Goal: Task Accomplishment & Management: Use online tool/utility

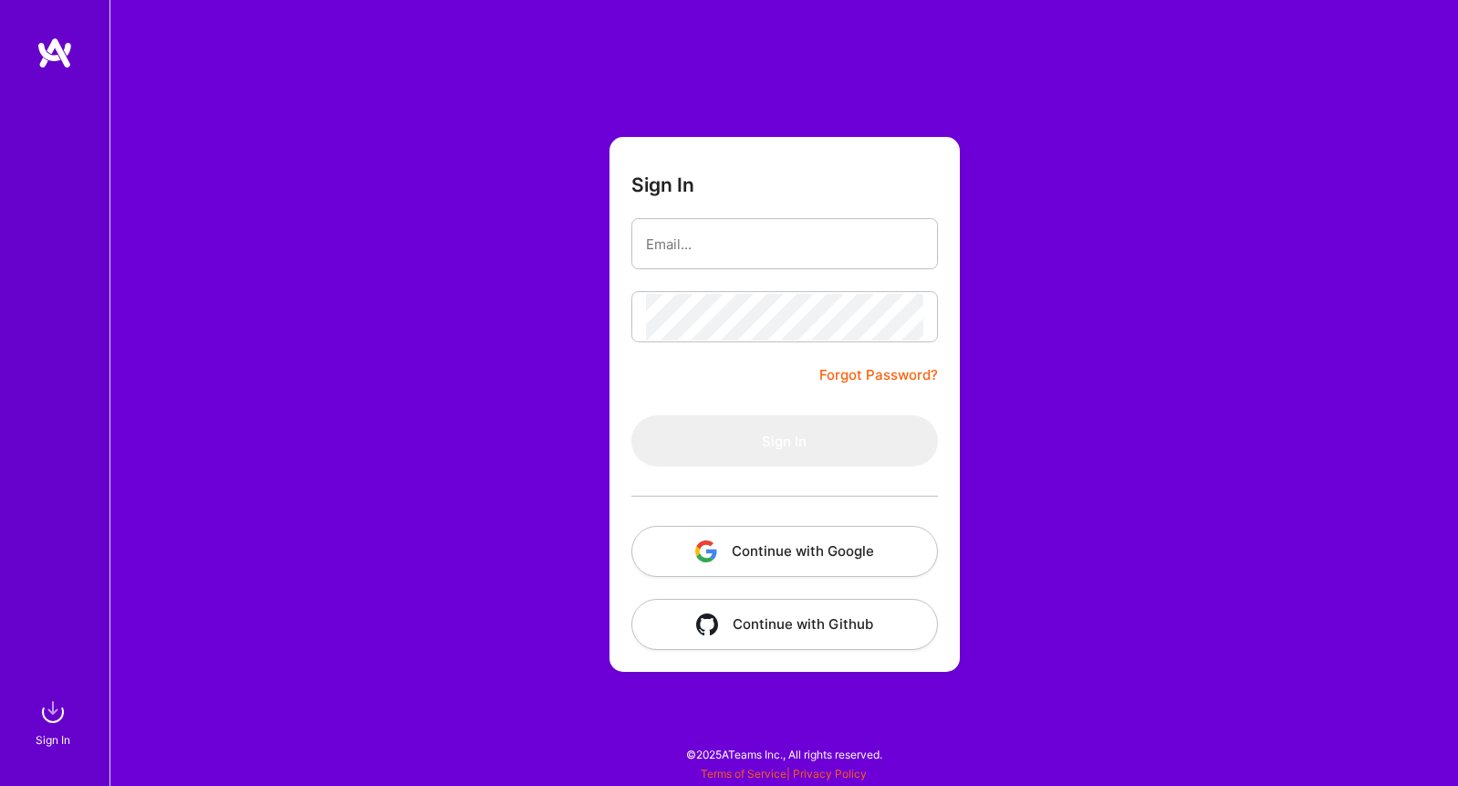
click at [865, 533] on button "Continue with Google" at bounding box center [784, 551] width 307 height 51
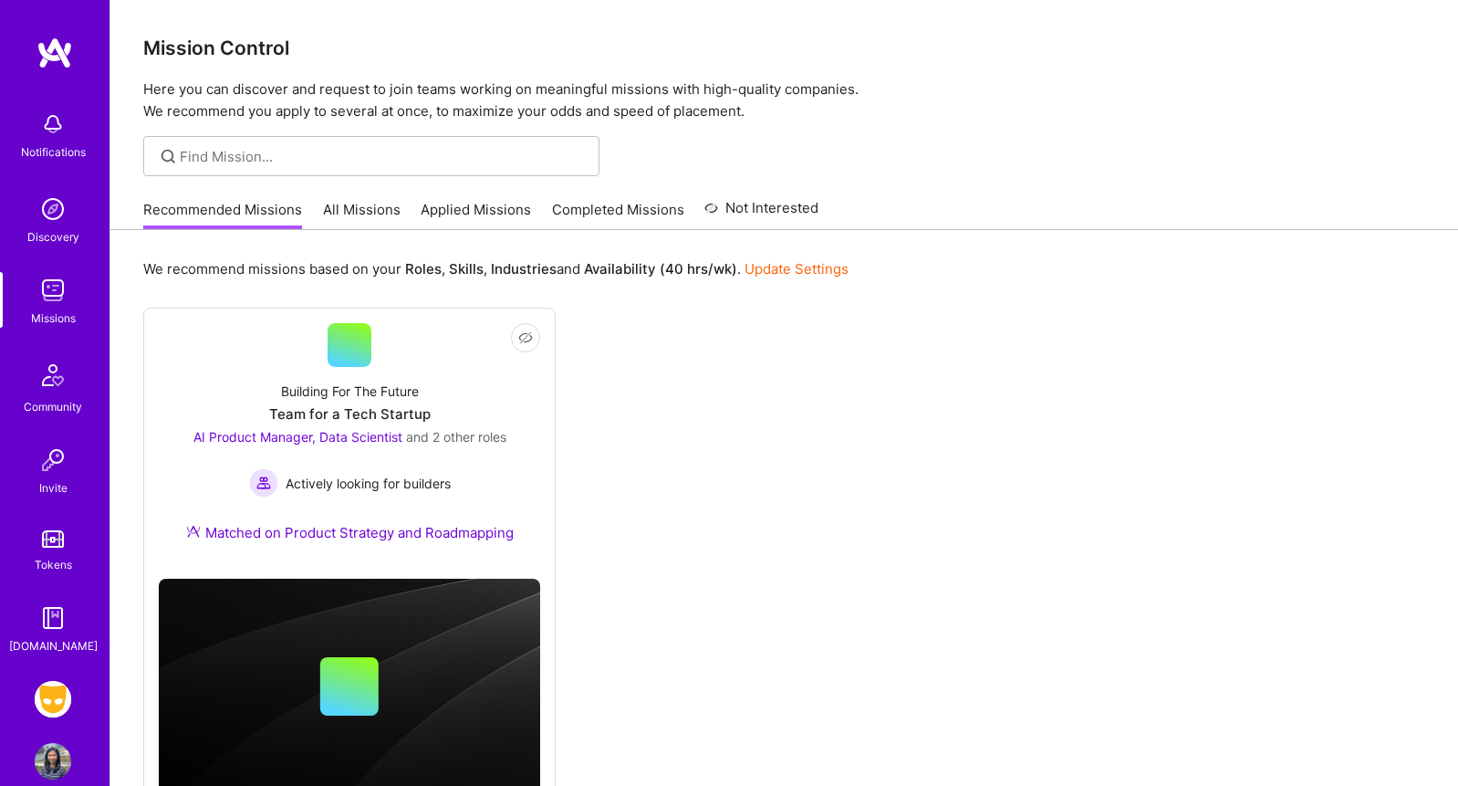
click at [59, 700] on img at bounding box center [53, 699] width 37 height 37
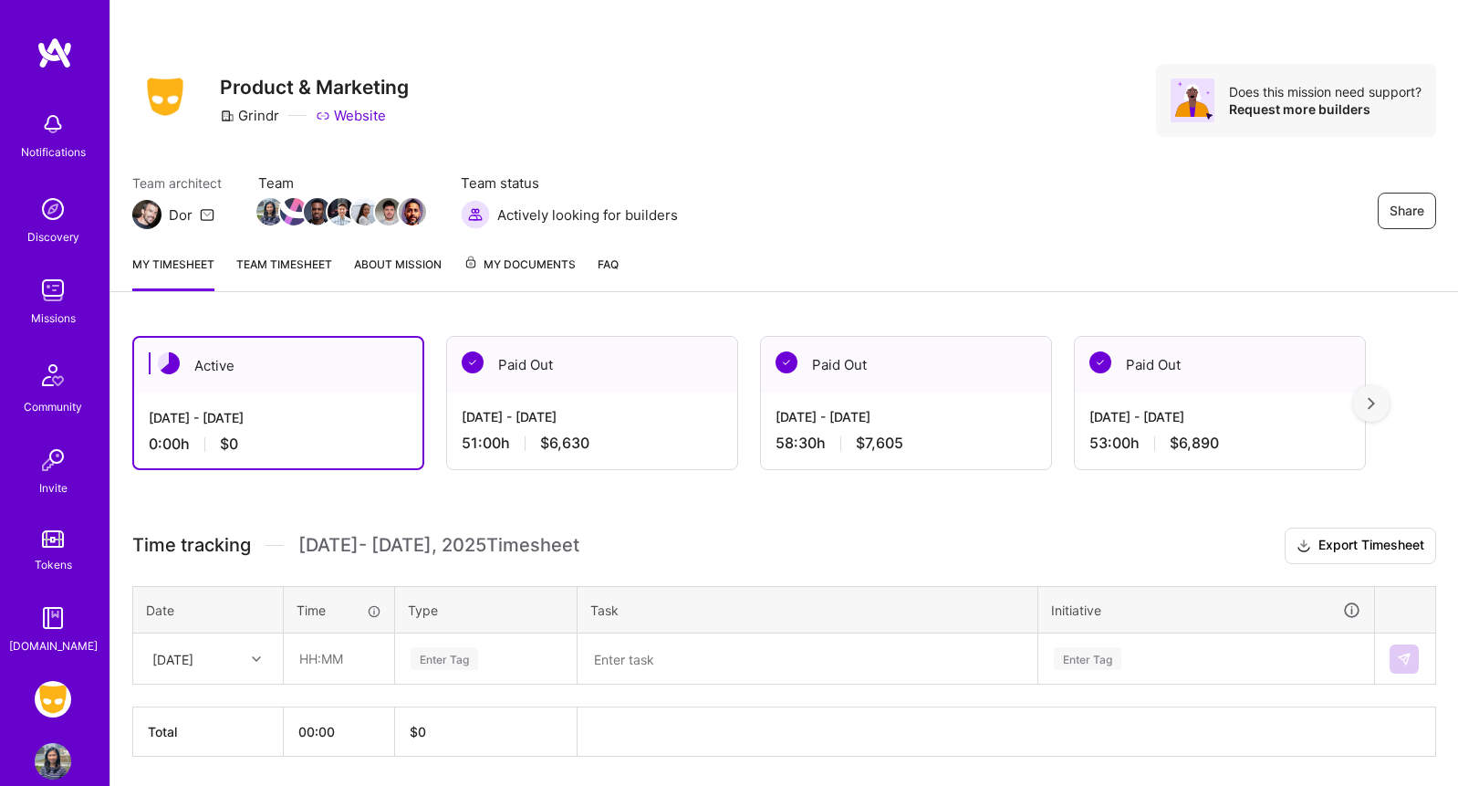
scroll to position [59, 0]
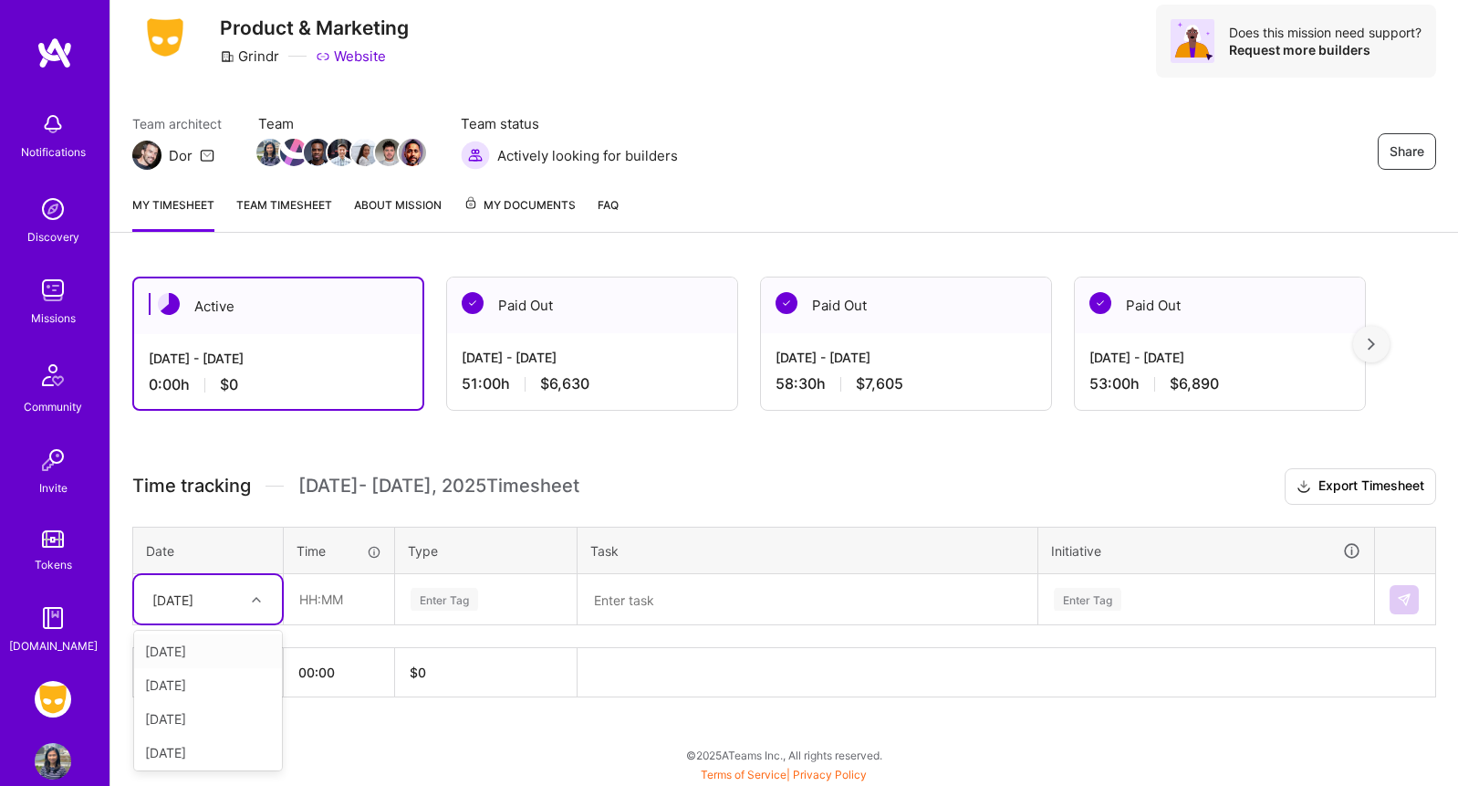
click at [223, 597] on div "[DATE]" at bounding box center [193, 599] width 101 height 30
click at [220, 647] on div "[DATE]" at bounding box center [208, 651] width 148 height 34
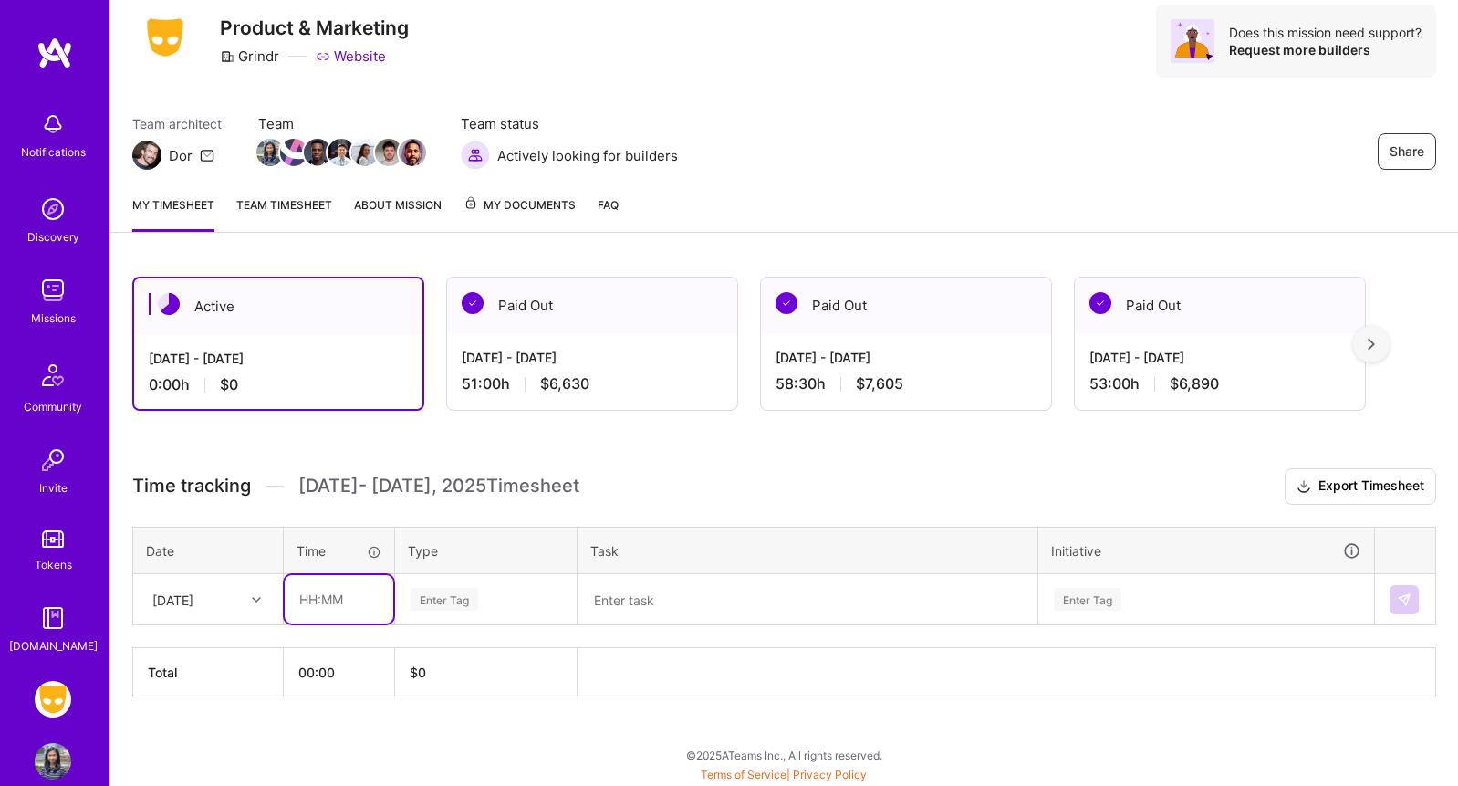
click at [367, 608] on input "text" at bounding box center [339, 599] width 109 height 48
type input "9"
type input "08:00"
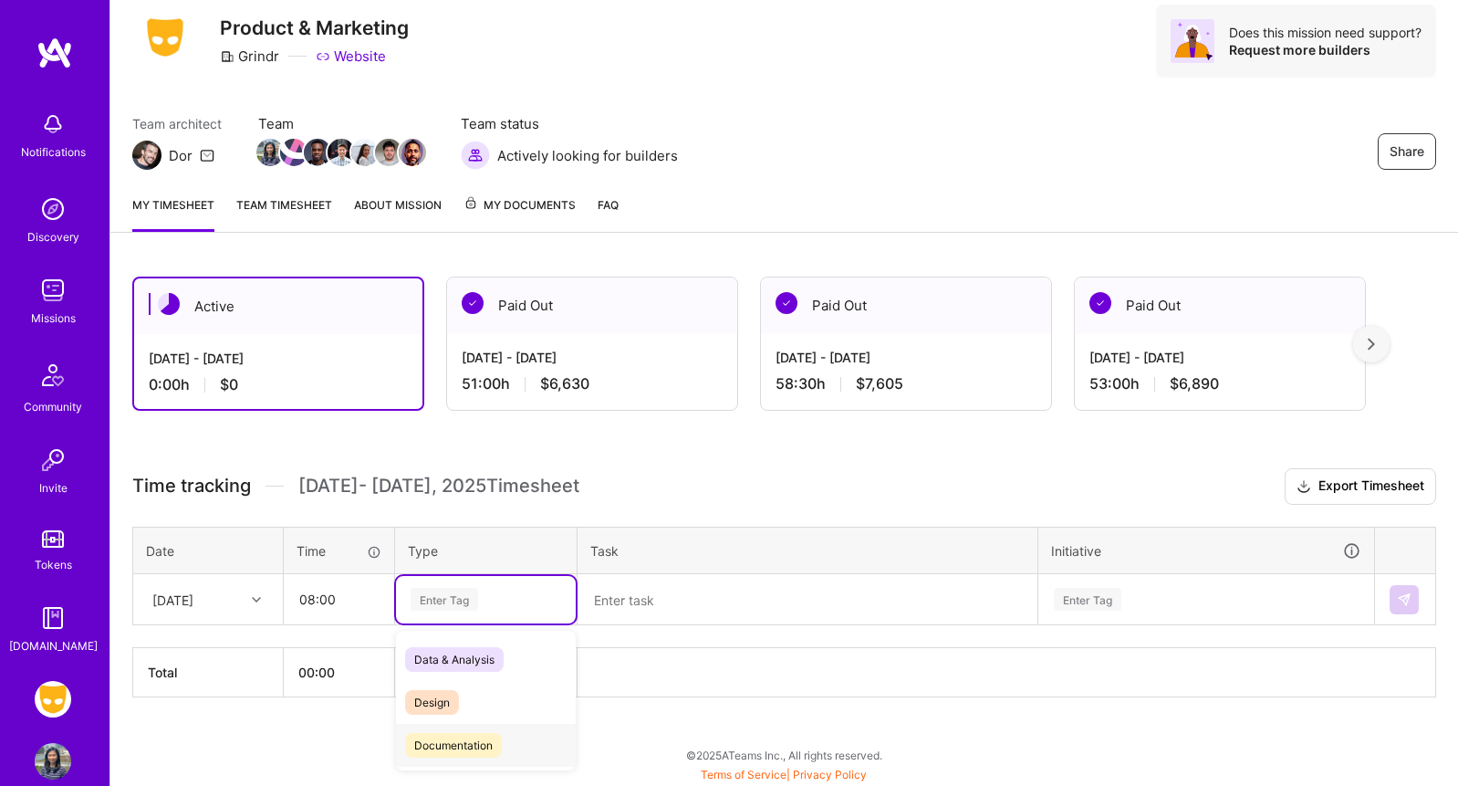
click at [493, 733] on span "Documentation" at bounding box center [453, 745] width 97 height 25
click at [743, 602] on textarea at bounding box center [807, 599] width 456 height 47
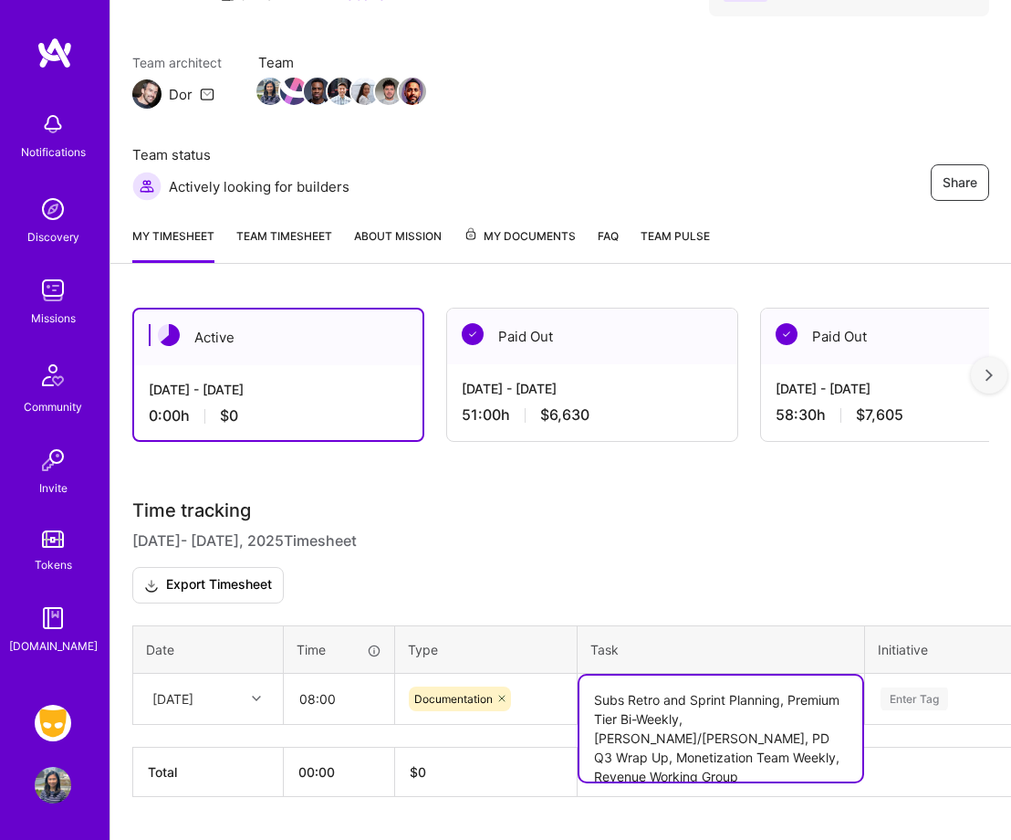
scroll to position [124, 0]
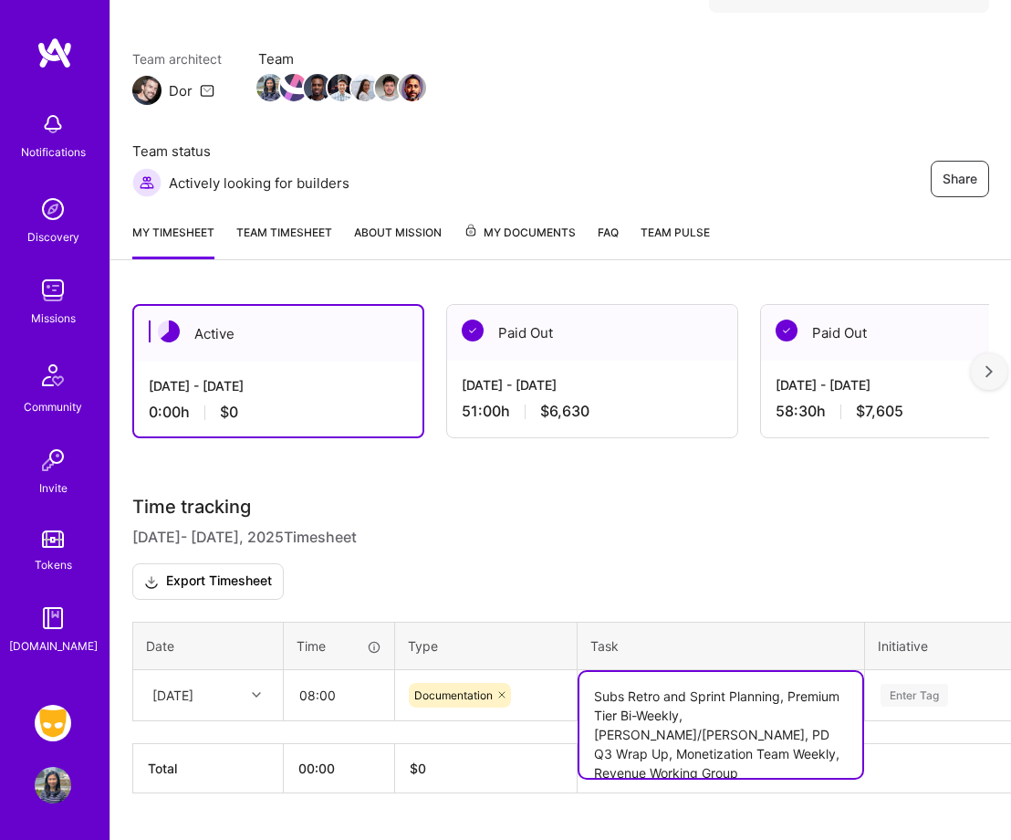
type textarea "Subs Retro and Sprint Planning, Premium Tier Bi-Weekly, [PERSON_NAME]/[PERSON_N…"
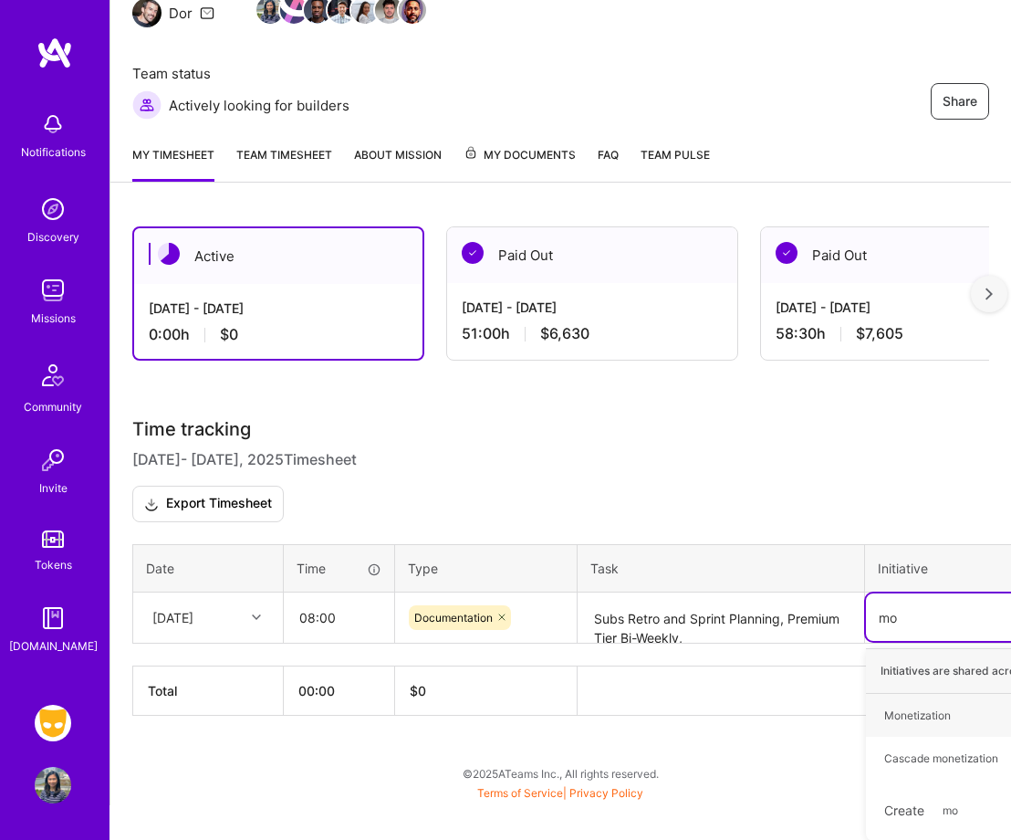
type input "mon"
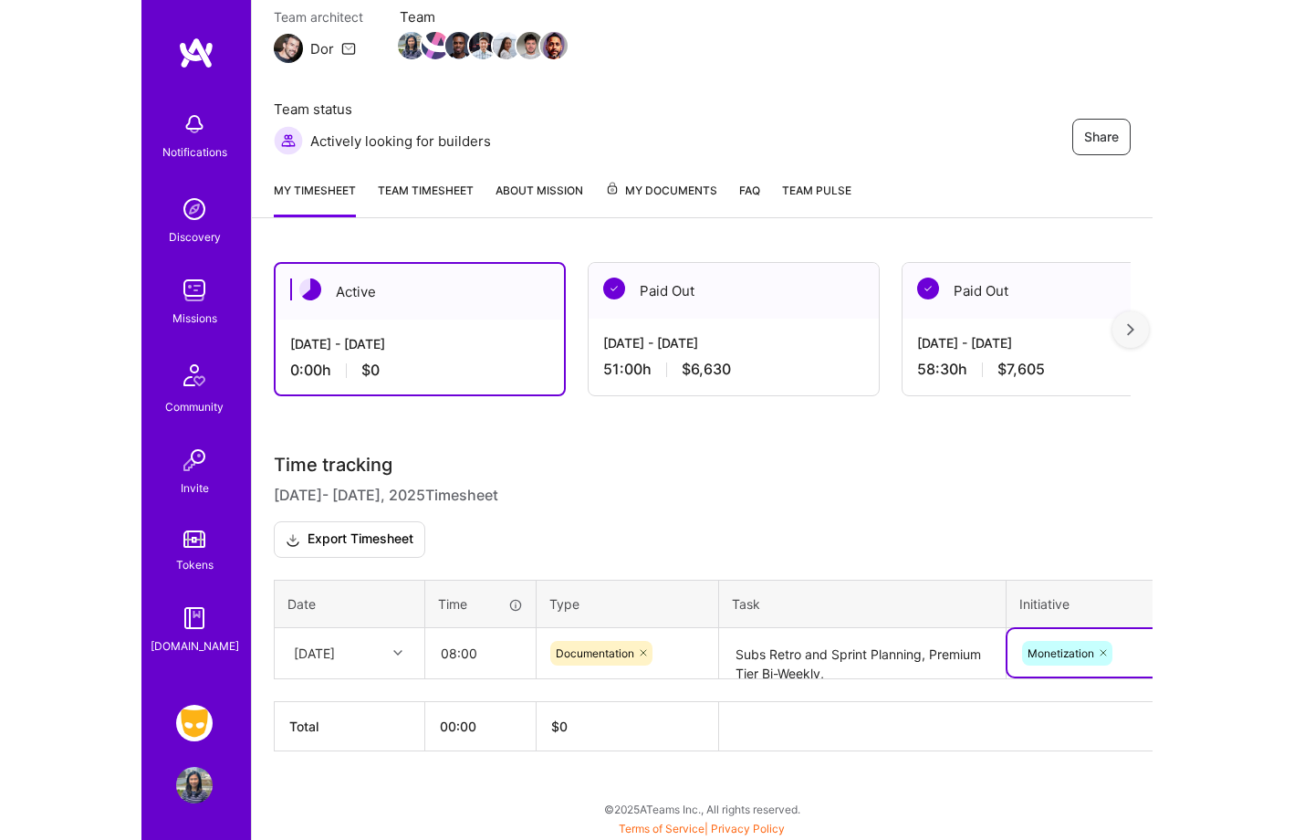
scroll to position [5, 0]
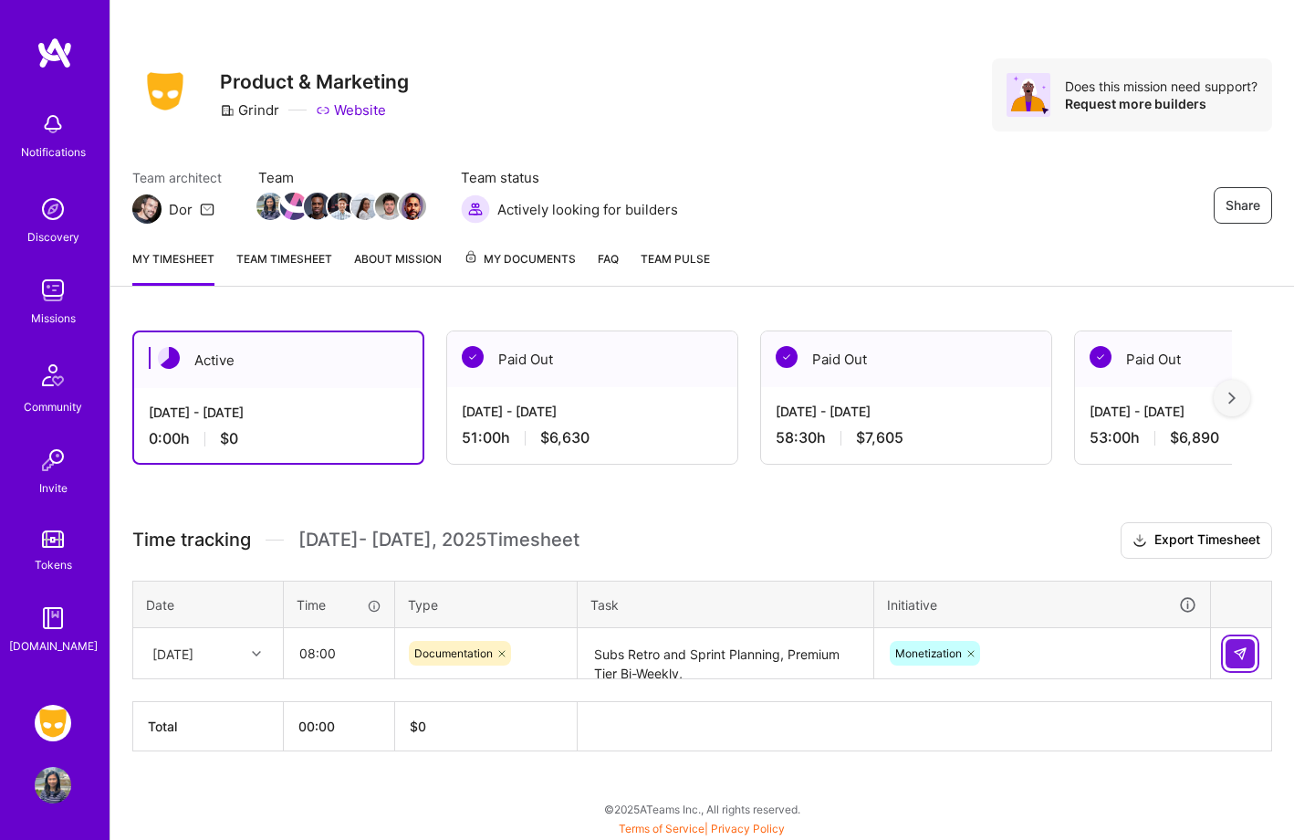
click at [1240, 649] on img at bounding box center [1240, 653] width 15 height 15
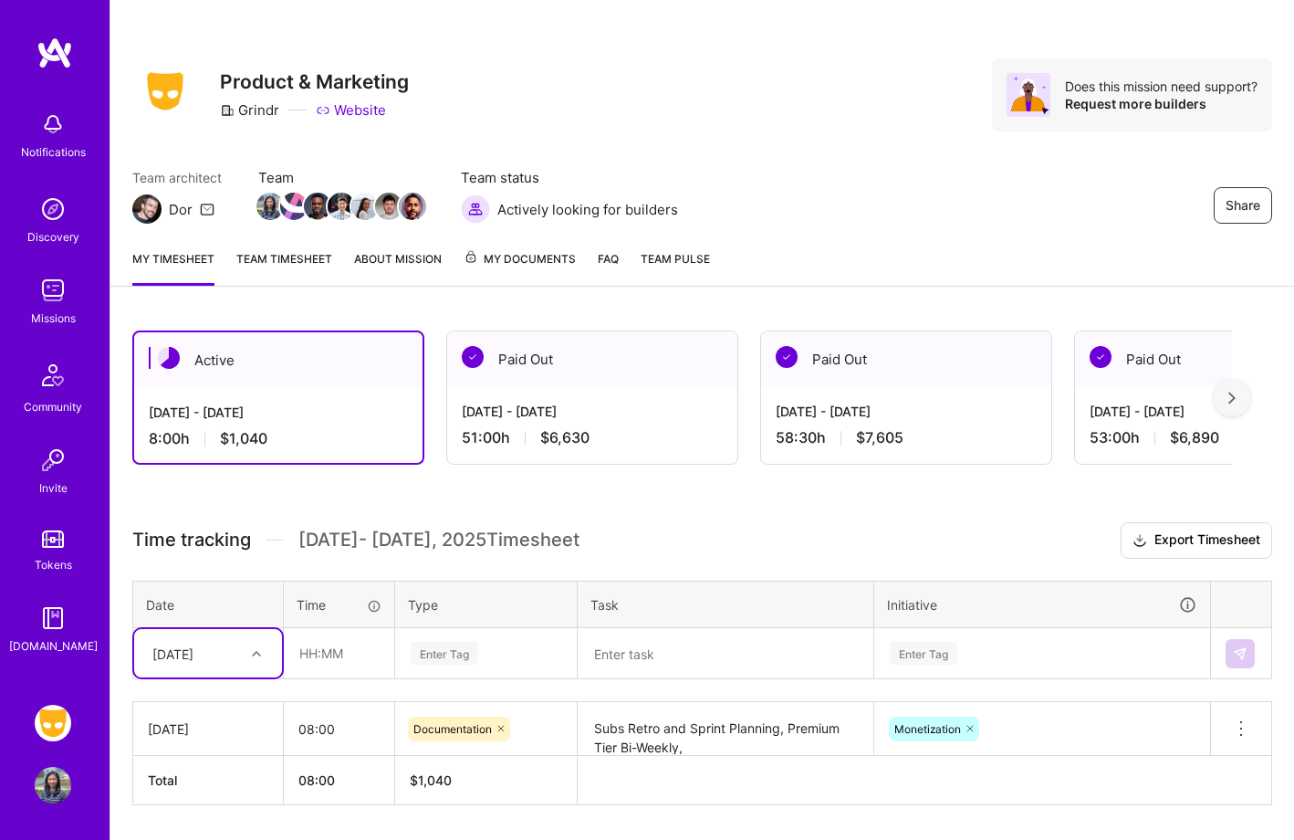
scroll to position [59, 0]
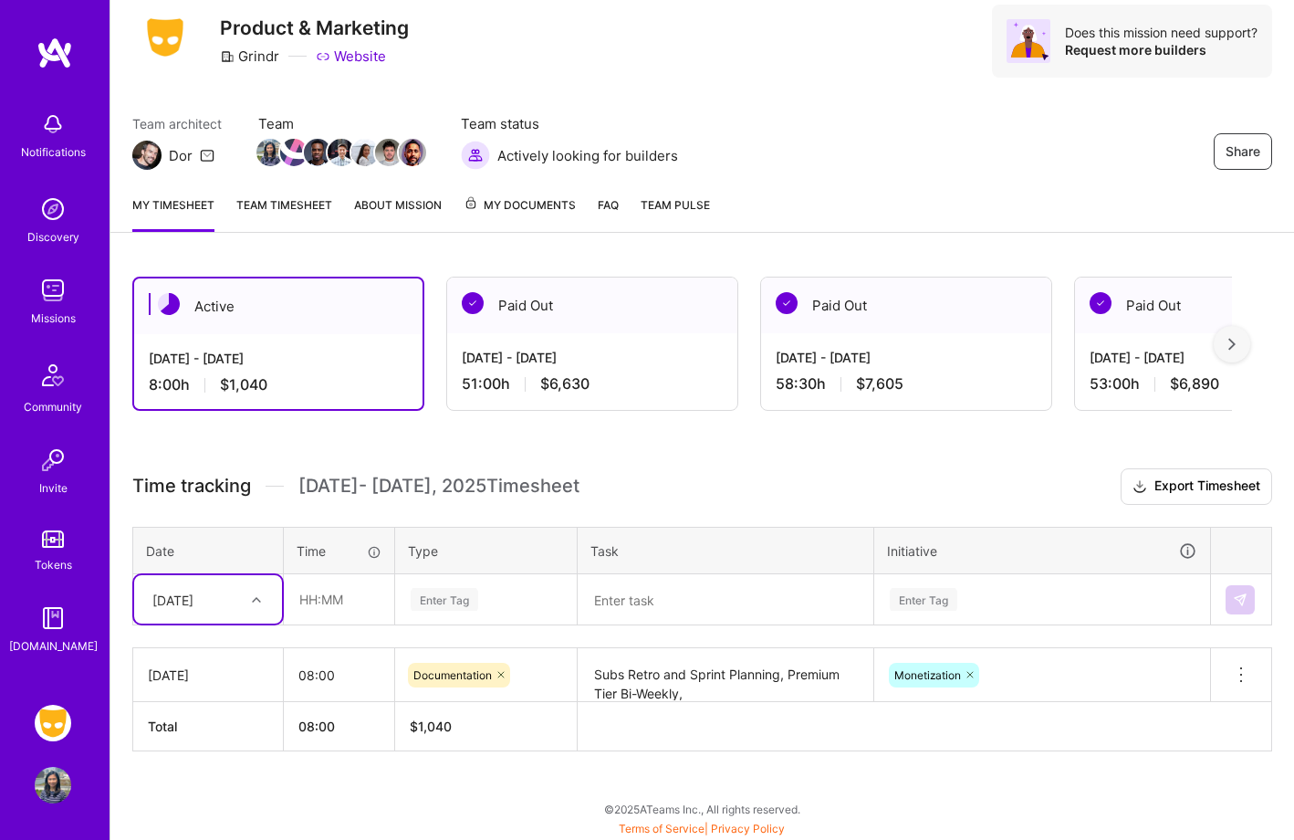
click at [256, 623] on div "option [DATE], selected. Select is focused ,type to refine list, press Down to …" at bounding box center [208, 599] width 148 height 48
click at [234, 682] on div "[DATE]" at bounding box center [208, 685] width 148 height 34
click at [687, 598] on textarea at bounding box center [725, 600] width 292 height 48
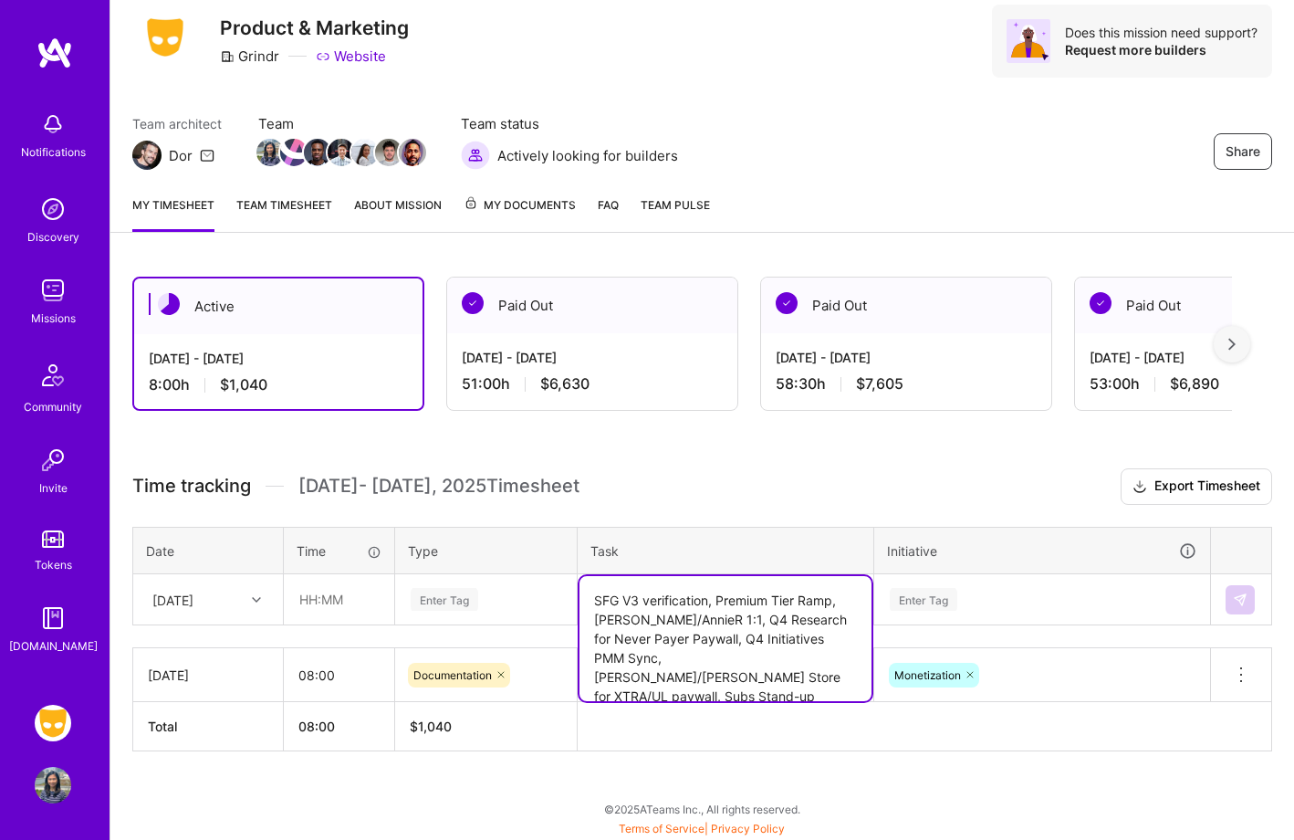
type textarea "SFG V3 verification, Premium Tier Ramp, [PERSON_NAME]/AnnieR 1:1, Q4 Research f…"
click at [968, 585] on div "Enter Tag" at bounding box center [1042, 599] width 334 height 47
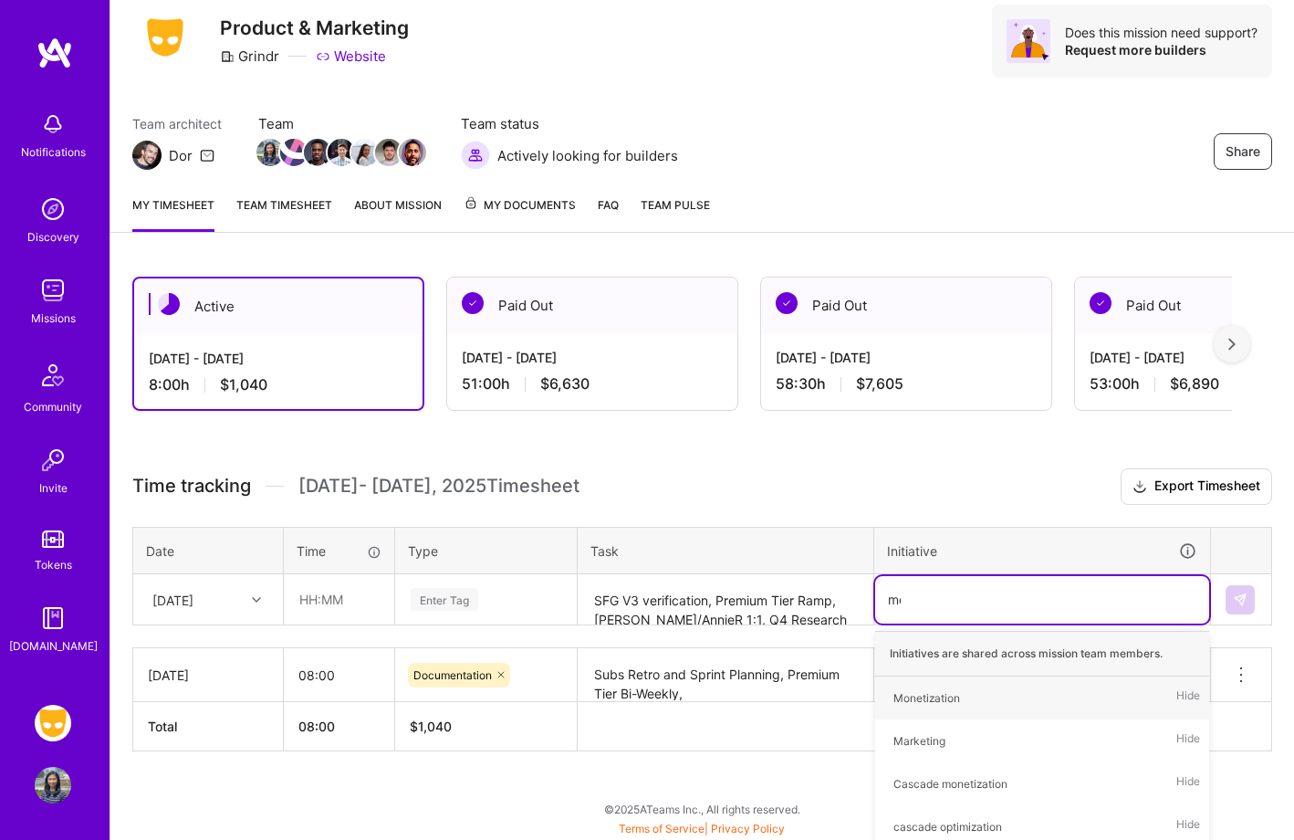
type input "mon"
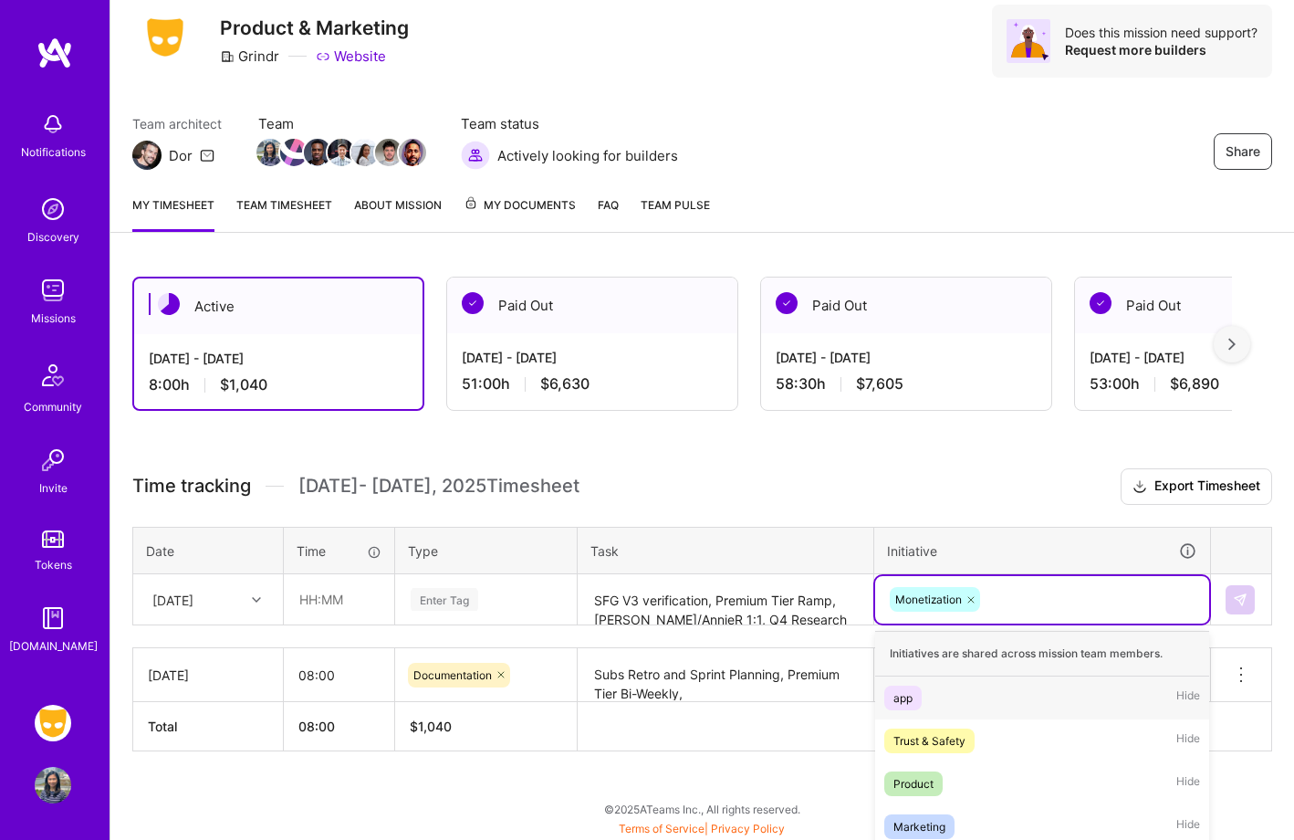
click at [1054, 600] on div "option Monetization, selected. option app focused, 1 of 11. 10 results availabl…" at bounding box center [1042, 599] width 334 height 47
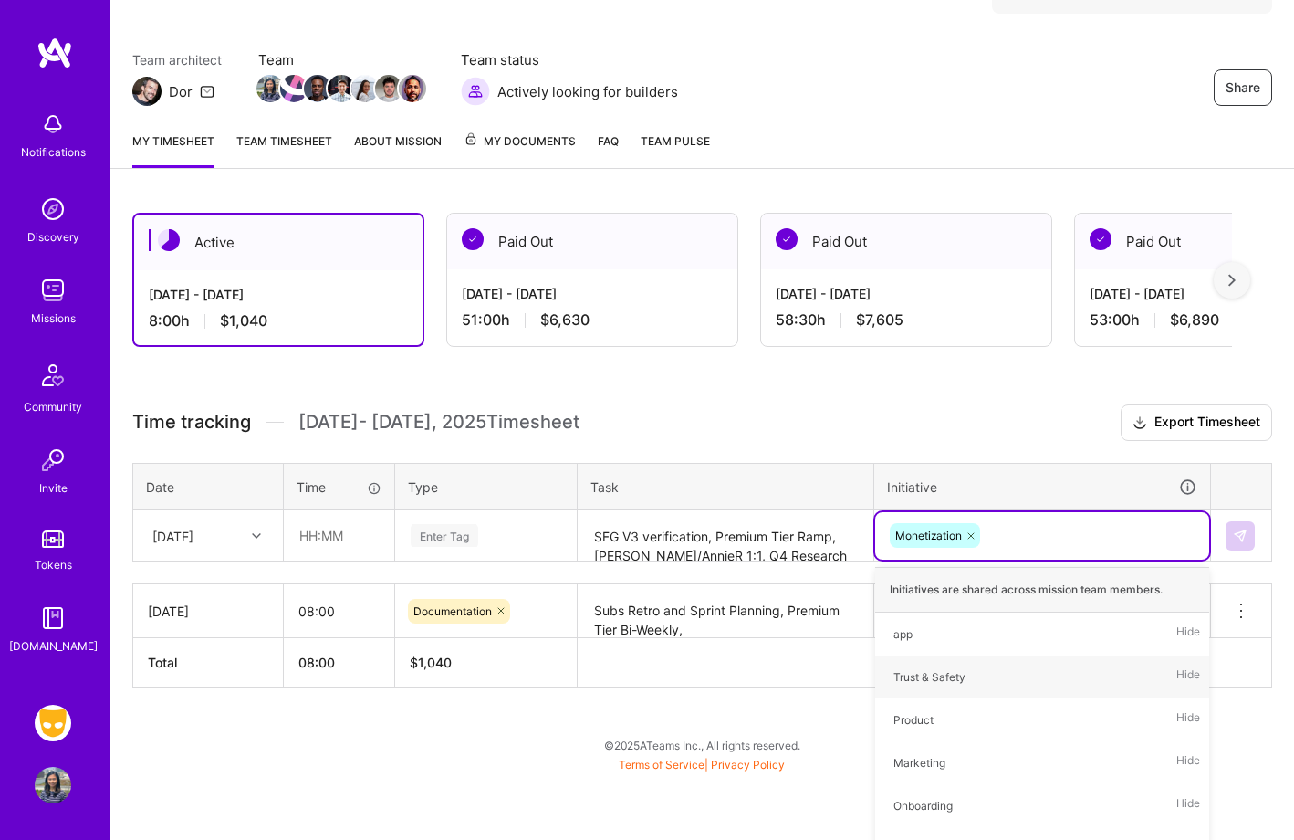
click at [535, 429] on div "Time tracking [DATE] - [DATE] Timesheet Export Timesheet Date Time Type Task In…" at bounding box center [702, 545] width 1140 height 283
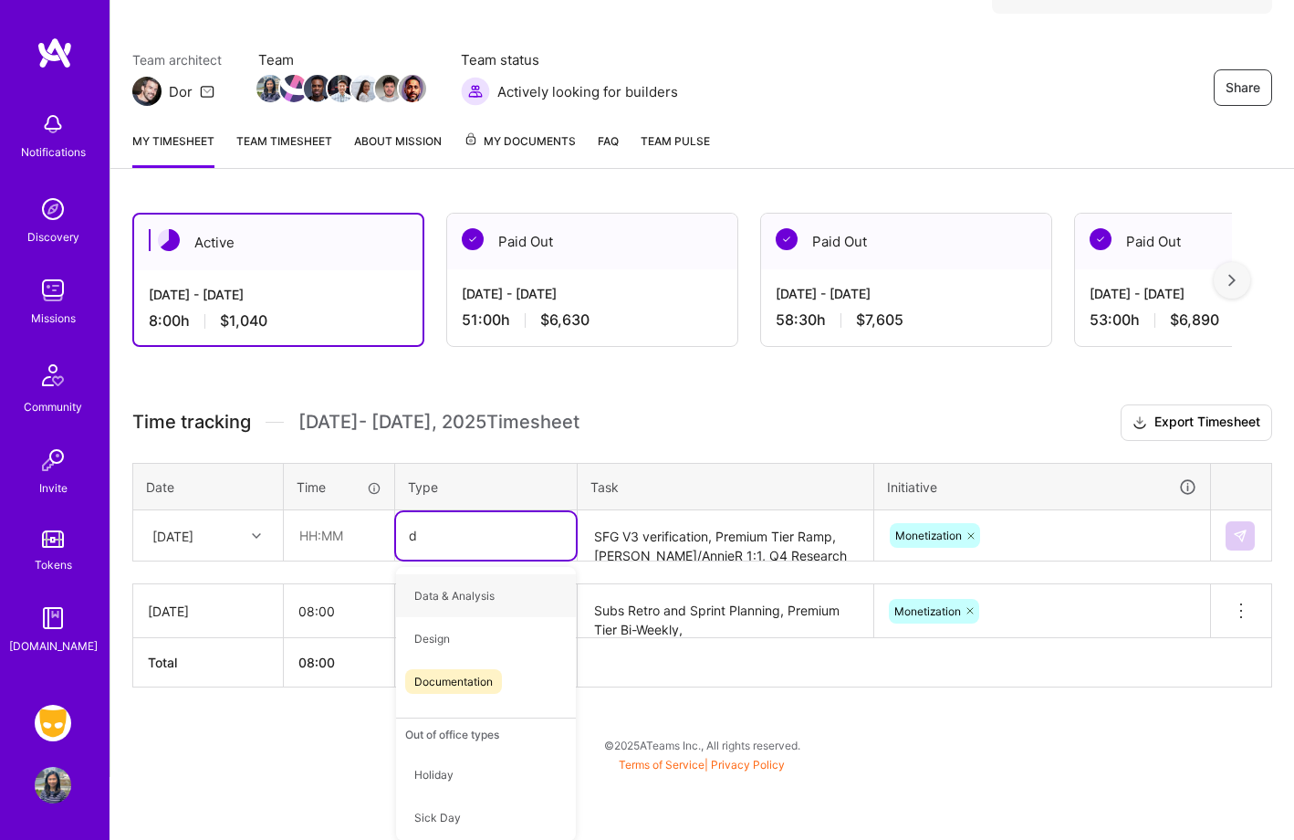
type input "do"
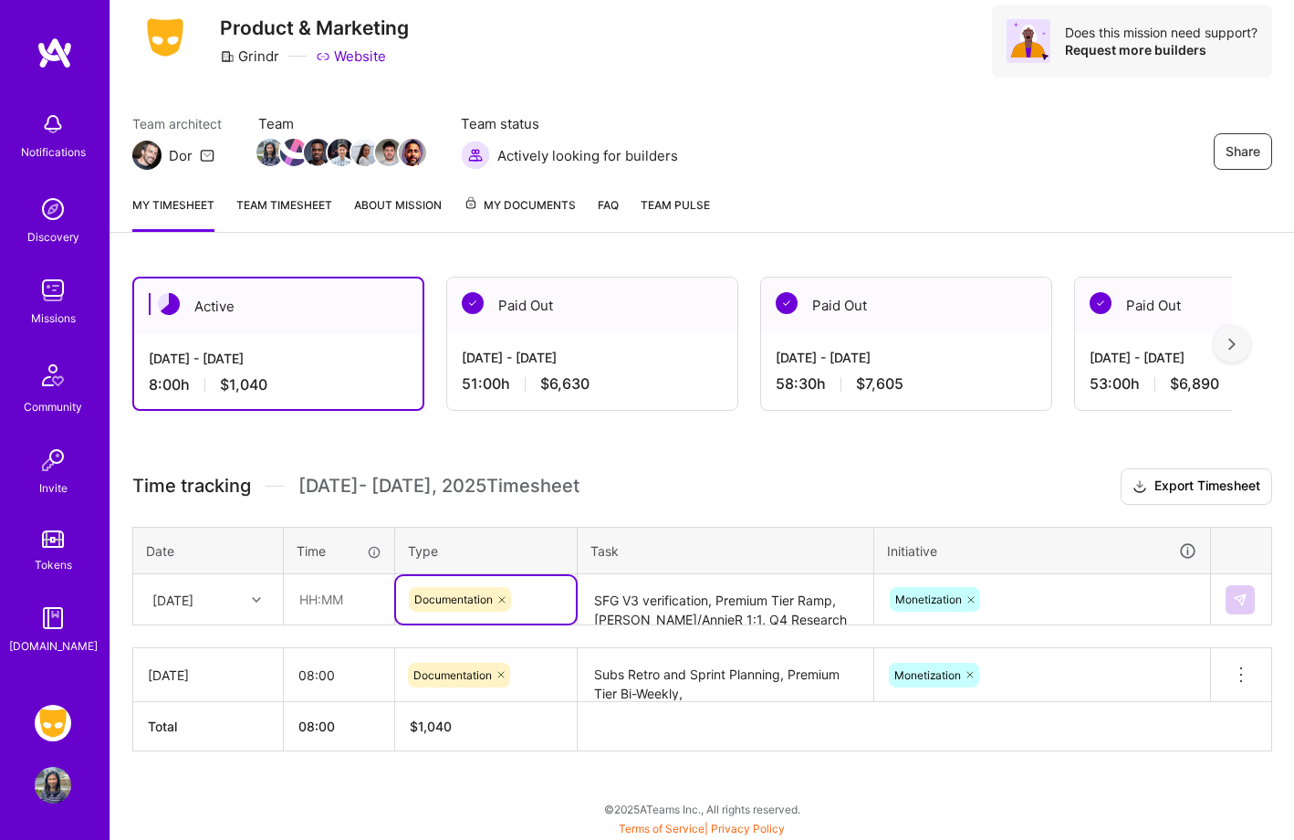
scroll to position [224, 0]
click at [1091, 597] on div "Monetization" at bounding box center [1042, 598] width 334 height 47
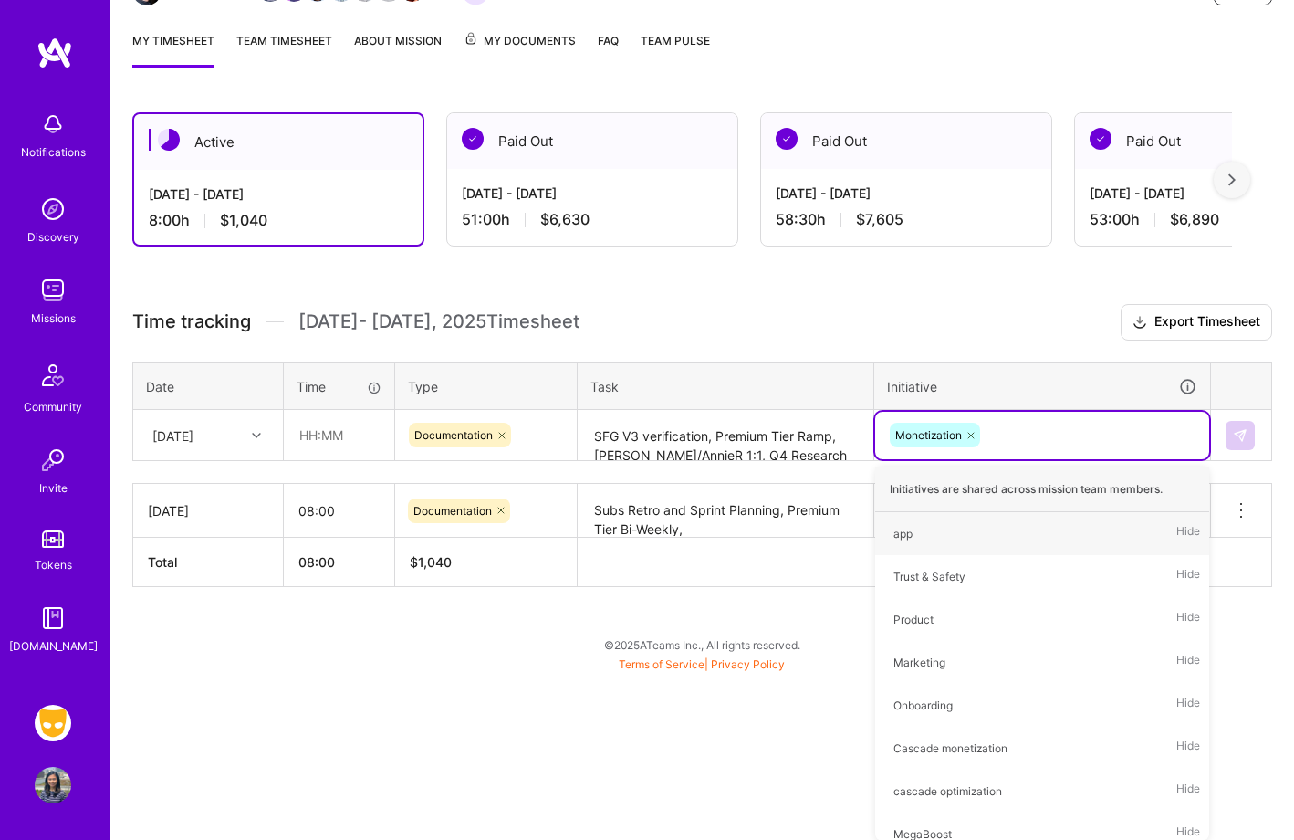
scroll to position [59, 0]
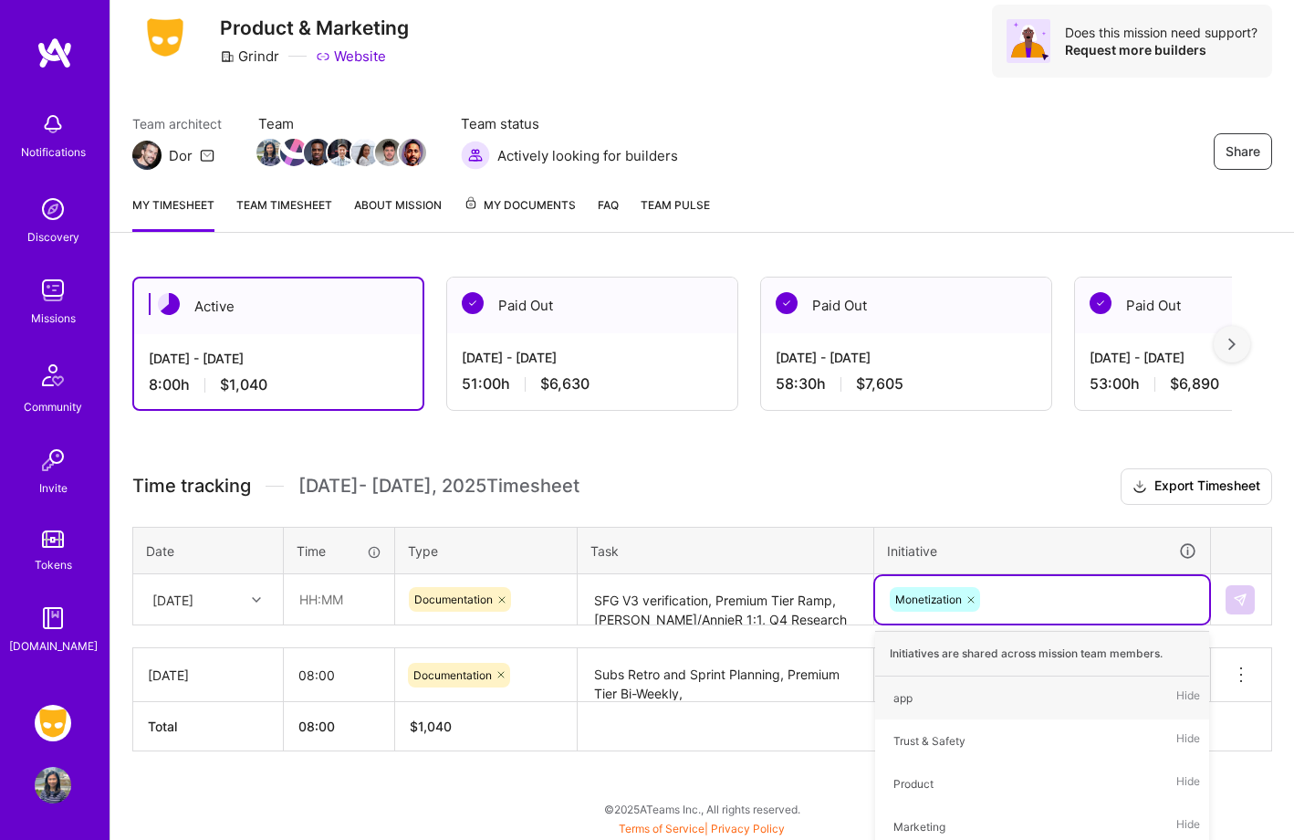
click at [1013, 358] on div "Active [DATE] - [DATE] 8:00 h $1,040 Paid Out [DATE] - [DATE] 51:00 h $6,630 Pa…" at bounding box center [702, 548] width 1184 height 586
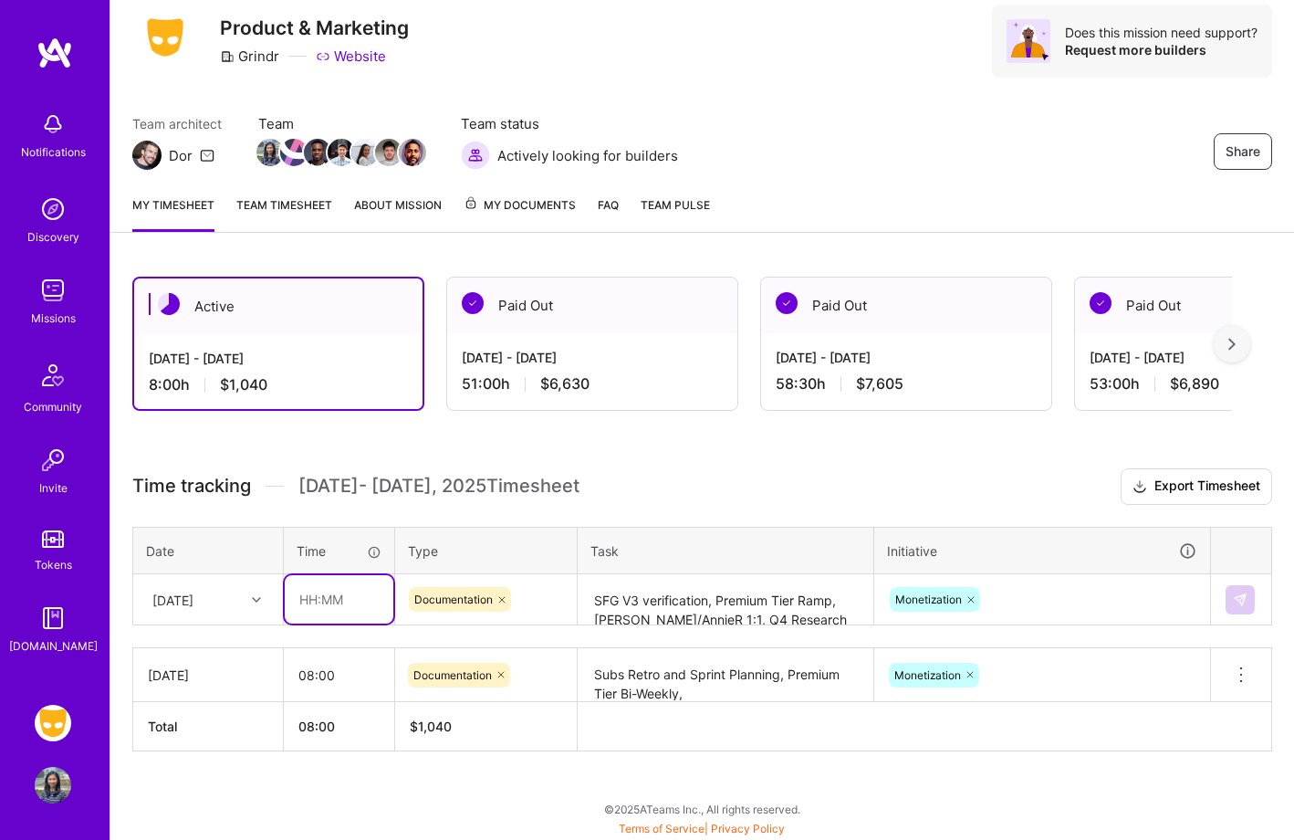
click at [367, 609] on input "text" at bounding box center [339, 599] width 109 height 48
type input "08:00"
click at [709, 490] on h3 "Time tracking [DATE] - [DATE] Timesheet Export Timesheet" at bounding box center [702, 486] width 1140 height 37
click at [1242, 601] on img at bounding box center [1240, 599] width 15 height 15
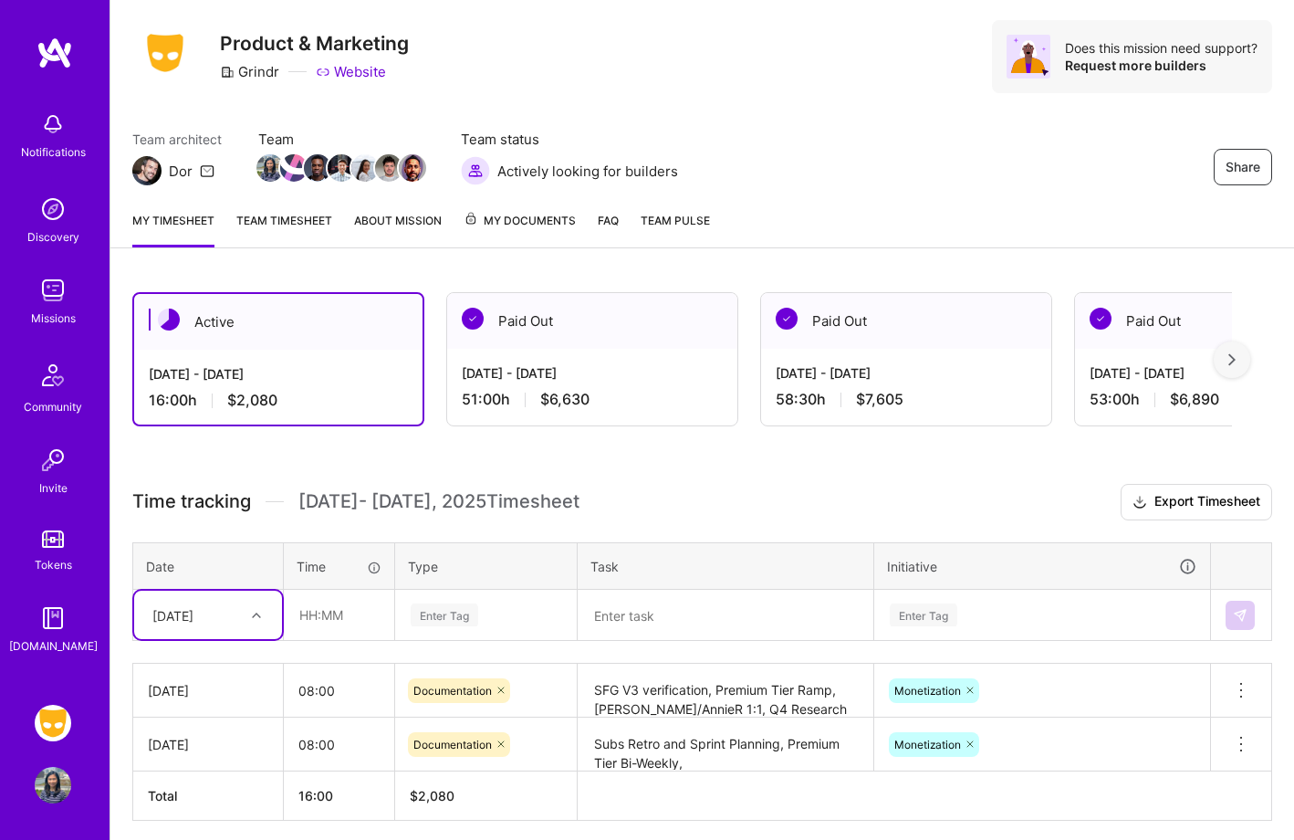
scroll to position [38, 0]
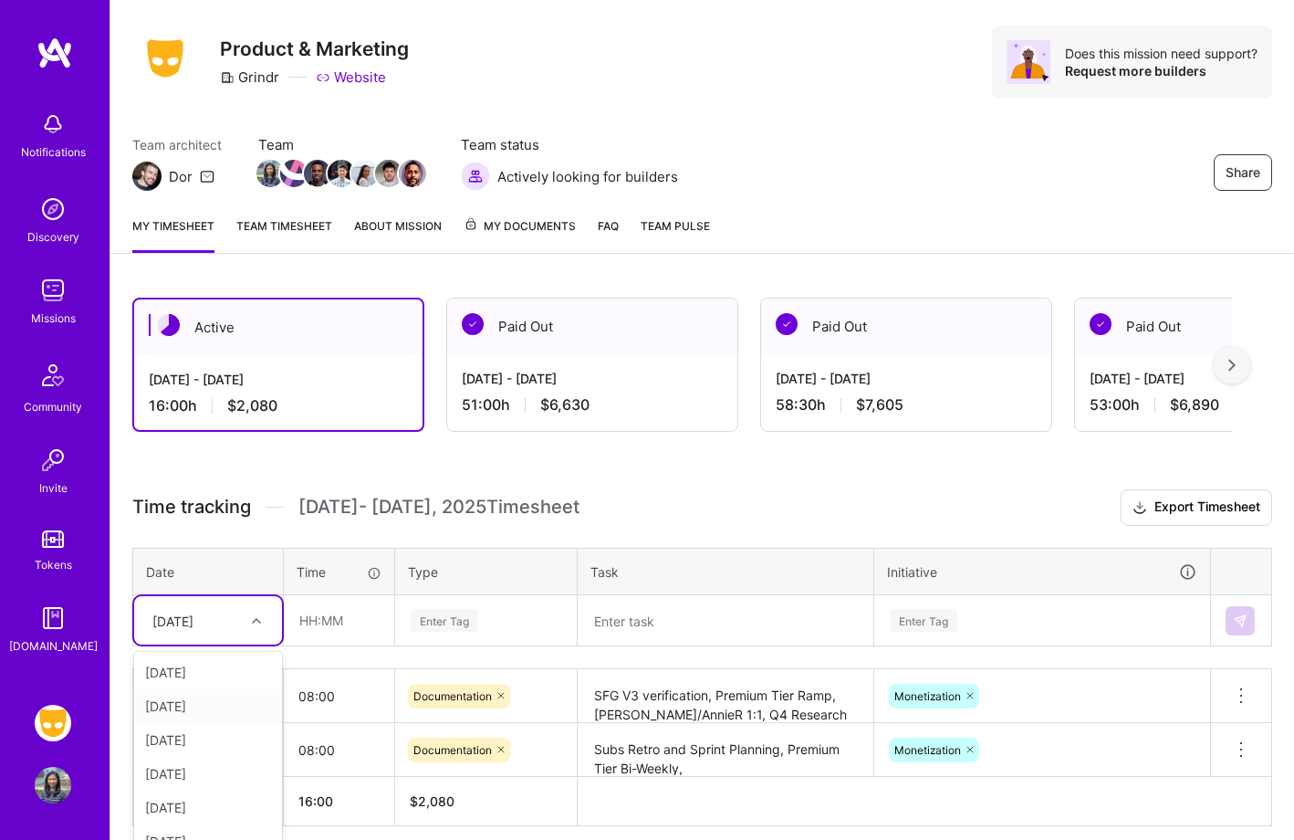
click at [187, 621] on div "option [DATE], selected. option [DATE] focused, 2 of 14. 13 results available. …" at bounding box center [208, 620] width 148 height 48
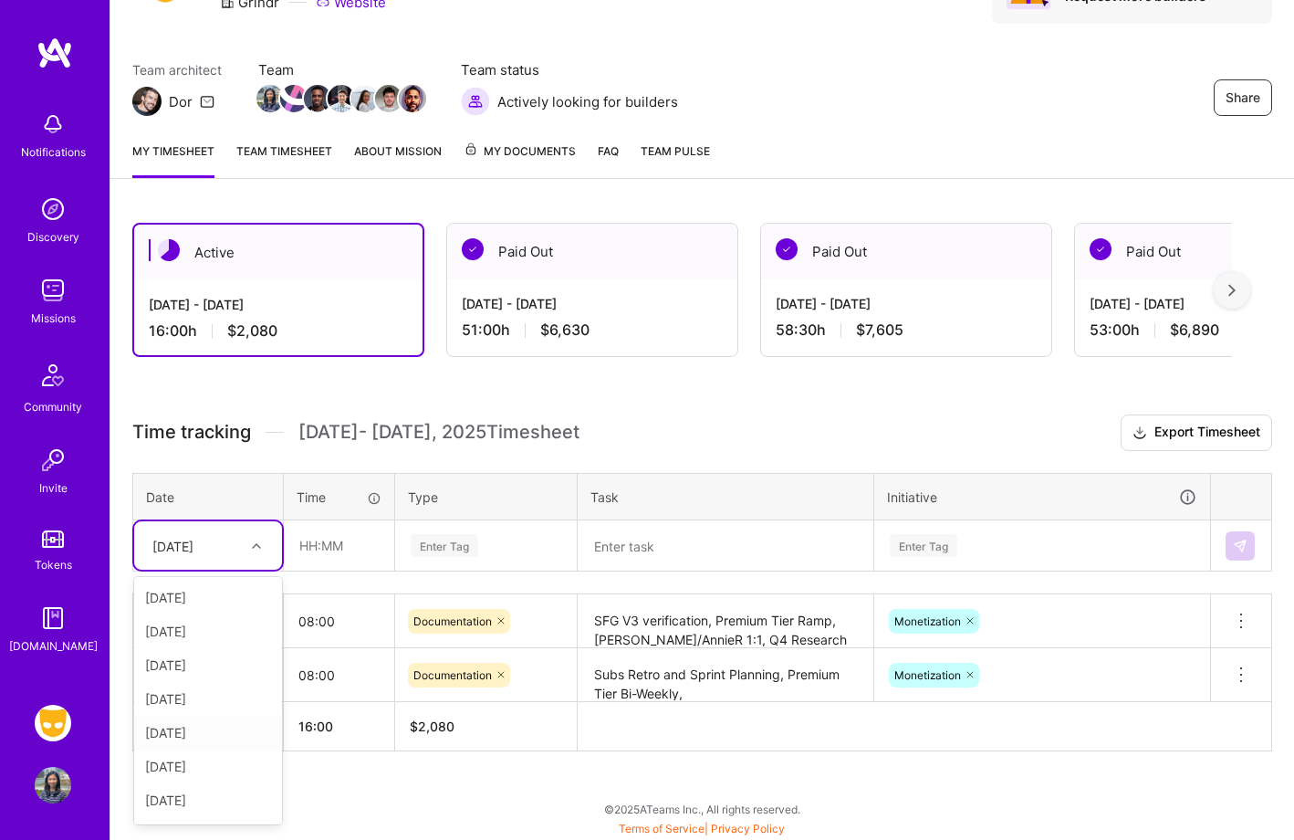
click at [204, 736] on div "[DATE]" at bounding box center [208, 732] width 148 height 34
click at [363, 552] on input "text" at bounding box center [339, 545] width 109 height 48
type input "08:00"
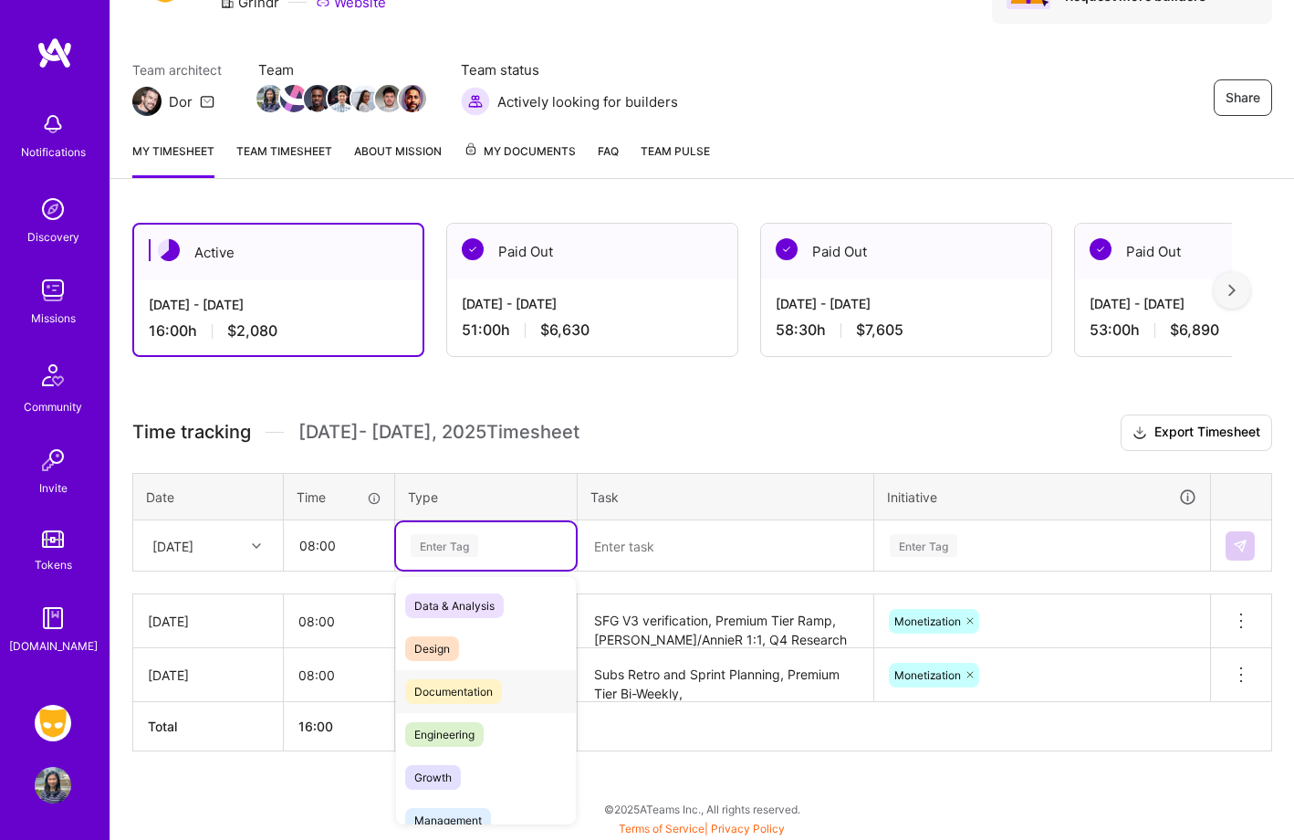
click at [495, 697] on span "Documentation" at bounding box center [453, 691] width 97 height 25
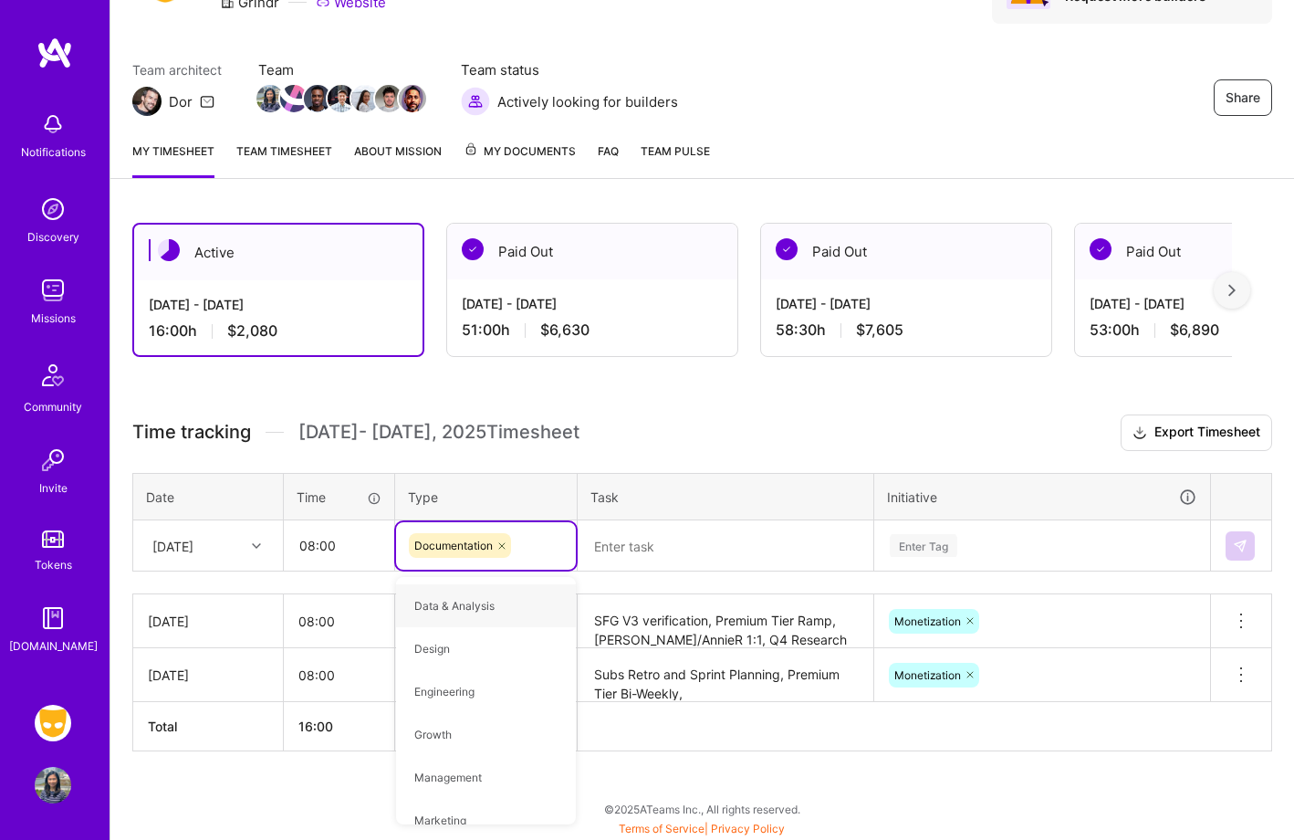
click at [667, 528] on textarea at bounding box center [725, 546] width 292 height 48
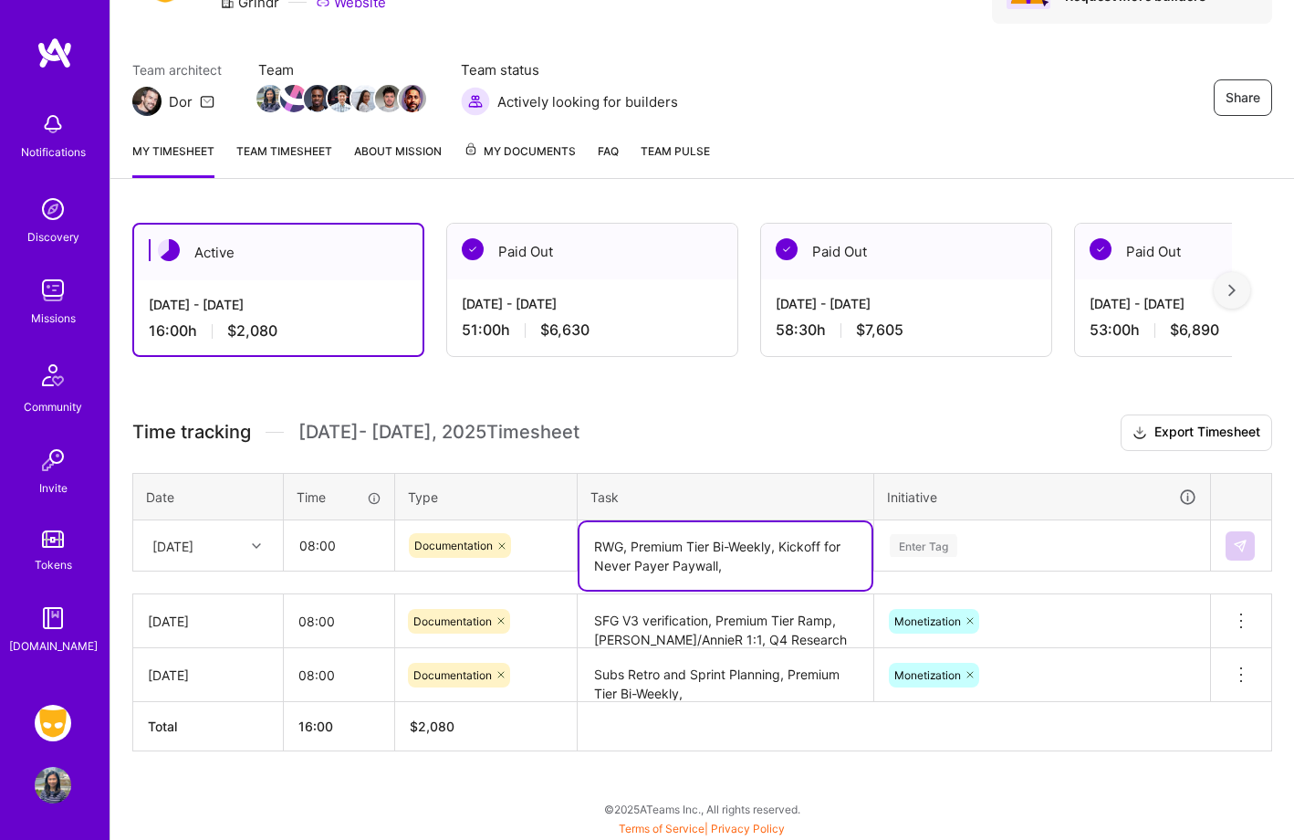
type textarea "RWG, Premium Tier Bi-Weekly, Kickoff for Never Payer Paywall,"
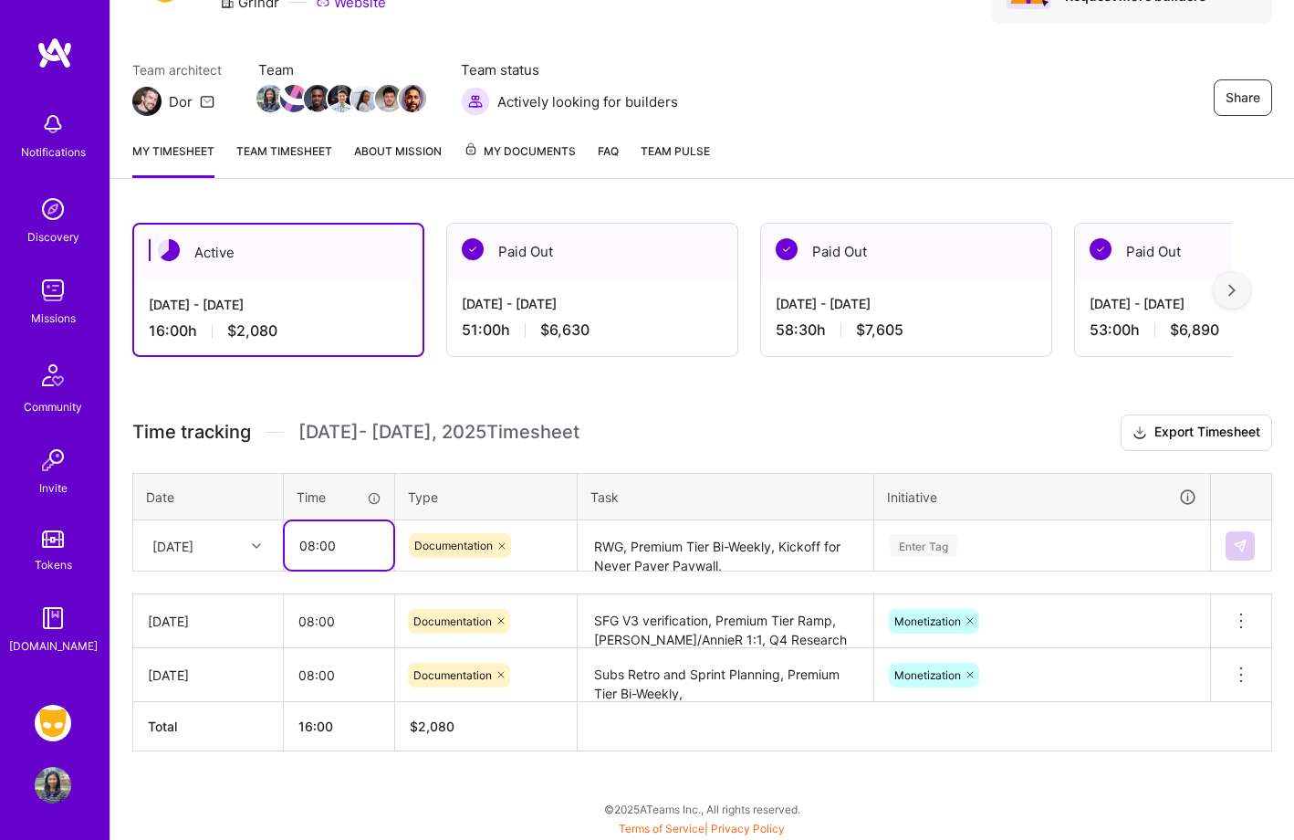
click at [311, 548] on input "08:00" at bounding box center [339, 545] width 109 height 48
type input "09:00"
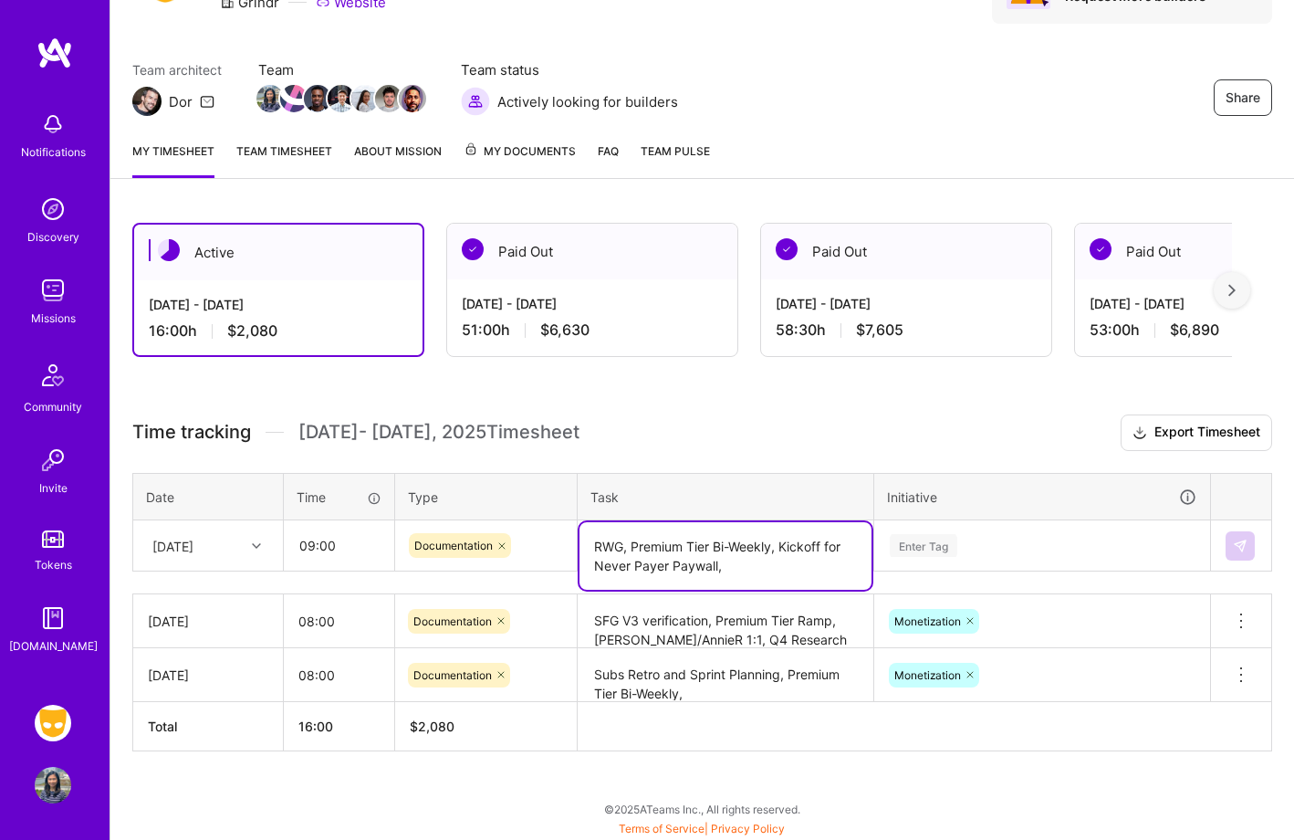
click at [767, 554] on textarea "RWG, Premium Tier Bi-Weekly, Kickoff for Never Payer Paywall," at bounding box center [725, 556] width 292 height 68
click at [768, 558] on textarea "RWG, Premium Tier Bi-Weekly, Kickoff for Never Payer Paywall," at bounding box center [725, 556] width 292 height 68
click at [697, 583] on textarea "RWG, Premium Tier Bi-Weekly, Kickoff for Never Payer Paywall, Tested Max 49.99/…" at bounding box center [725, 565] width 292 height 87
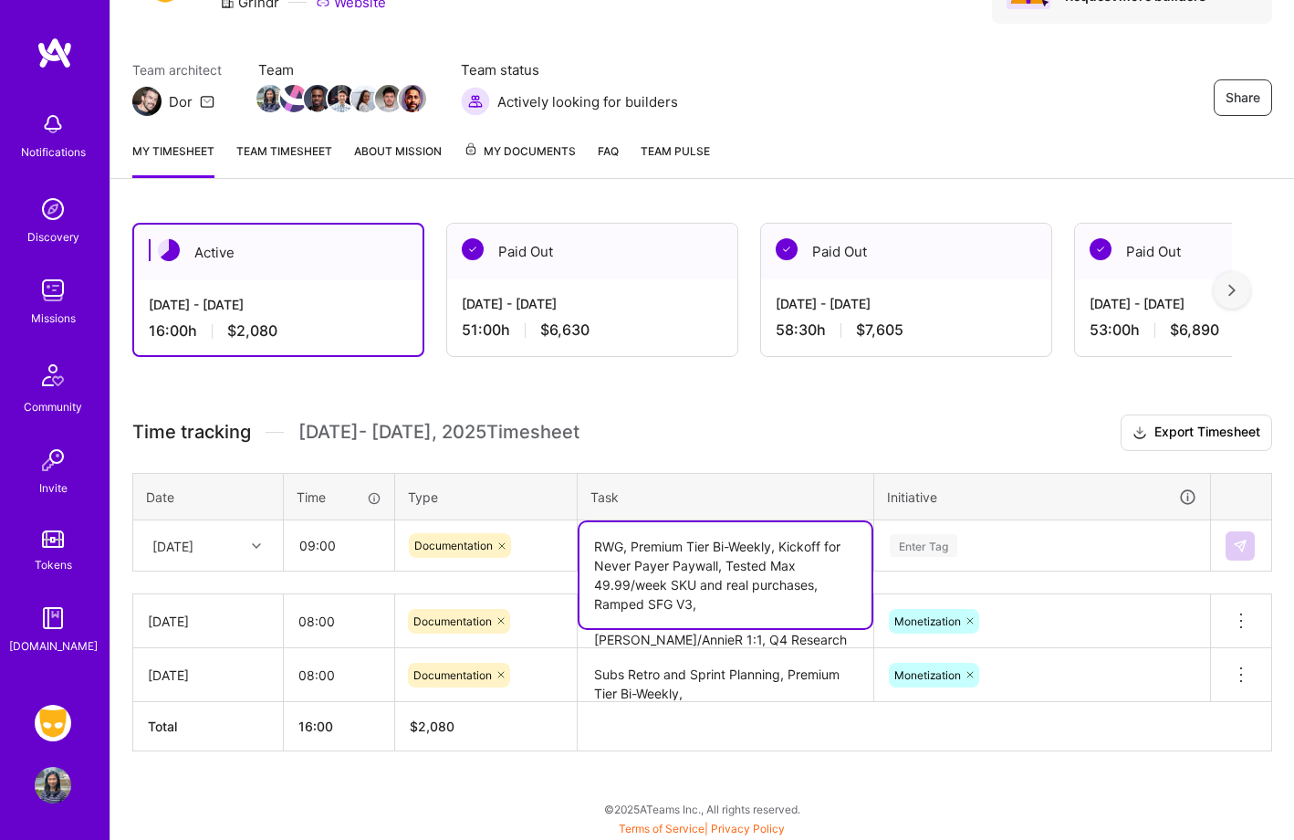
click at [741, 602] on textarea "RWG, Premium Tier Bi-Weekly, Kickoff for Never Payer Paywall, Tested Max 49.99/…" at bounding box center [725, 575] width 292 height 106
type textarea "RWG, Premium Tier Bi-Weekly, Kickoff for Never Payer Paywall, Tested Max 49.99/…"
click at [982, 547] on div "Enter Tag" at bounding box center [1042, 544] width 334 height 47
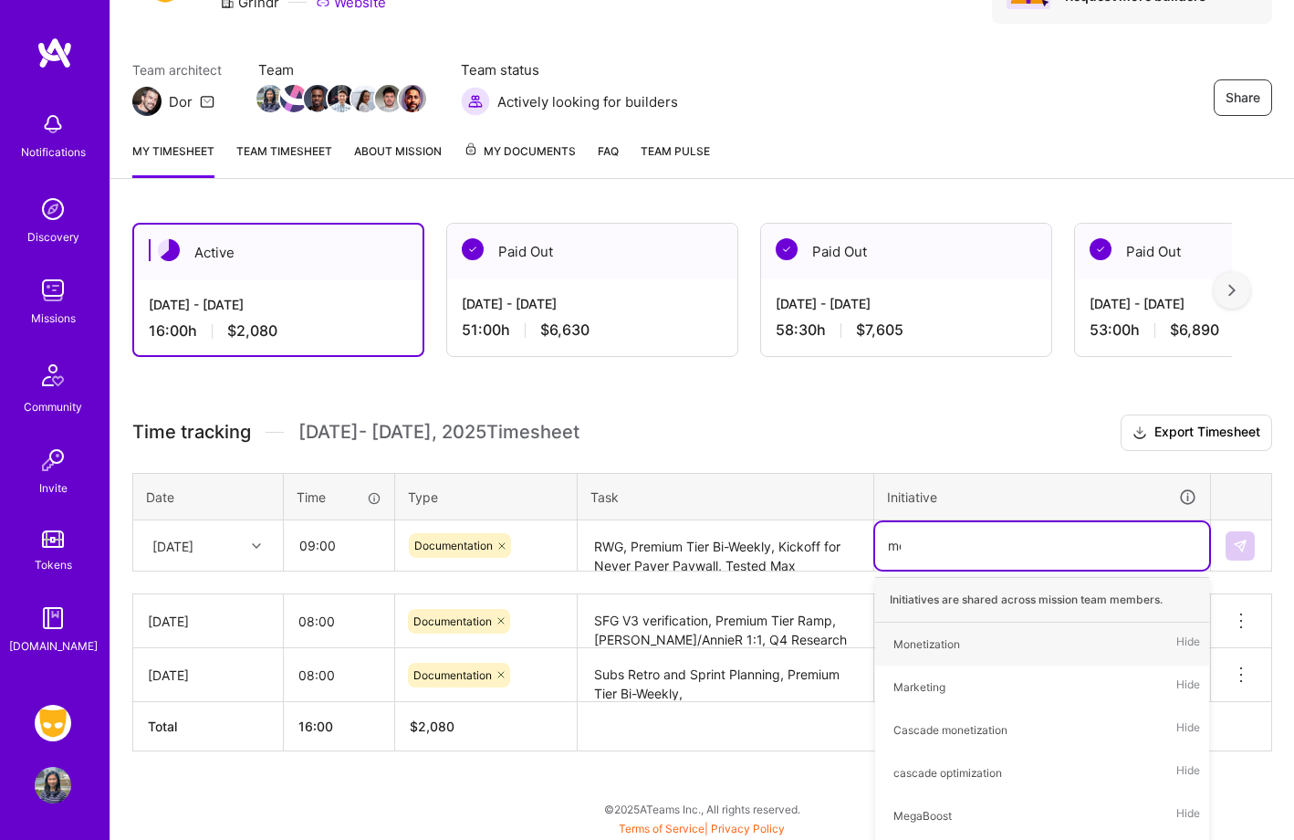
type input "mon"
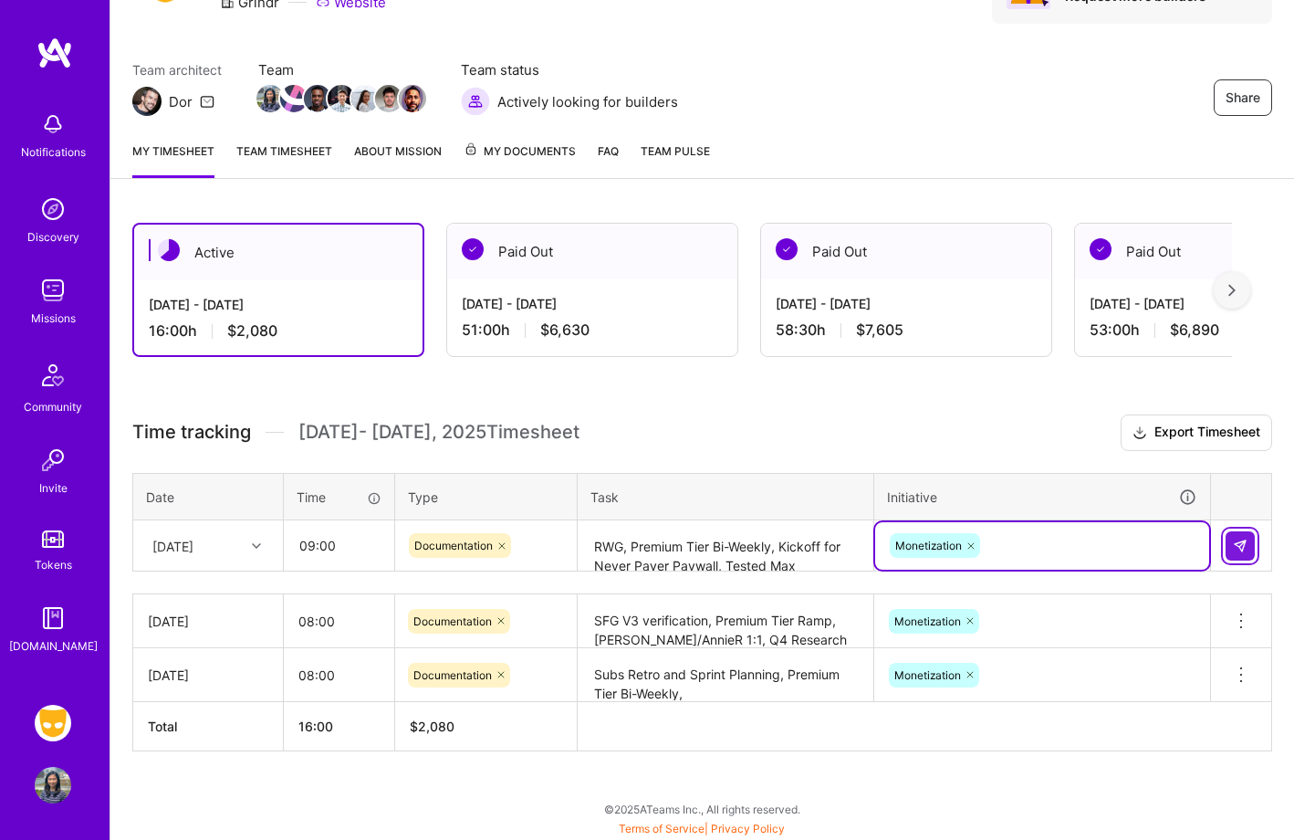
click at [1245, 538] on img at bounding box center [1240, 545] width 15 height 15
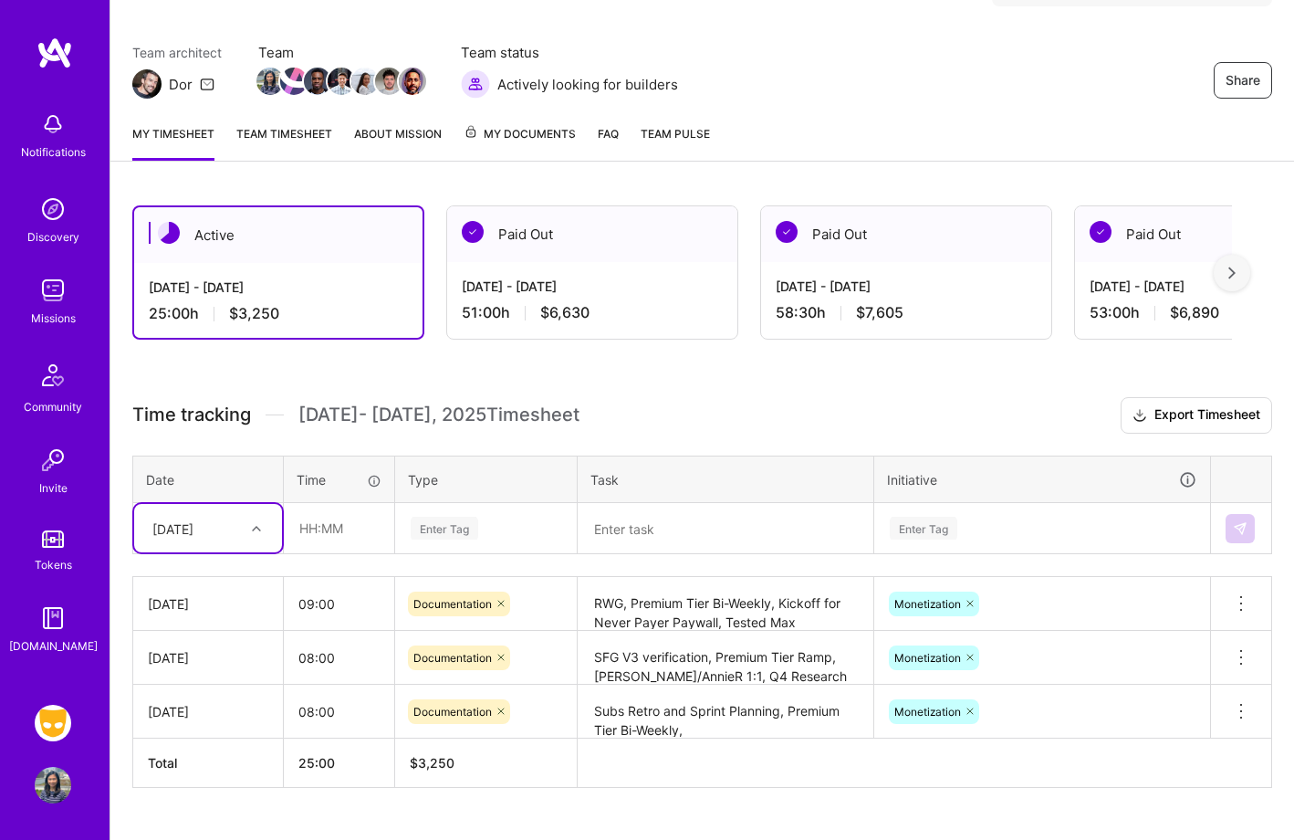
click at [210, 546] on div "[DATE]" at bounding box center [208, 528] width 148 height 48
click at [211, 755] on div "[DATE]" at bounding box center [208, 749] width 148 height 34
click at [338, 542] on input "text" at bounding box center [339, 528] width 109 height 48
type input "3"
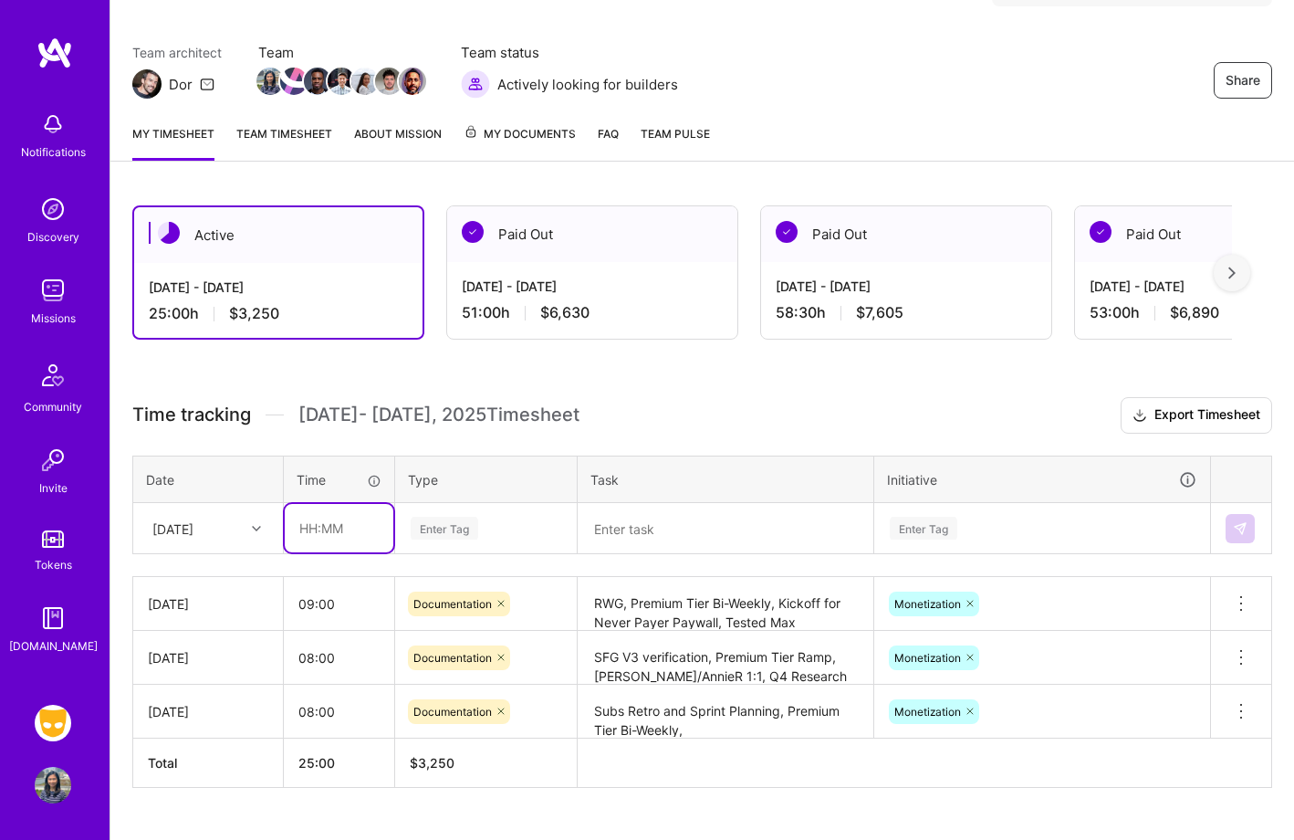
type input ":"
type input "03:00"
click at [527, 538] on div "Enter Tag" at bounding box center [486, 528] width 180 height 47
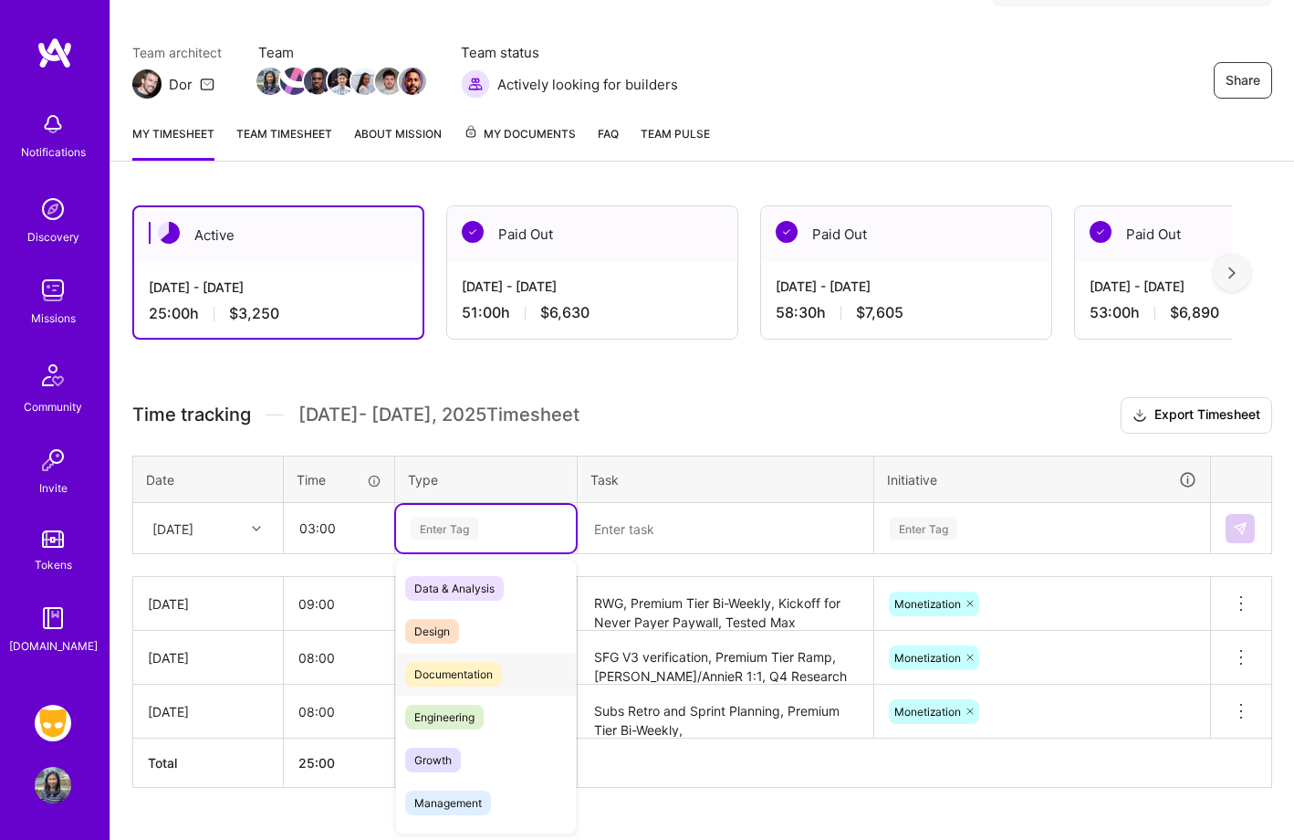
click at [515, 679] on div "Documentation" at bounding box center [486, 673] width 180 height 43
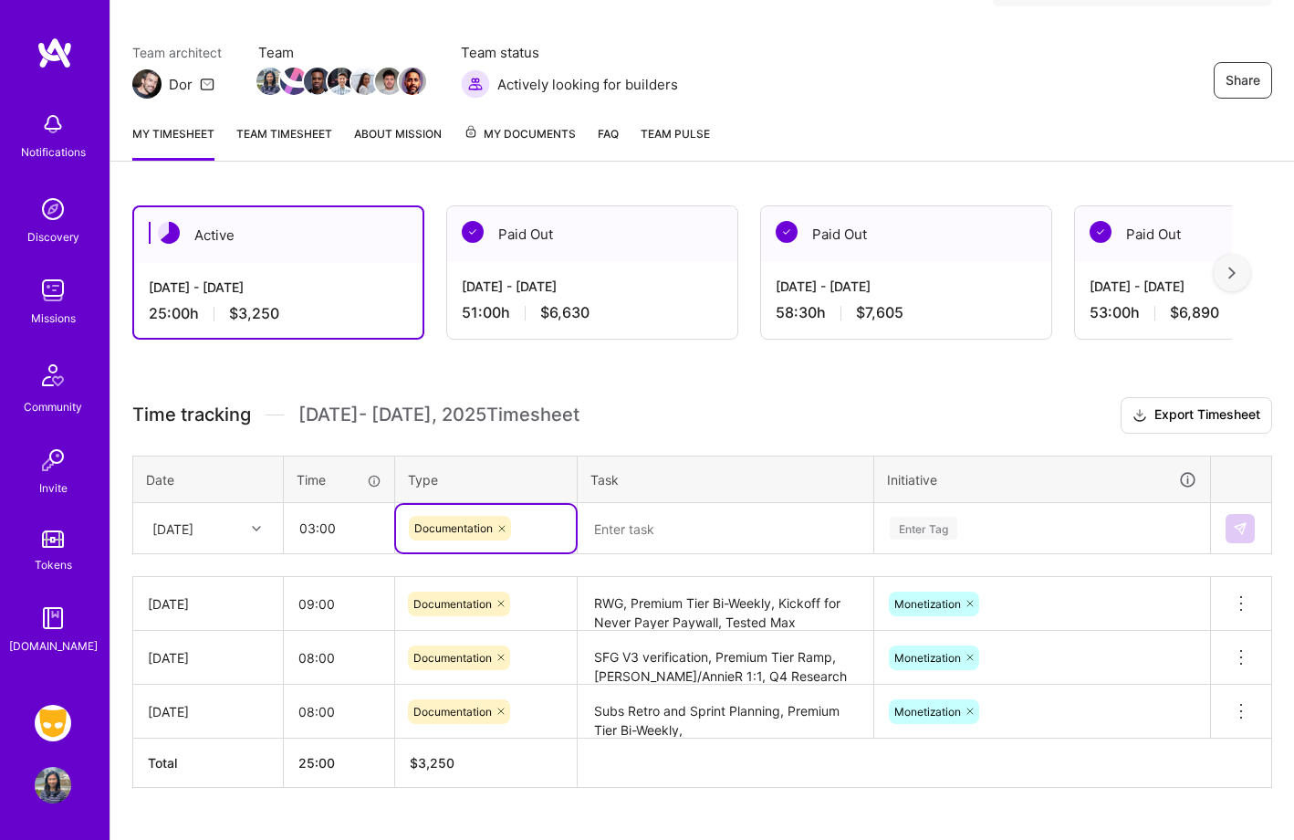
click at [694, 543] on textarea at bounding box center [725, 529] width 292 height 48
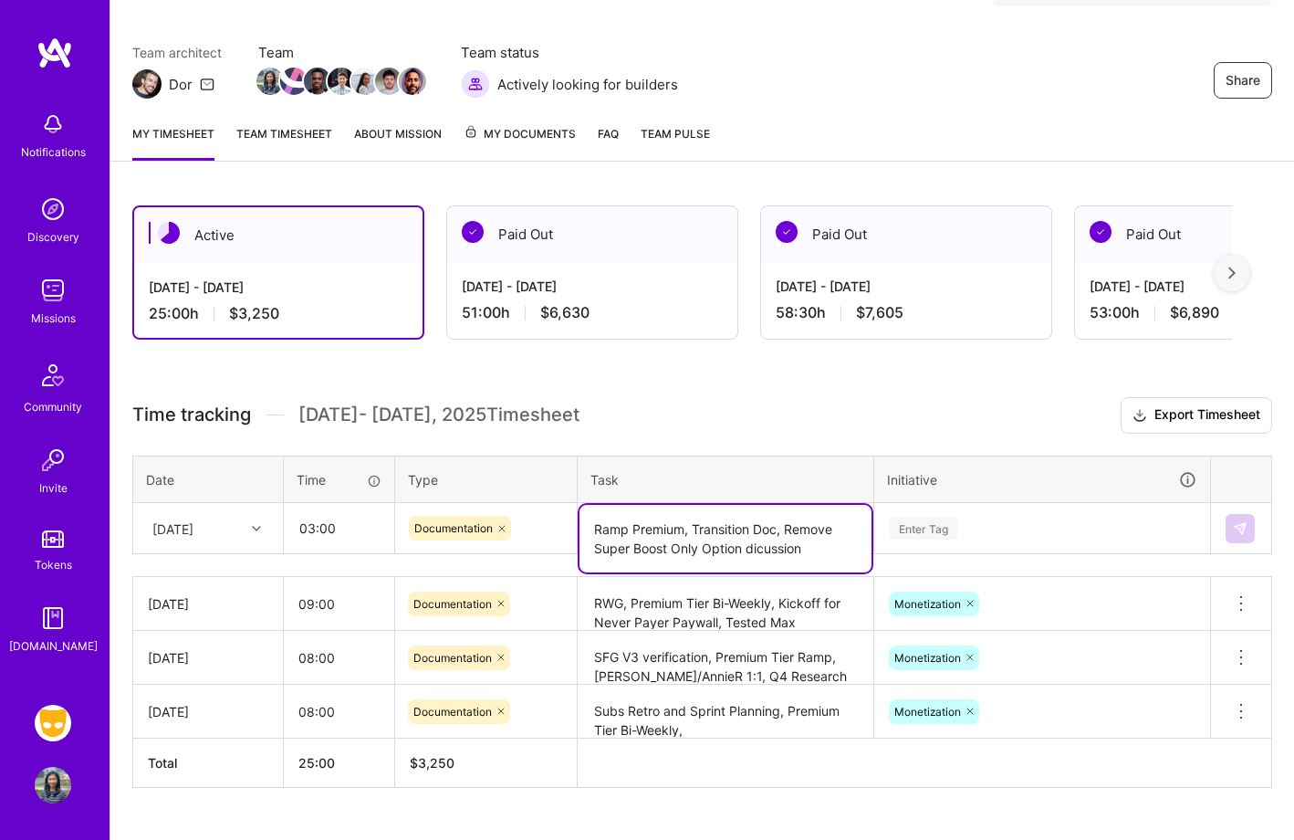
click at [745, 548] on textarea "Ramp Premium, Transition Doc, Remove Super Boost Only Option dicussion" at bounding box center [725, 539] width 292 height 68
click at [808, 528] on textarea "Ramp Premium, Transition Doc, Remove Super Boost Only Option removal dicussion" at bounding box center [725, 539] width 292 height 68
click at [805, 554] on textarea "Ramp Premium, Transition Doc, Remove Super Boost Only Option removal dicussion" at bounding box center [725, 539] width 292 height 68
click at [811, 548] on textarea "Ramp Premium, Transition Doc, Remove Super Boost Only Option removal dicussion" at bounding box center [725, 539] width 292 height 68
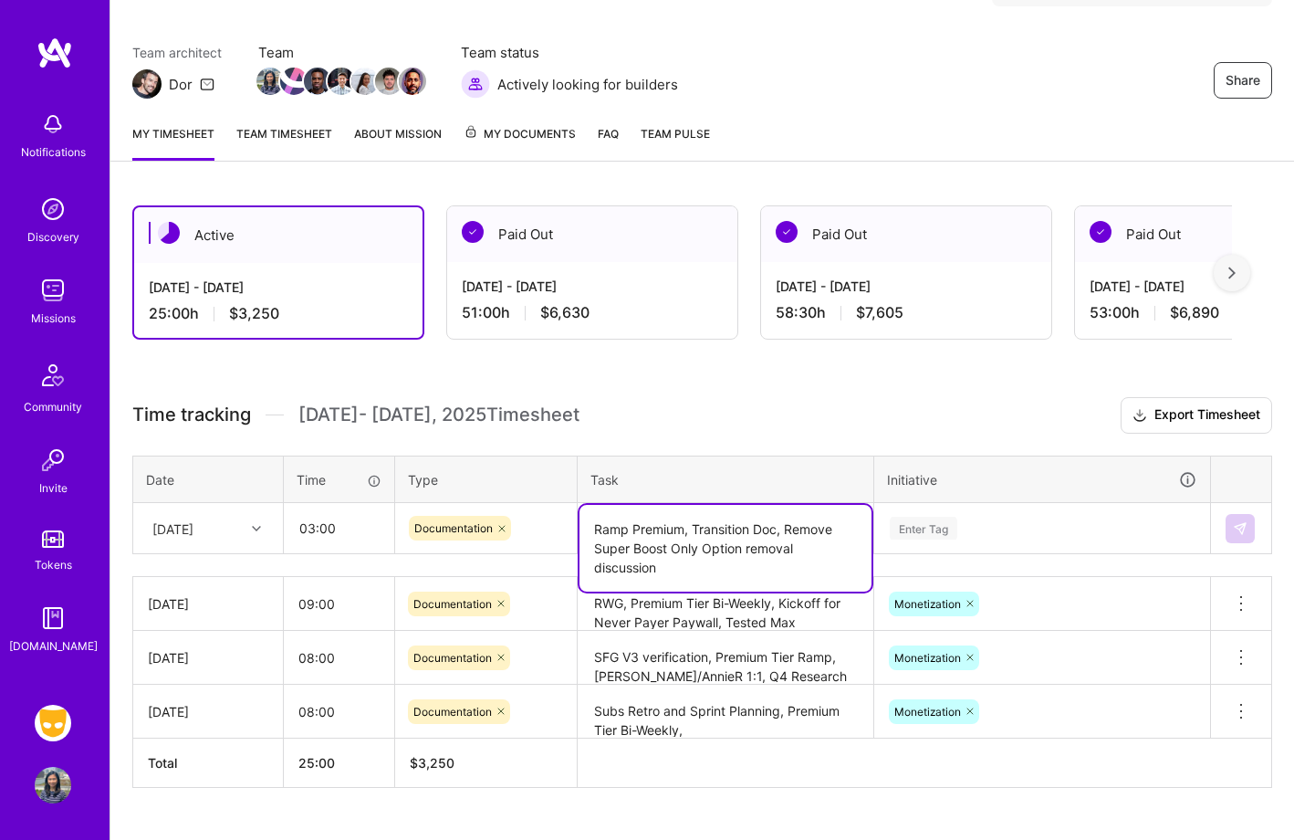
click at [818, 512] on textarea "Ramp Premium, Transition Doc, Remove Super Boost Only Option removal discussion" at bounding box center [725, 548] width 292 height 87
click at [814, 527] on textarea "Ramp Premium, Transition Doc, Remove Super Boost Only Option removal discussion" at bounding box center [725, 548] width 292 height 87
type textarea "Ramp Premium, Transition Doc, Super Boost Only Option removal discussion"
click at [992, 534] on div "Enter Tag" at bounding box center [1042, 528] width 334 height 47
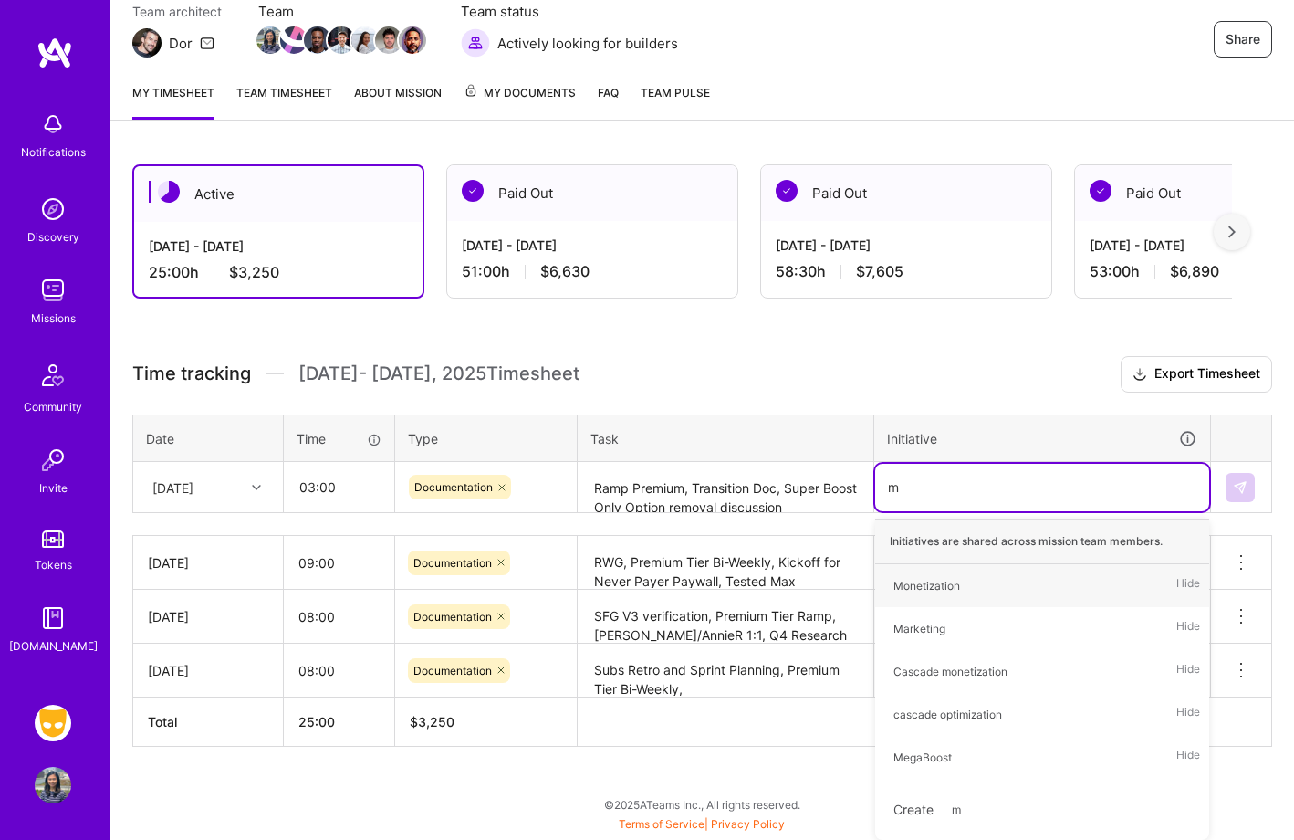
scroll to position [167, 0]
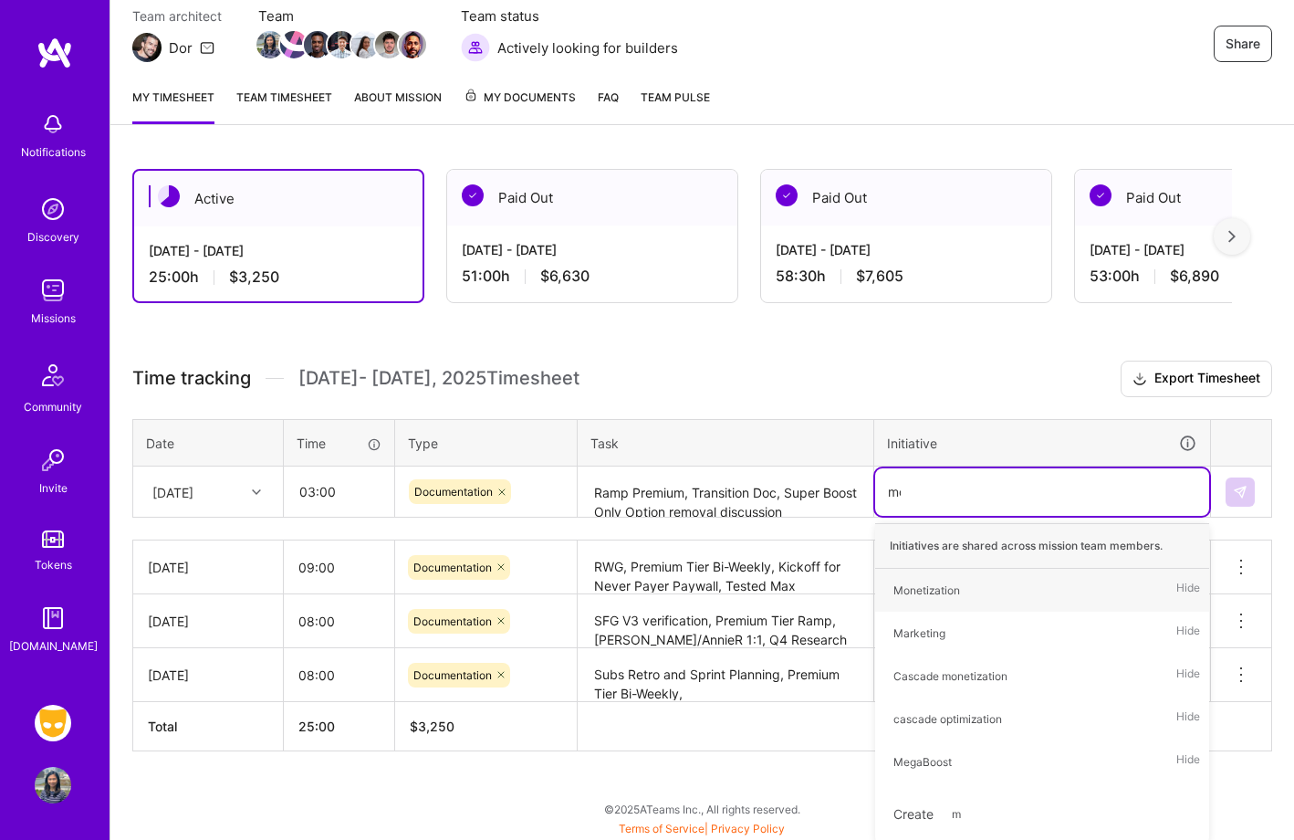
type input "mon"
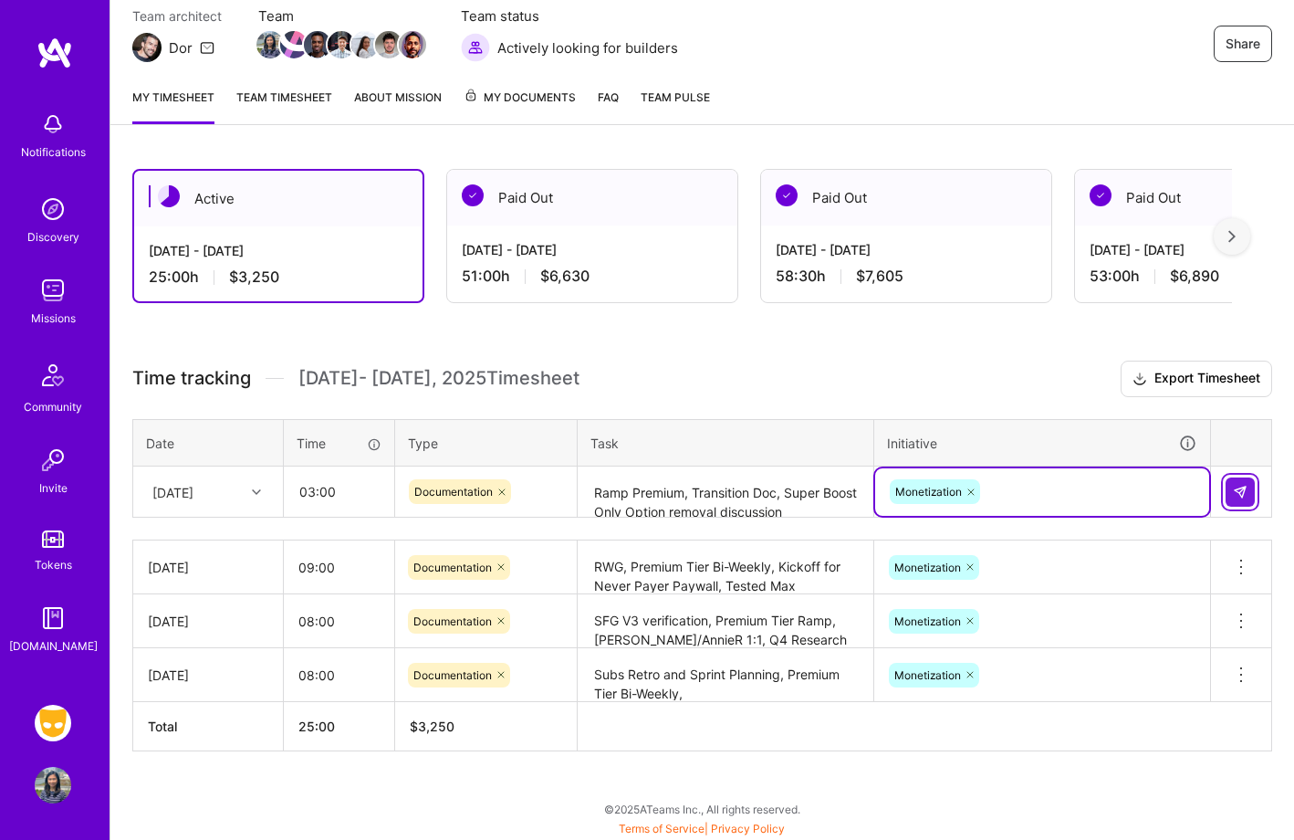
click at [1241, 496] on img at bounding box center [1240, 492] width 15 height 15
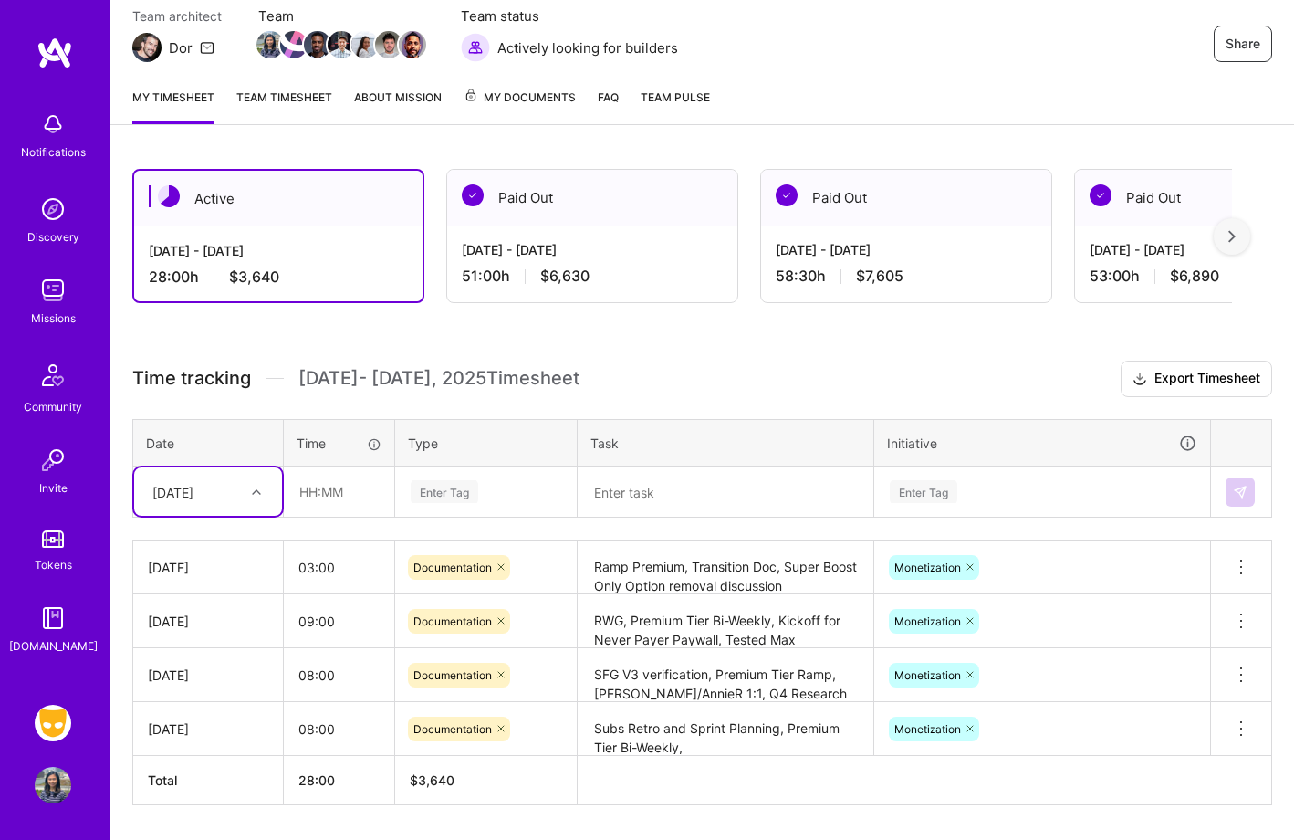
click at [230, 497] on div "[DATE]" at bounding box center [193, 491] width 101 height 30
click at [210, 738] on div "[DATE]" at bounding box center [208, 746] width 148 height 34
click at [349, 496] on input "text" at bounding box center [339, 491] width 109 height 48
type input "08:00"
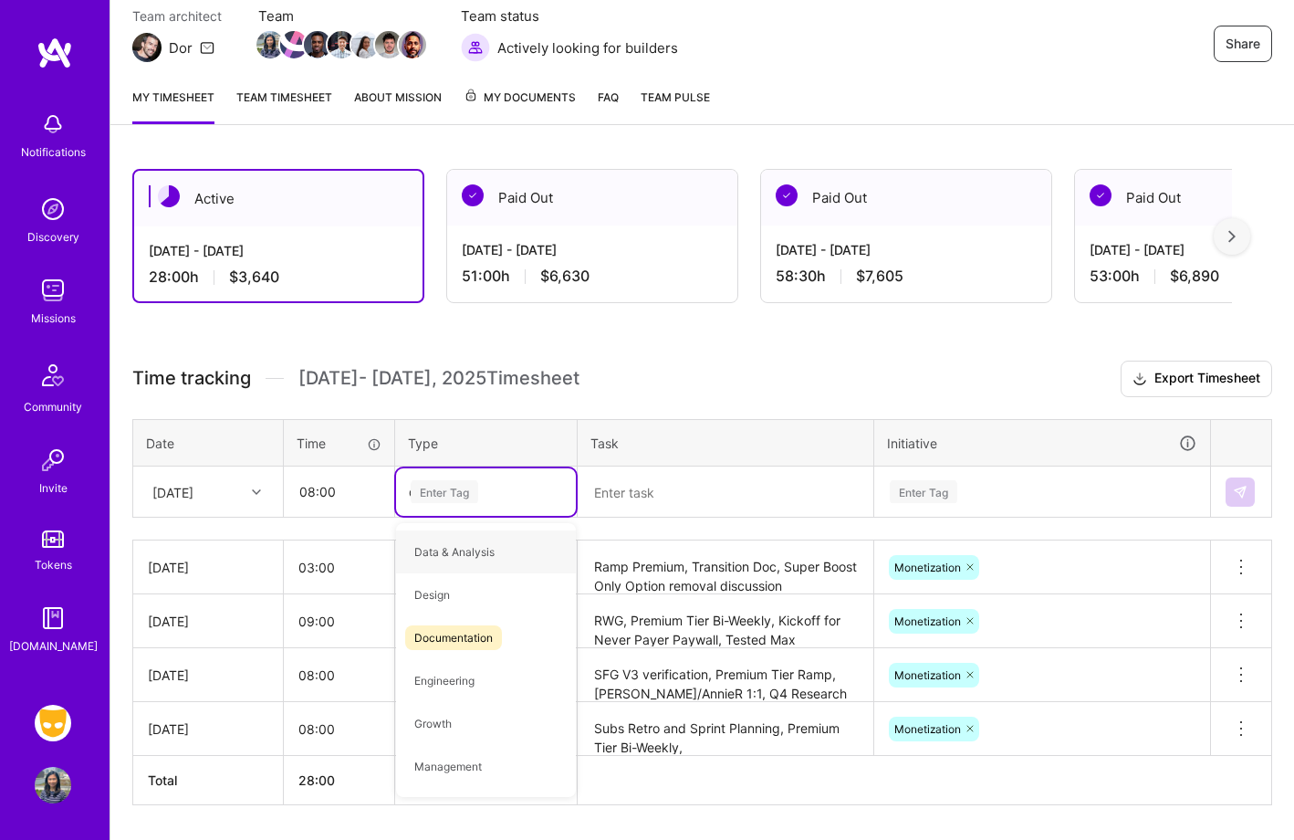
type input "doc"
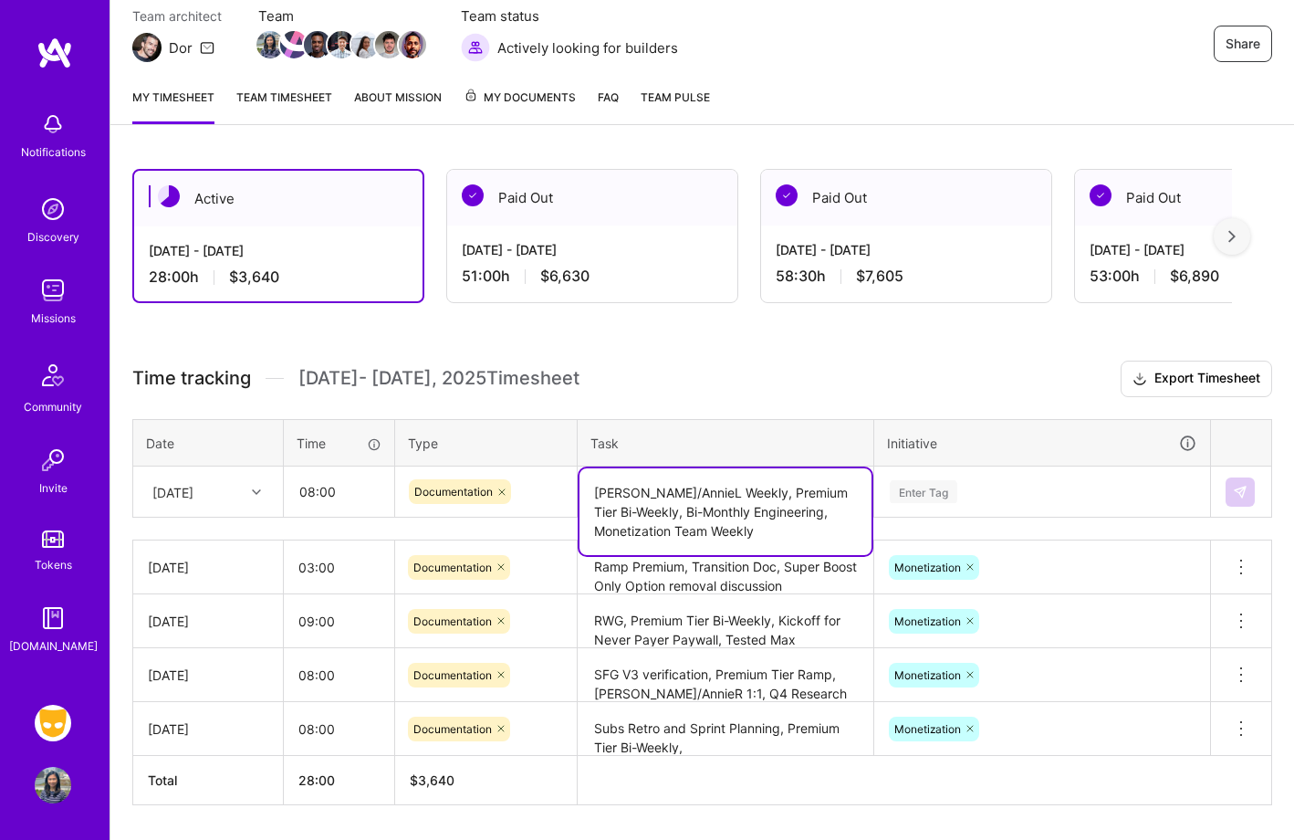
type textarea "[PERSON_NAME]/AnnieL Weekly, Premium Tier Bi-Weekly, Bi-Monthly Engineering, Mo…"
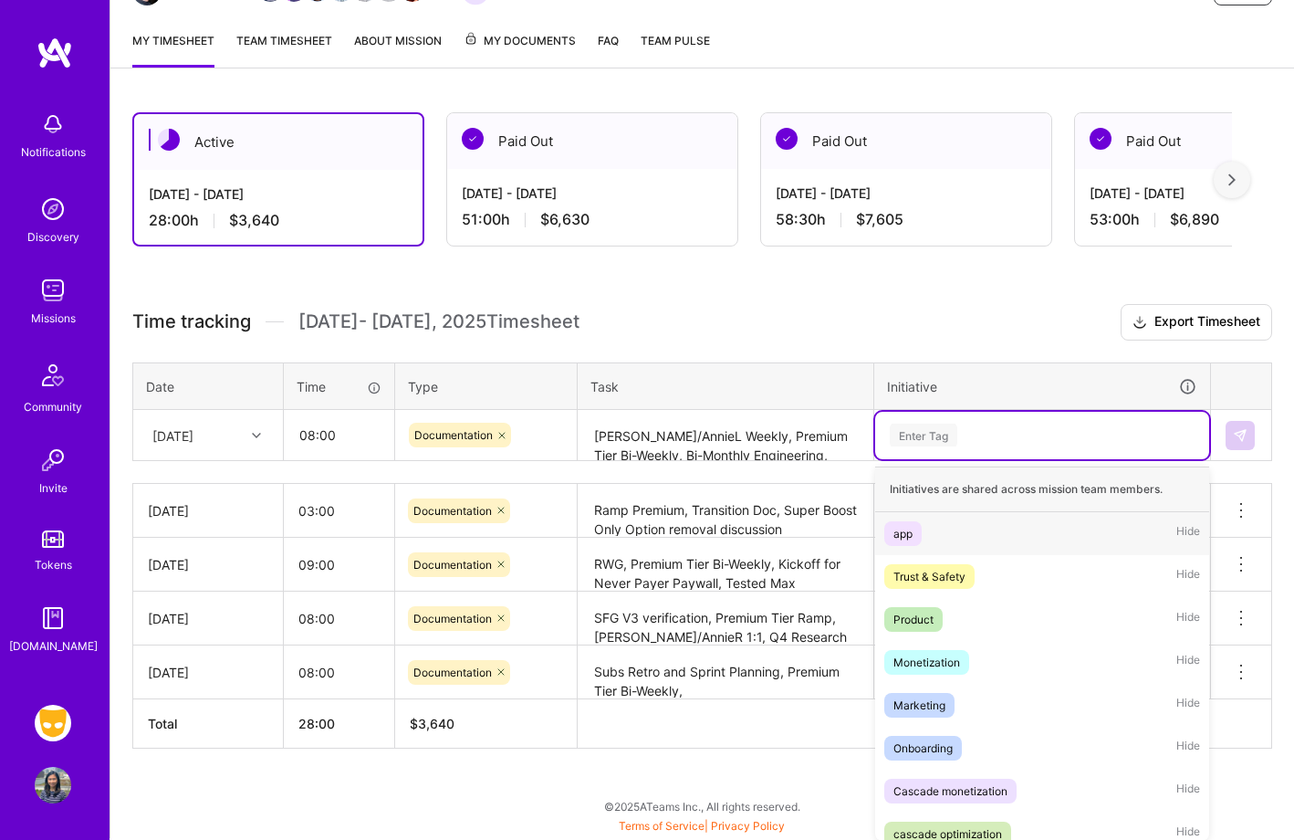
click at [1005, 459] on div "option Monetization, selected. option app focused, 1 of 11. 11 results availabl…" at bounding box center [1042, 435] width 334 height 47
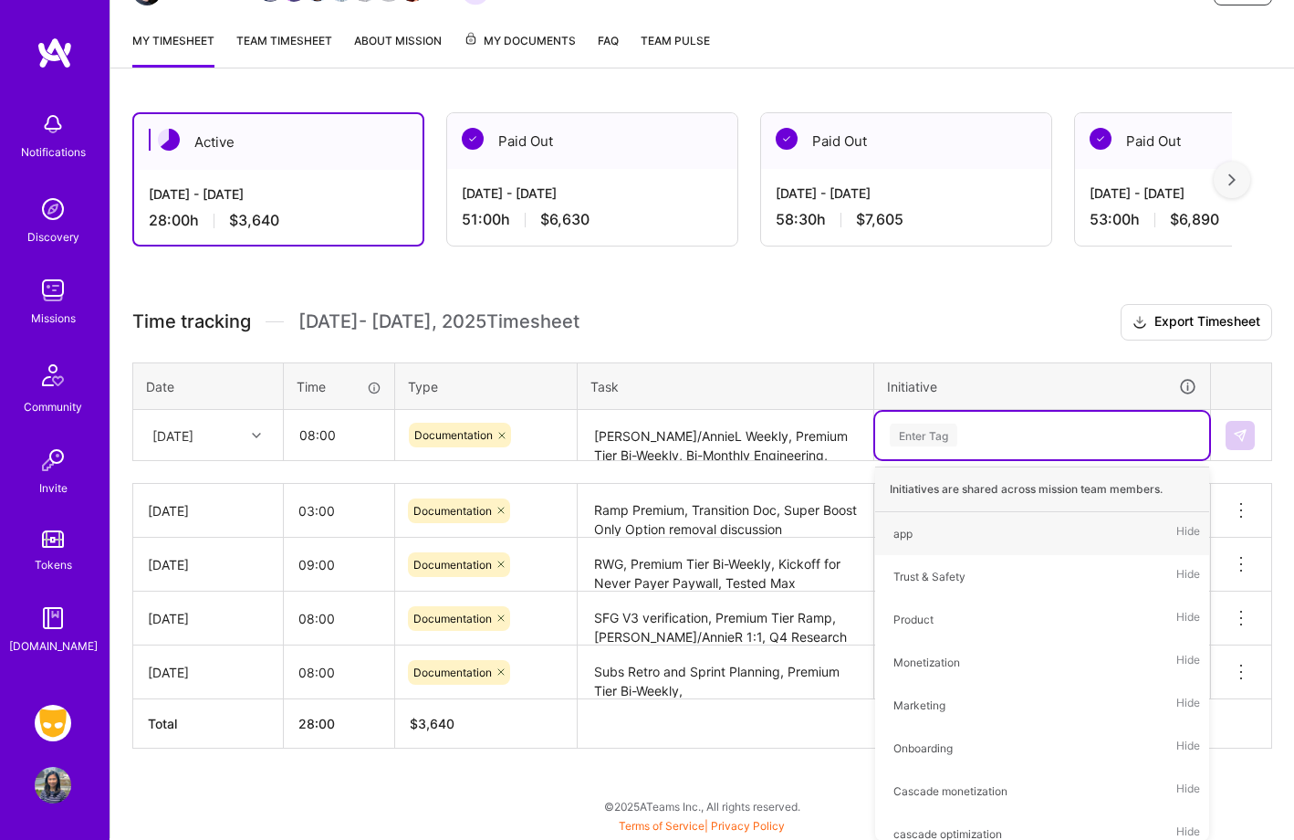
scroll to position [221, 0]
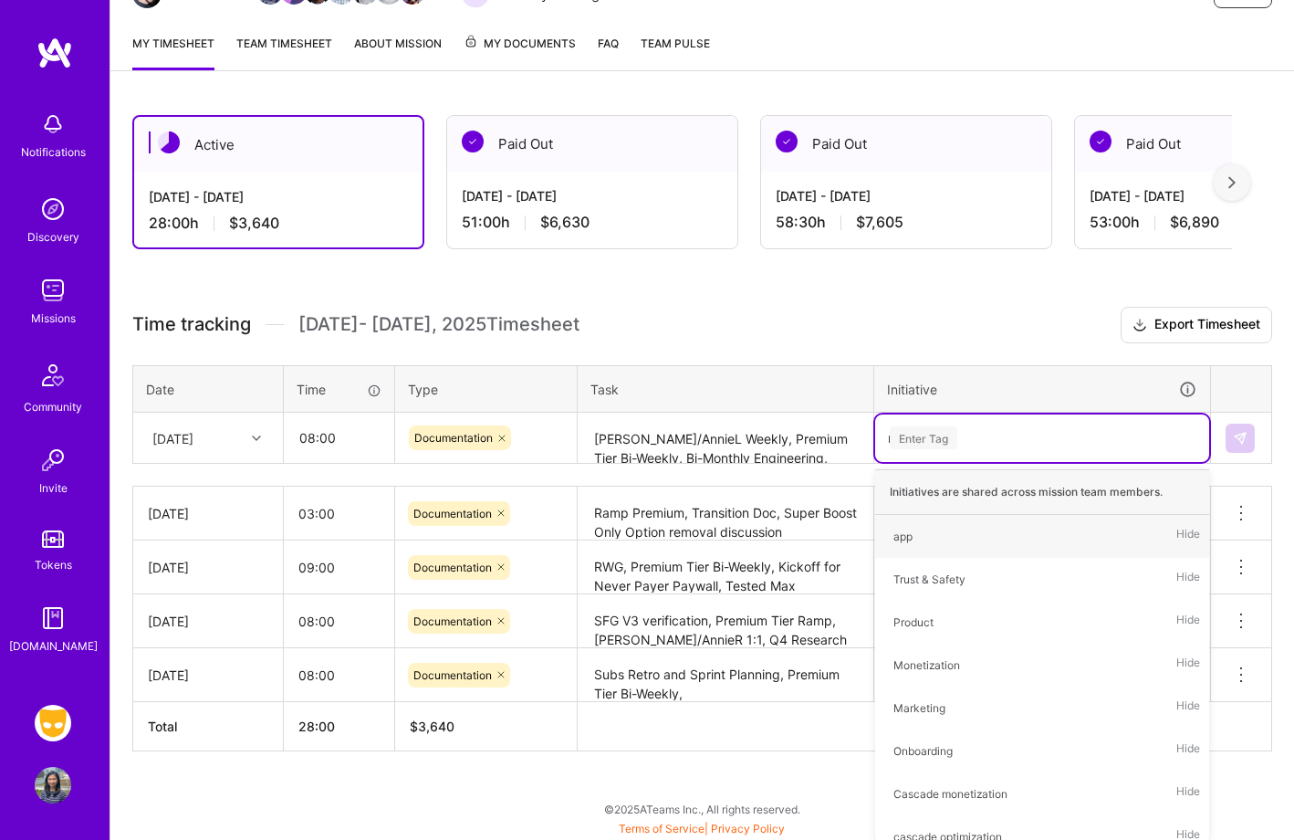
type input "mon"
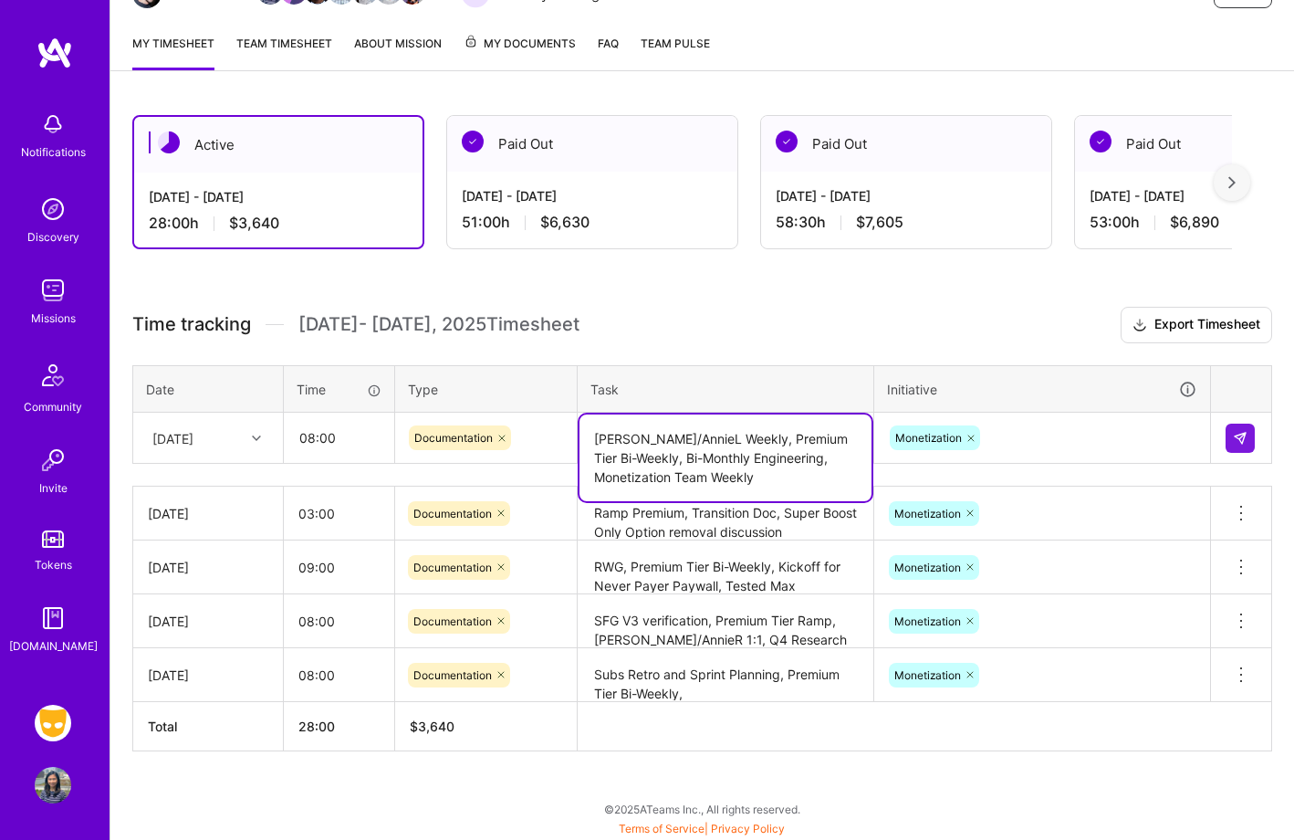
click at [792, 443] on textarea "[PERSON_NAME]/AnnieL Weekly, Premium Tier Bi-Weekly, Bi-Monthly Engineering, Mo…" at bounding box center [725, 457] width 292 height 87
click at [806, 467] on textarea "[PERSON_NAME]/AnnieL Weekly, Premium Tier Bi-Weekly, Bi-Monthly Engineering, Mo…" at bounding box center [725, 457] width 292 height 87
click at [828, 481] on textarea "[PERSON_NAME]/AnnieL Weekly, Premium Tier Bi-Weekly, Bi-Monthly Engineering, Mo…" at bounding box center [725, 467] width 292 height 106
click at [792, 495] on textarea "[PERSON_NAME]/AnnieL Weekly, Premium Tier Bi-Weekly, Bi-Monthly Engineering, Mo…" at bounding box center [725, 467] width 292 height 106
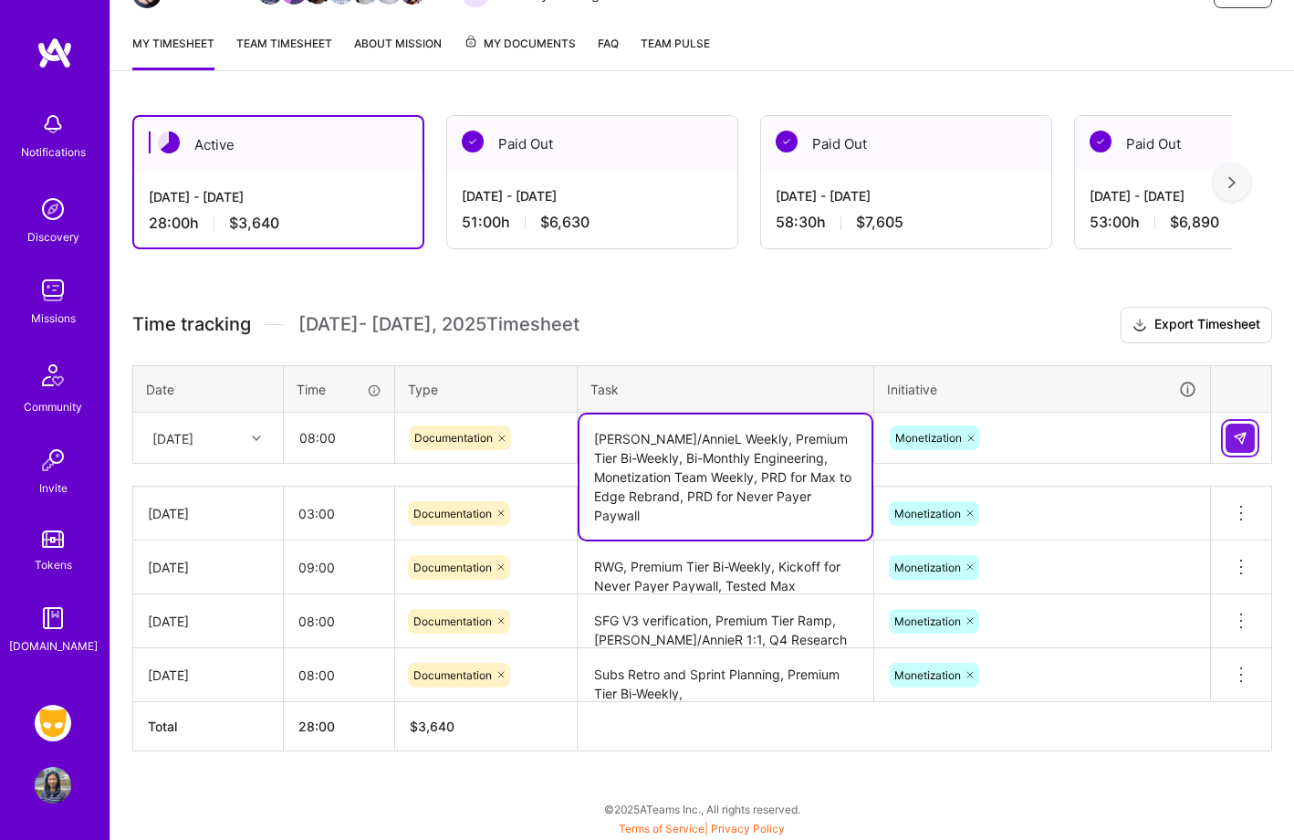
type textarea "[PERSON_NAME]/AnnieL Weekly, Premium Tier Bi-Weekly, Bi-Monthly Engineering, Mo…"
click at [1239, 436] on img at bounding box center [1240, 438] width 15 height 15
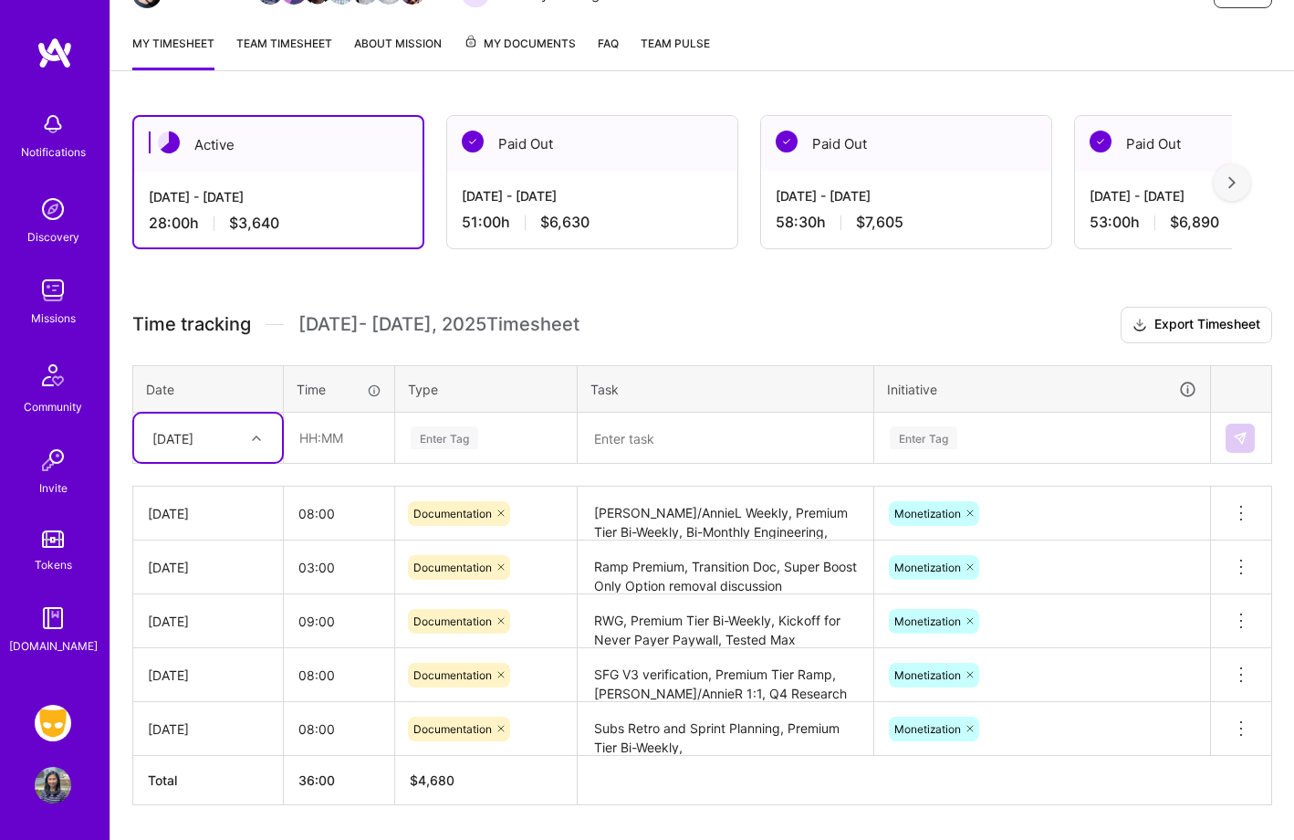
click at [225, 444] on div "[DATE]" at bounding box center [193, 438] width 101 height 30
click at [224, 725] on div "[DATE]" at bounding box center [208, 726] width 148 height 34
click at [362, 422] on input "text" at bounding box center [339, 437] width 109 height 48
type input "02:00"
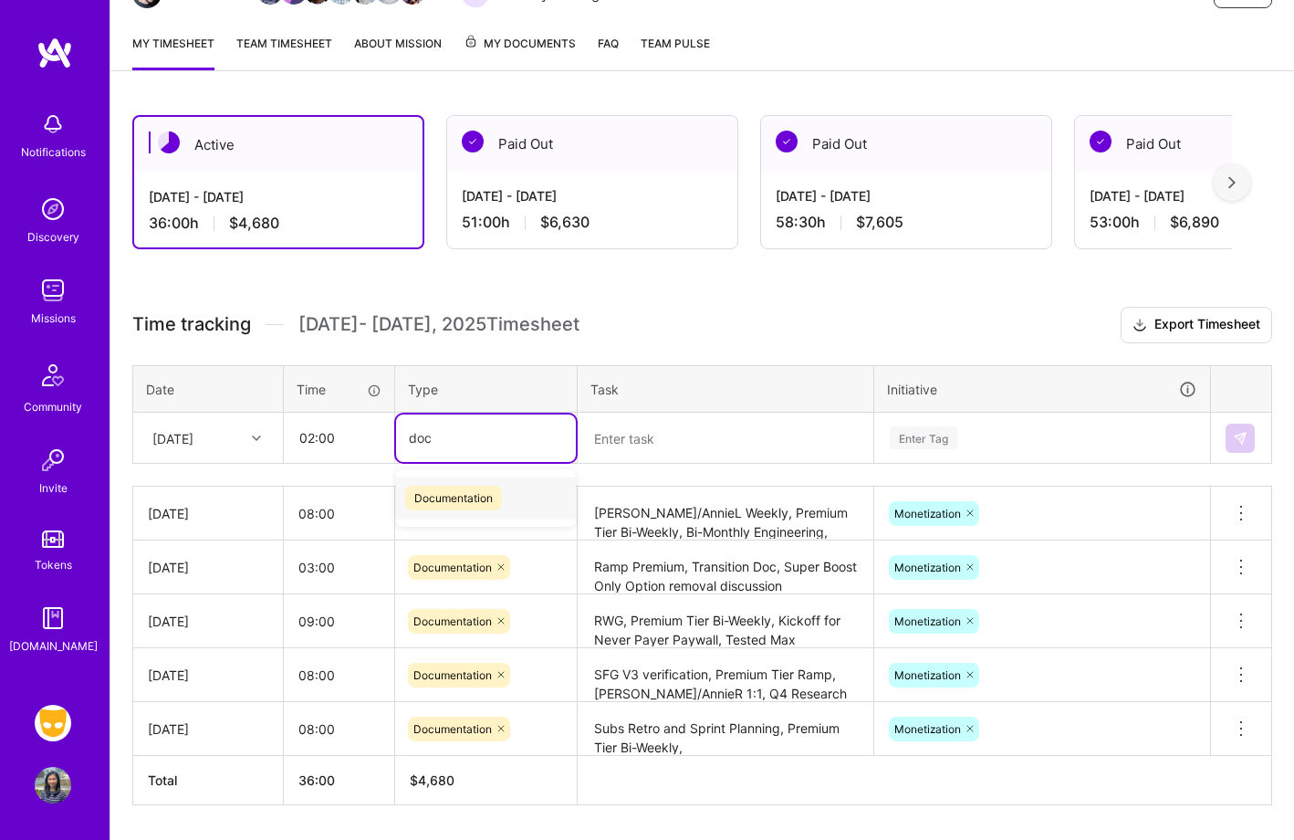
type input "docu"
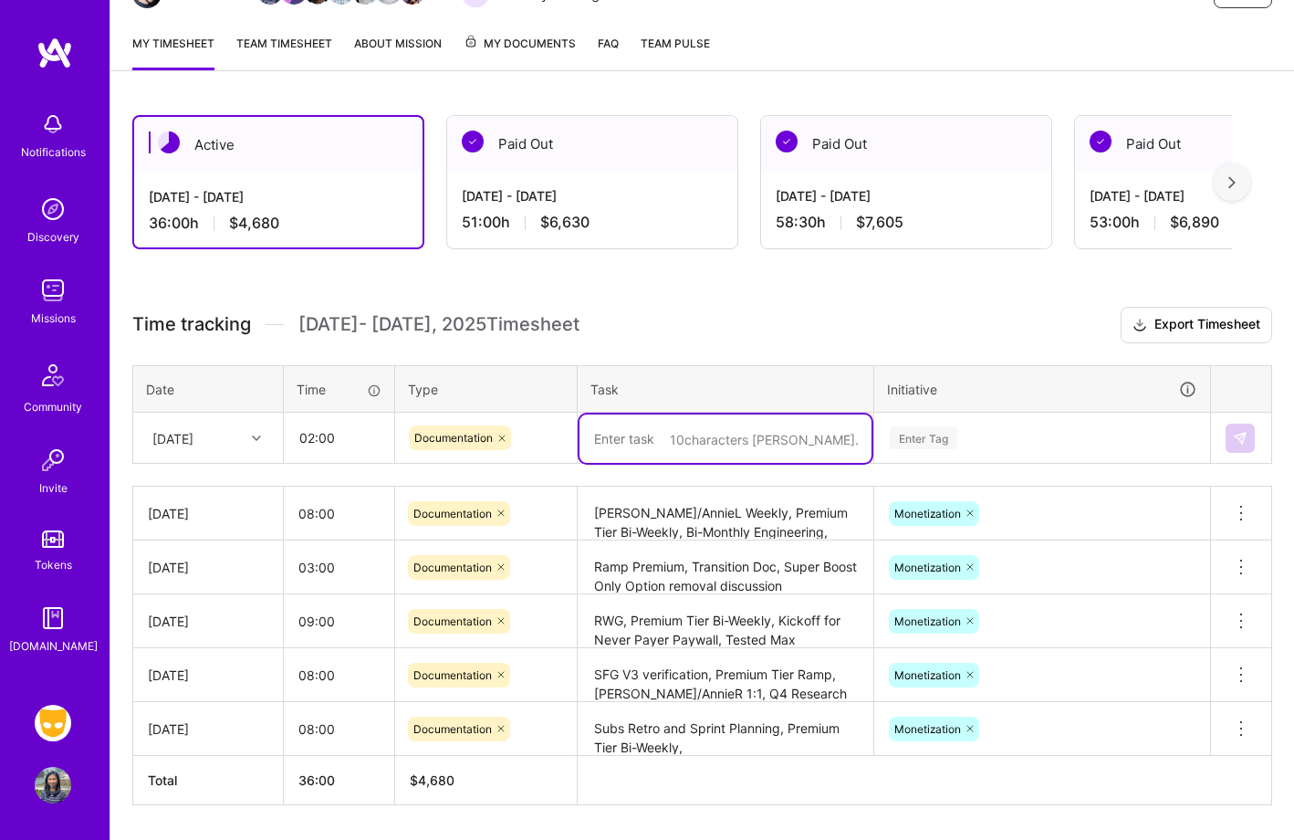
type textarea "L"
type textarea "Ramping XPs, SFG V3 monitoring"
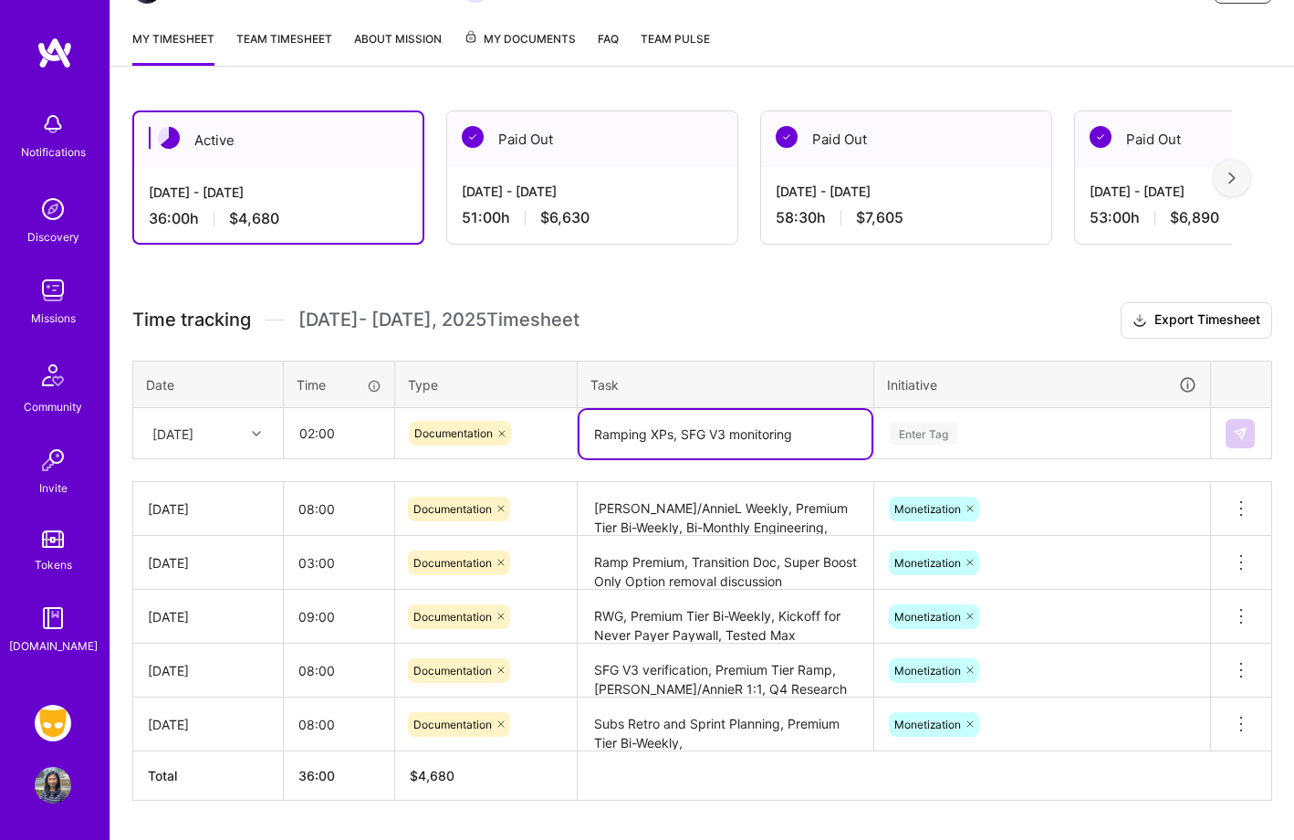
scroll to position [231, 0]
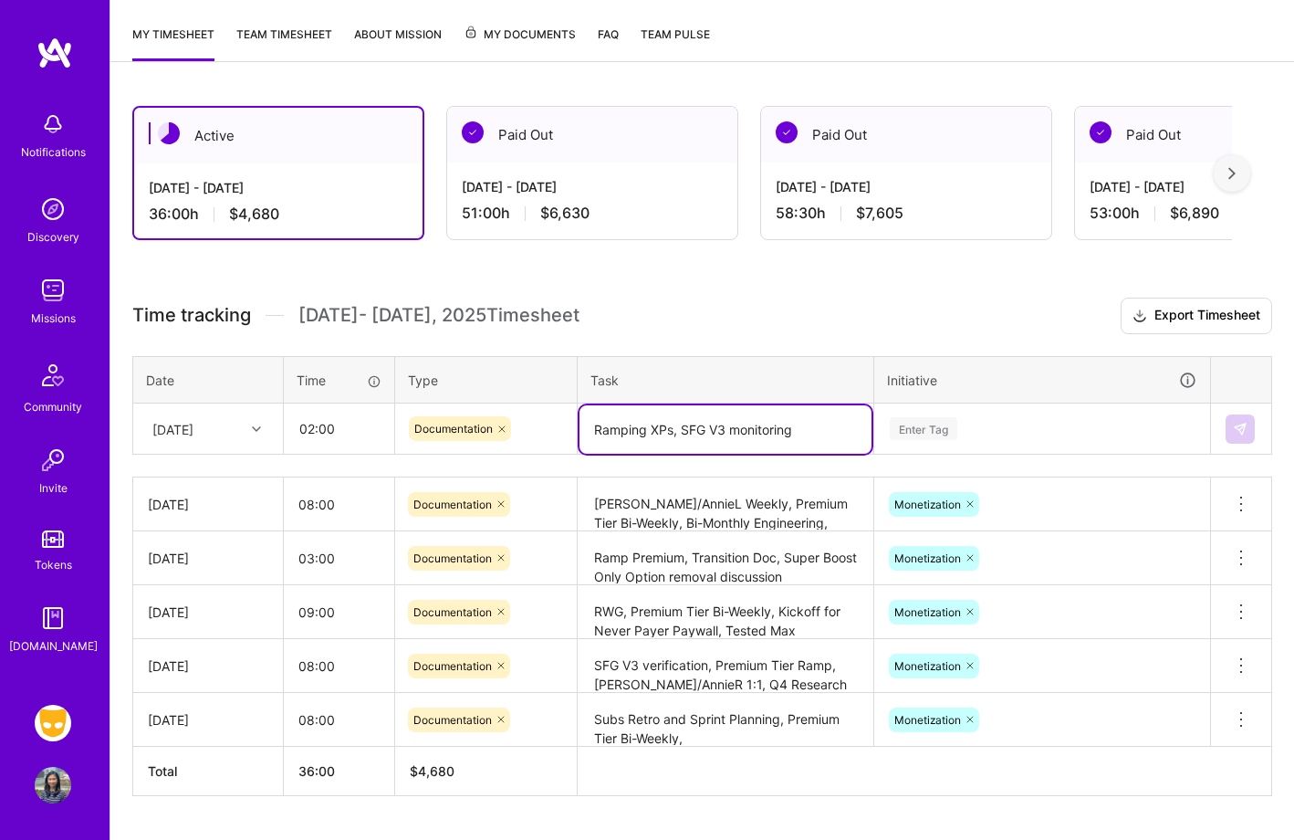
click at [1043, 422] on div "Enter Tag" at bounding box center [1042, 428] width 334 height 47
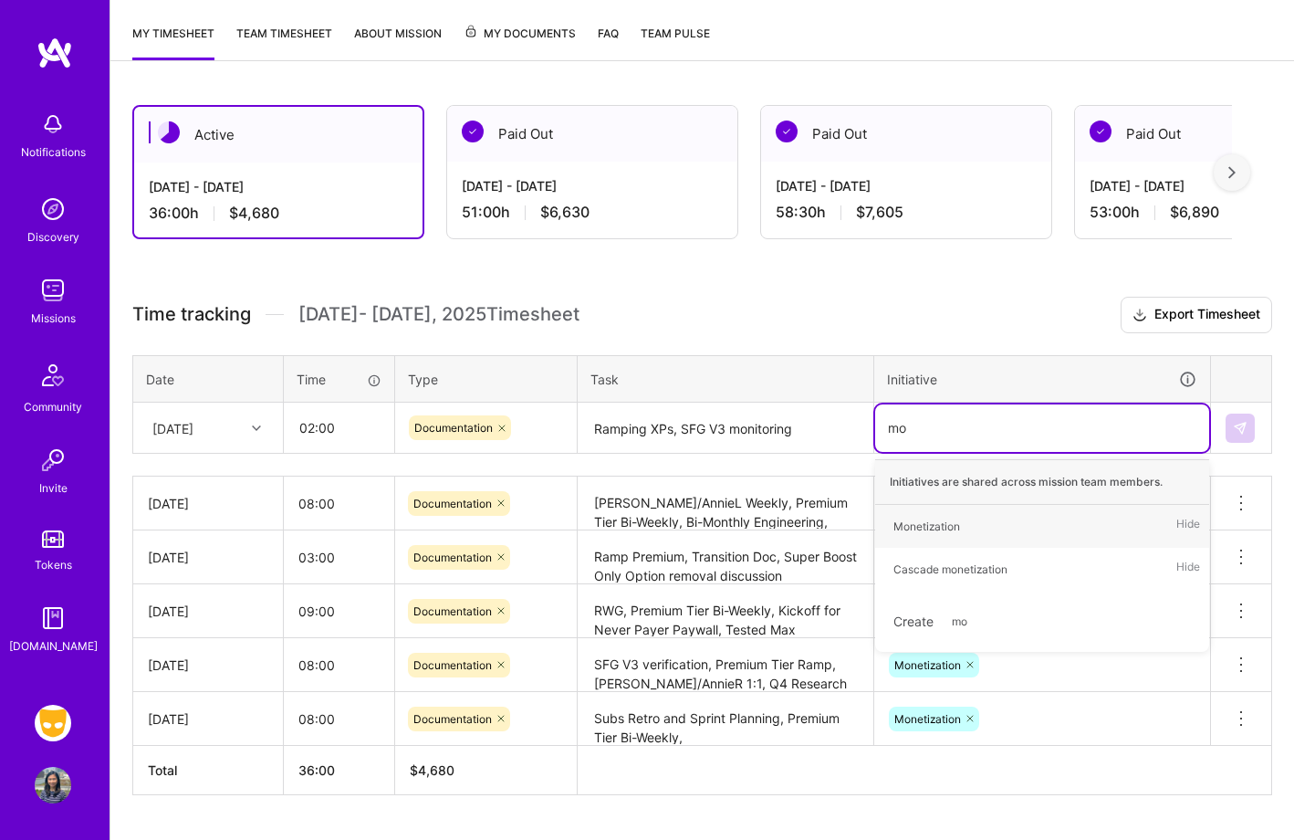
type input "mon"
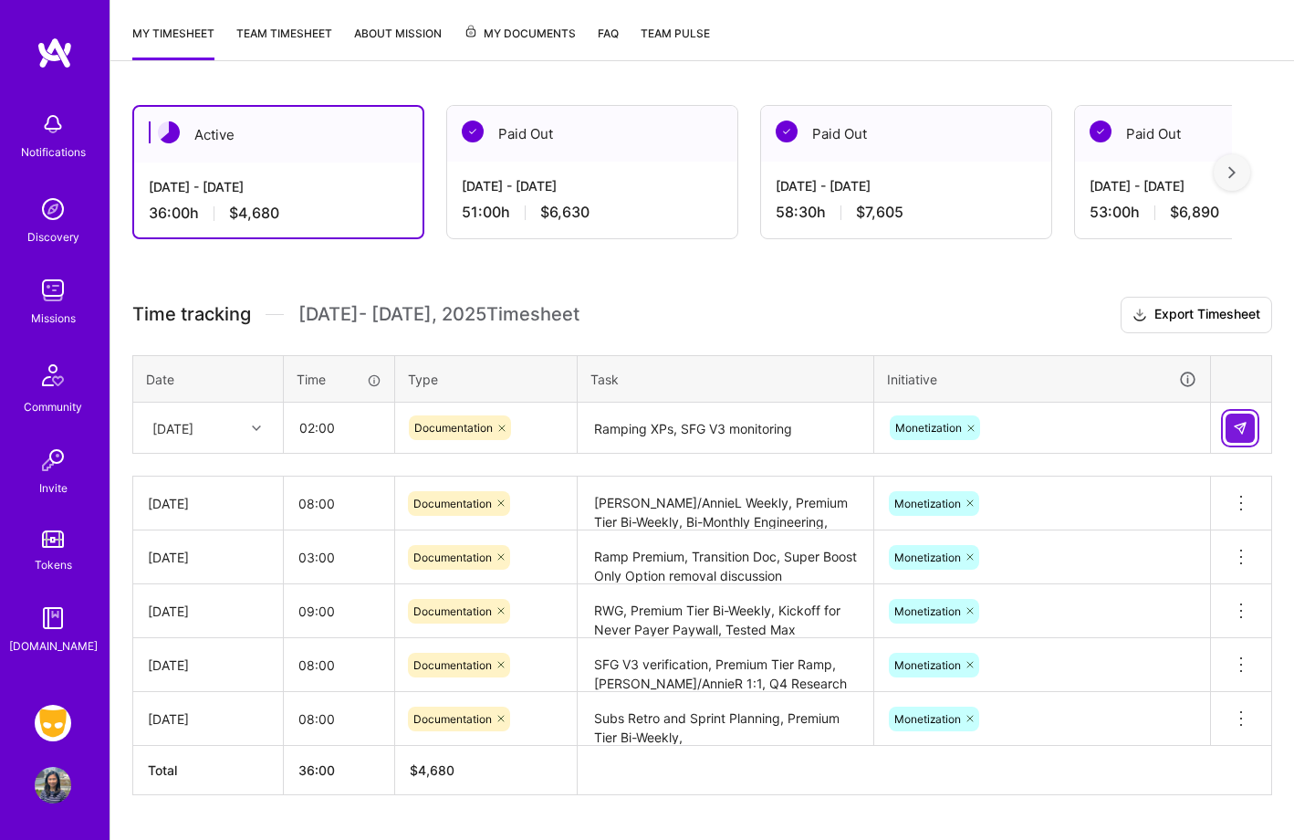
click at [1246, 421] on img at bounding box center [1240, 428] width 15 height 15
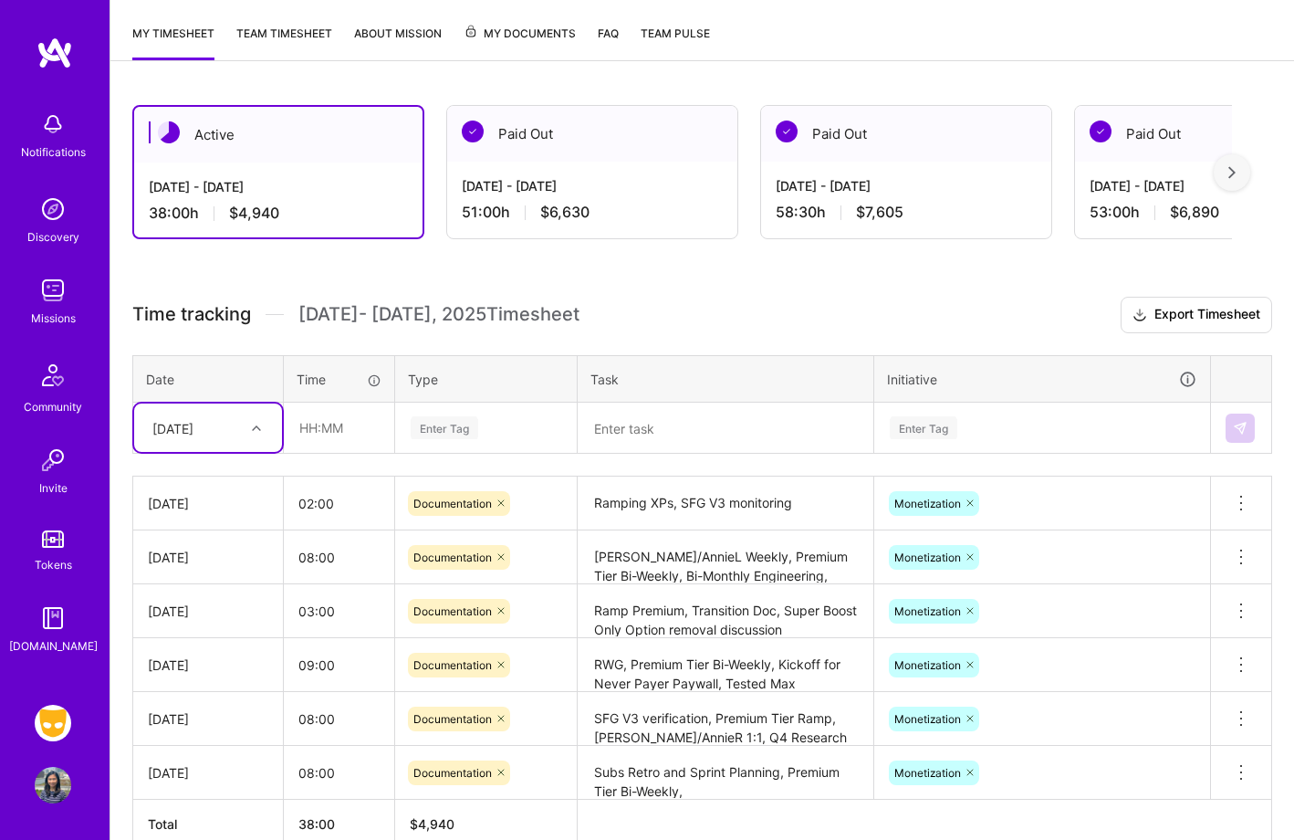
click at [193, 422] on div "[DATE]" at bounding box center [172, 427] width 41 height 19
click at [231, 576] on div "[DATE]" at bounding box center [208, 577] width 148 height 34
click at [364, 433] on input "text" at bounding box center [339, 427] width 109 height 48
type input "08:00"
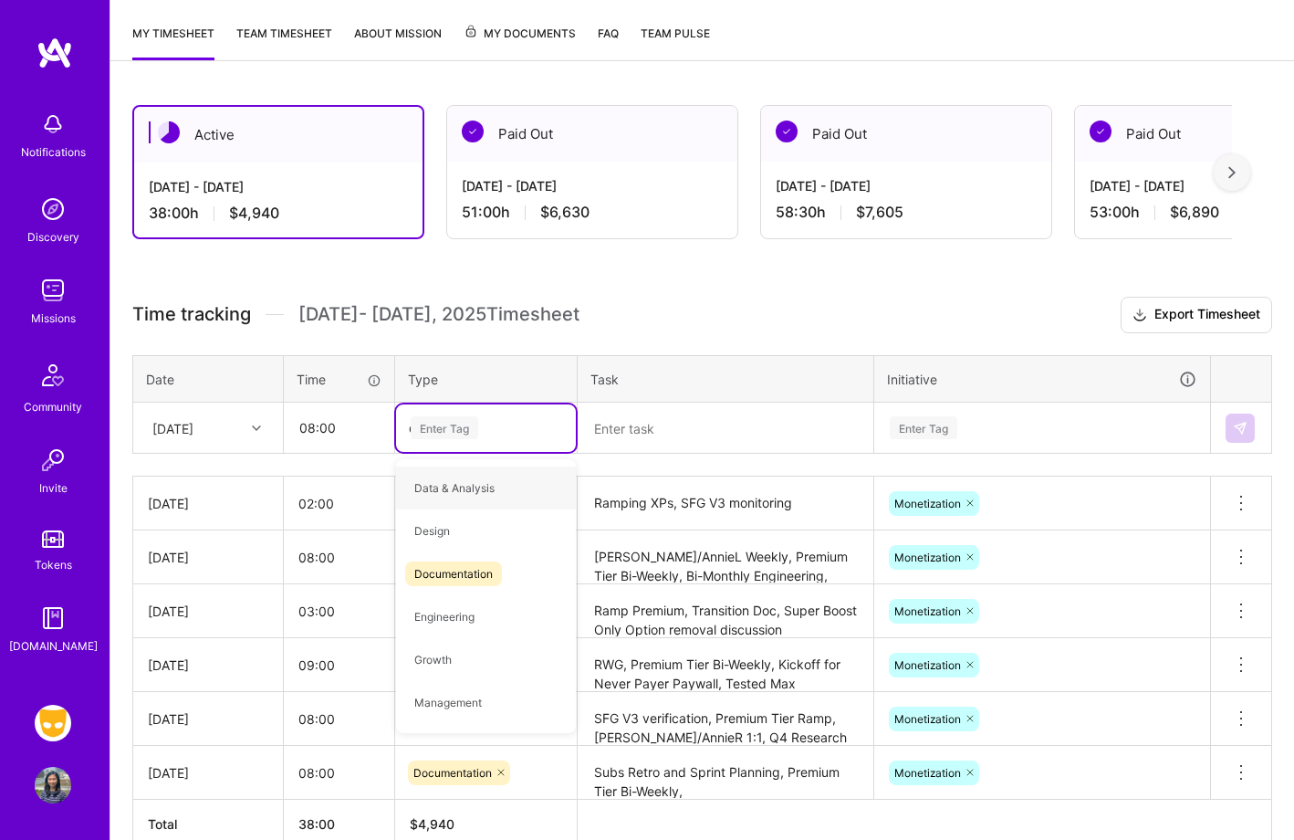
type input "do"
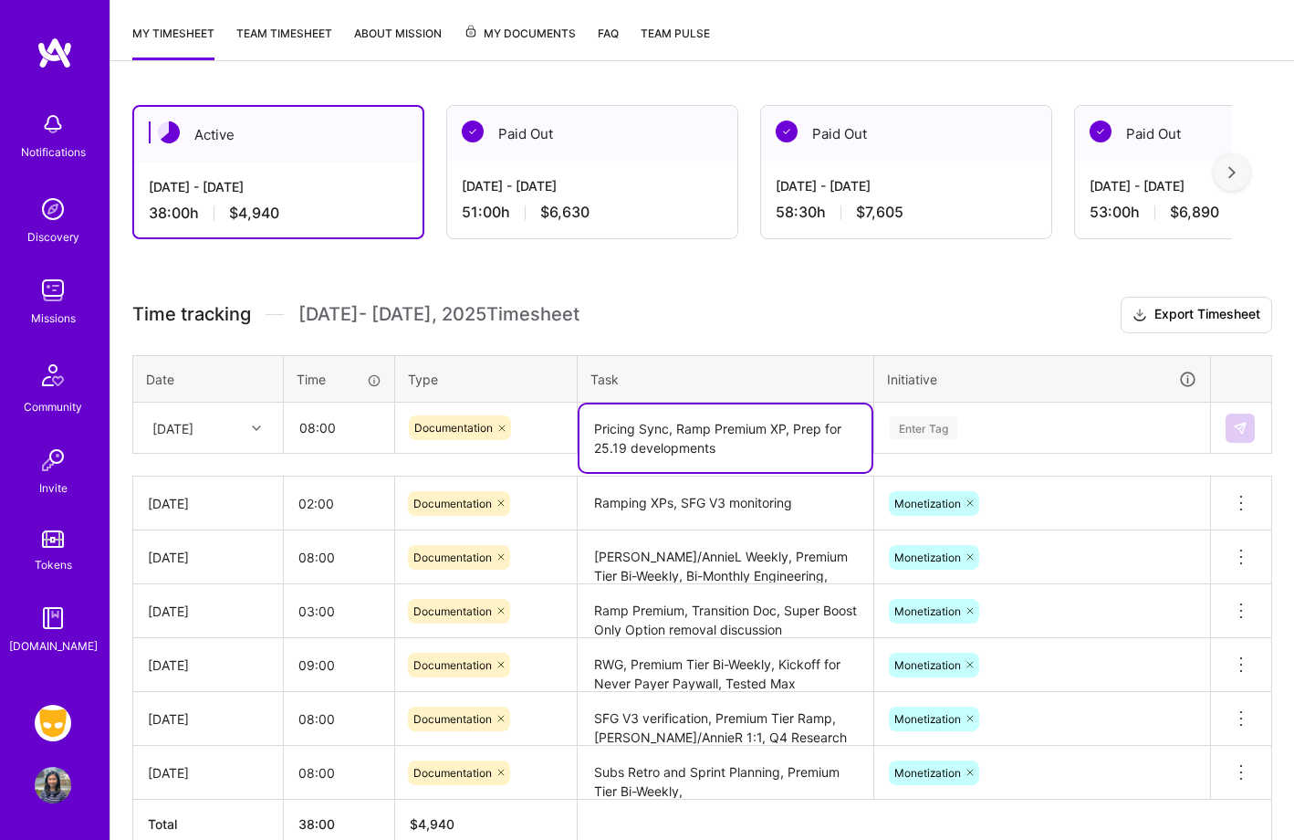
click at [633, 450] on textarea "Pricing Sync, Ramp Premium XP, Prep for 25.19 developments" at bounding box center [725, 438] width 292 height 68
type textarea "Pricing Sync, Ramp Premium XP, Prep for 25.19 initiatives"
click at [969, 430] on div "Enter Tag" at bounding box center [1042, 427] width 308 height 23
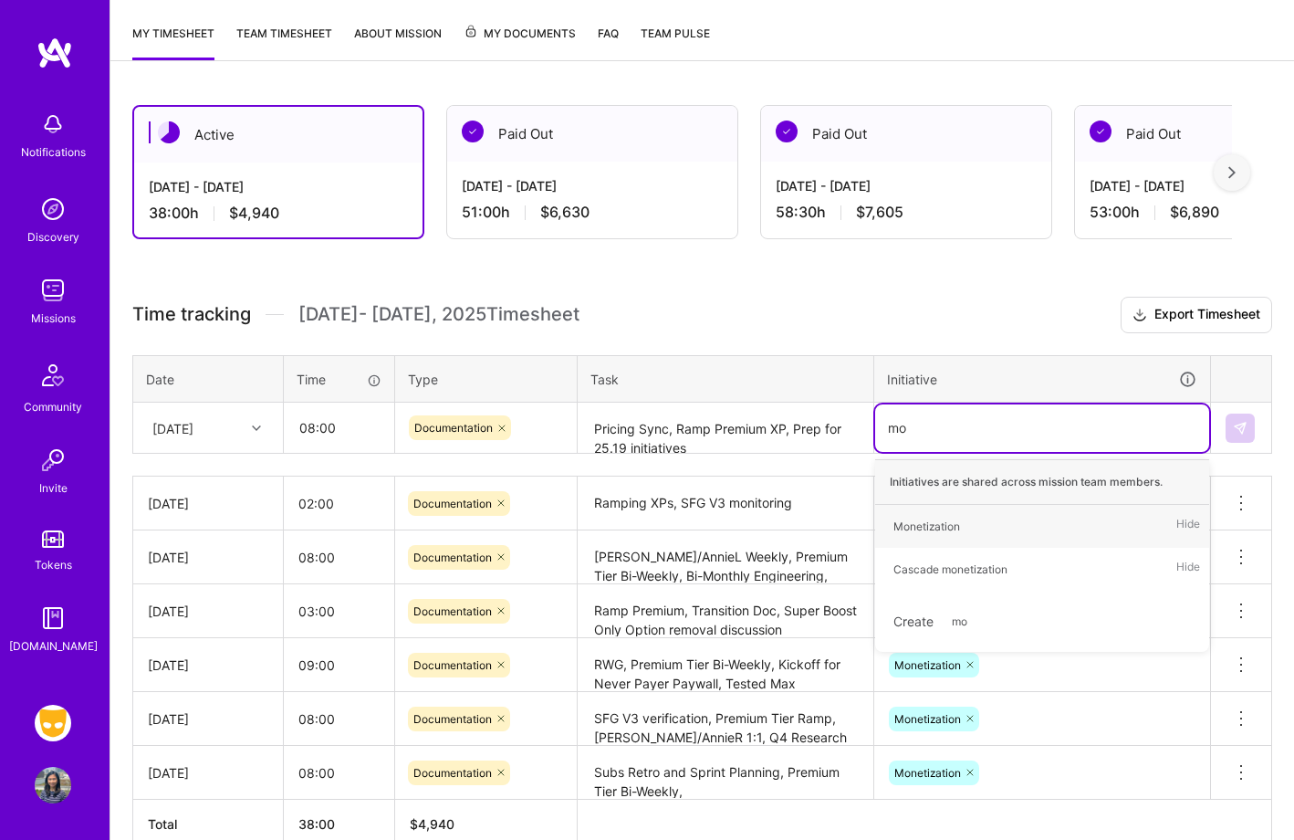
type input "mon"
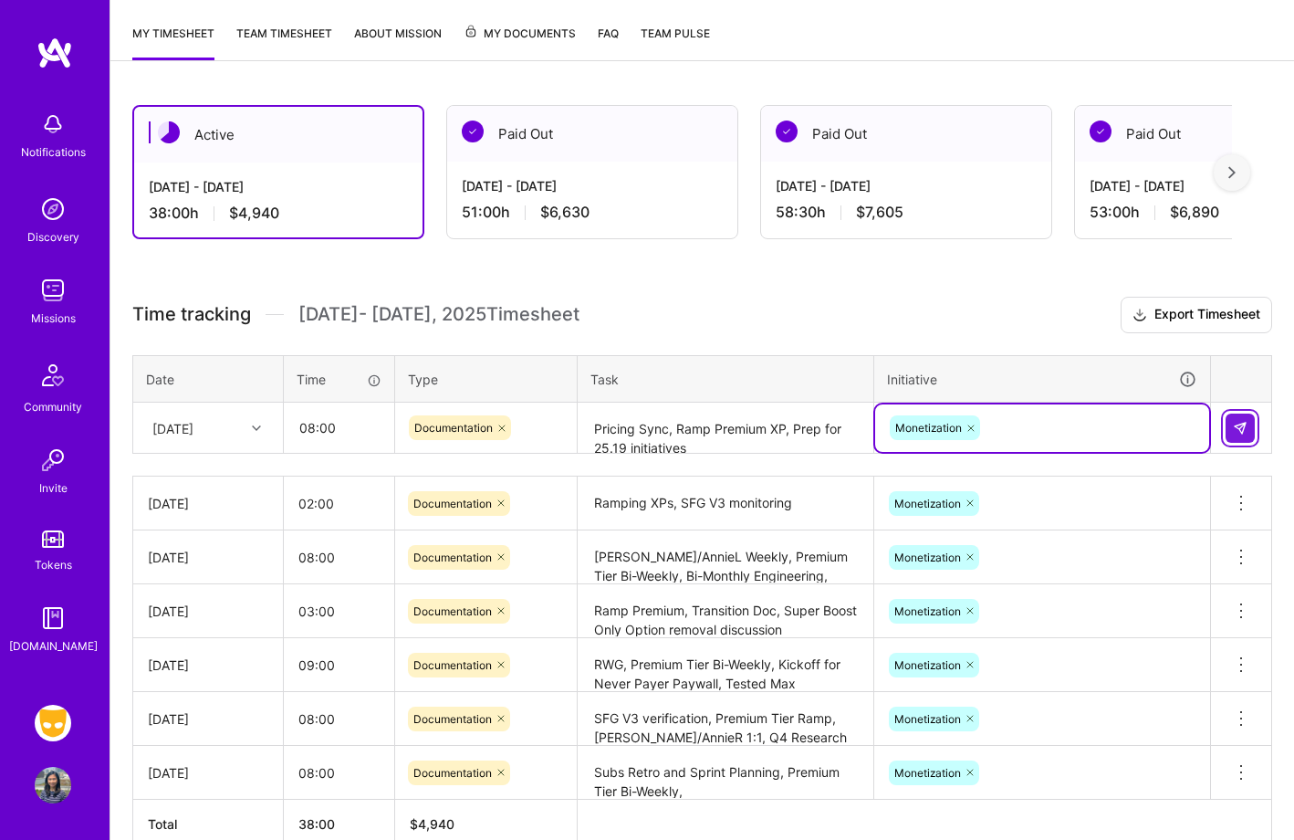
click at [1244, 424] on img at bounding box center [1240, 428] width 15 height 15
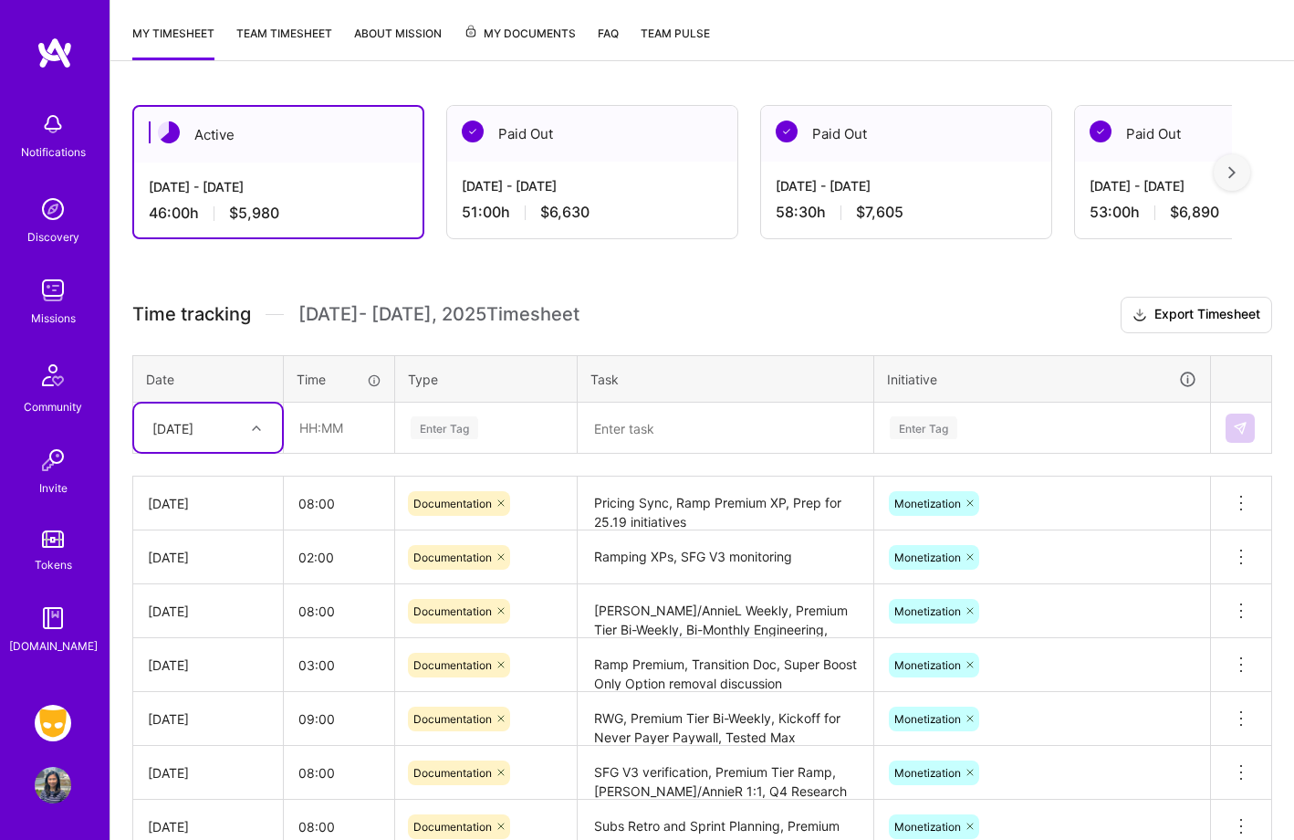
click at [193, 422] on div "[DATE]" at bounding box center [172, 427] width 41 height 19
click at [214, 682] on div "[DATE]" at bounding box center [208, 679] width 148 height 34
click at [338, 426] on input "text" at bounding box center [339, 427] width 109 height 48
type input "10:00"
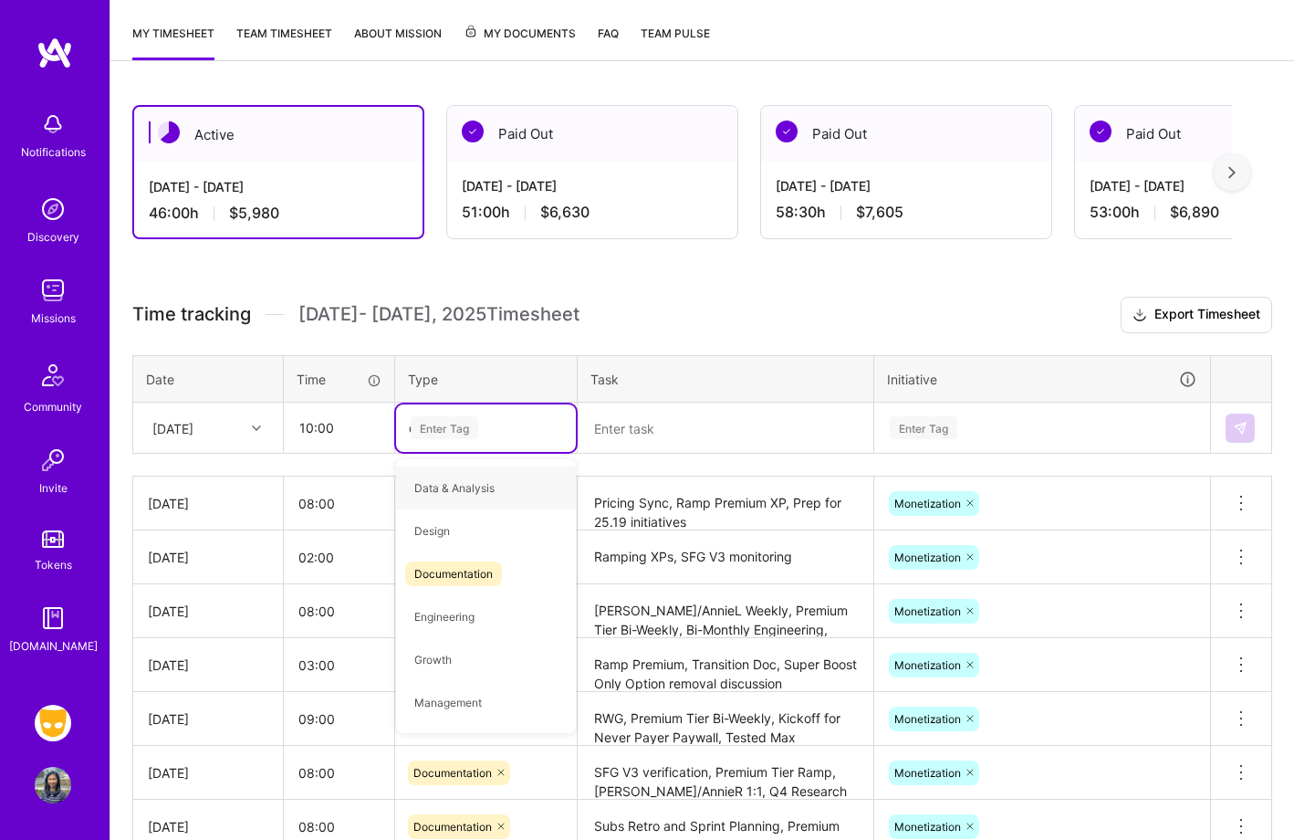
type input "do"
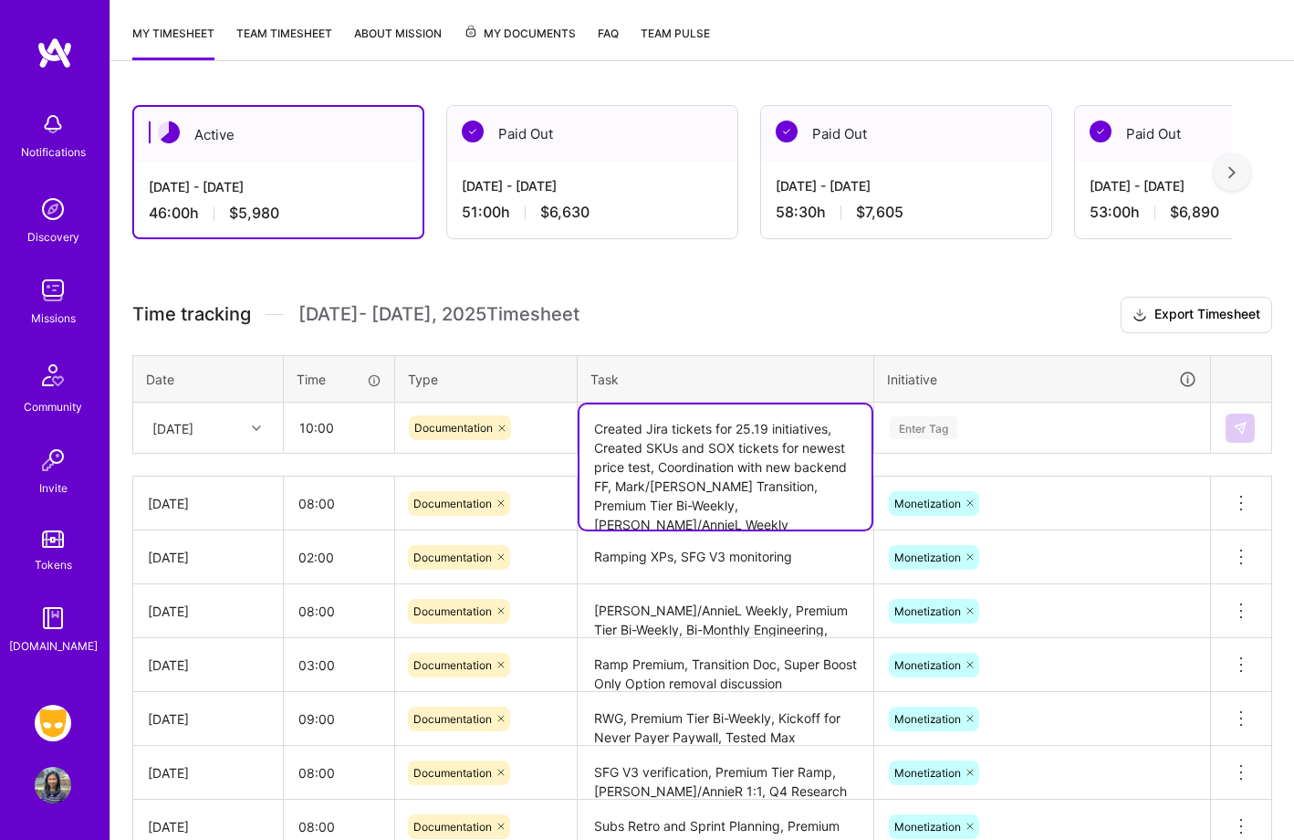
type textarea "Created Jira tickets for 25.19 initiatives, Created SKUs and SOX tickets for ne…"
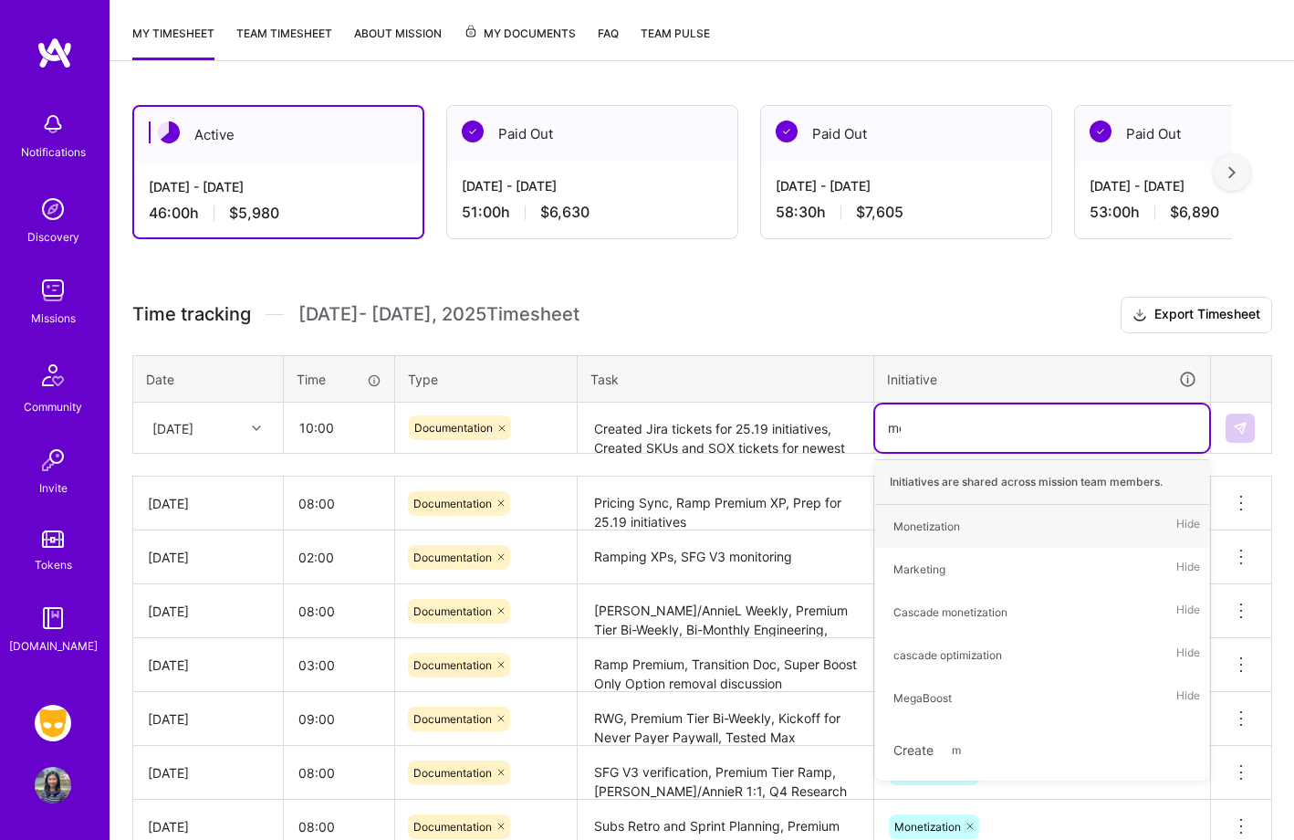
type input "mon"
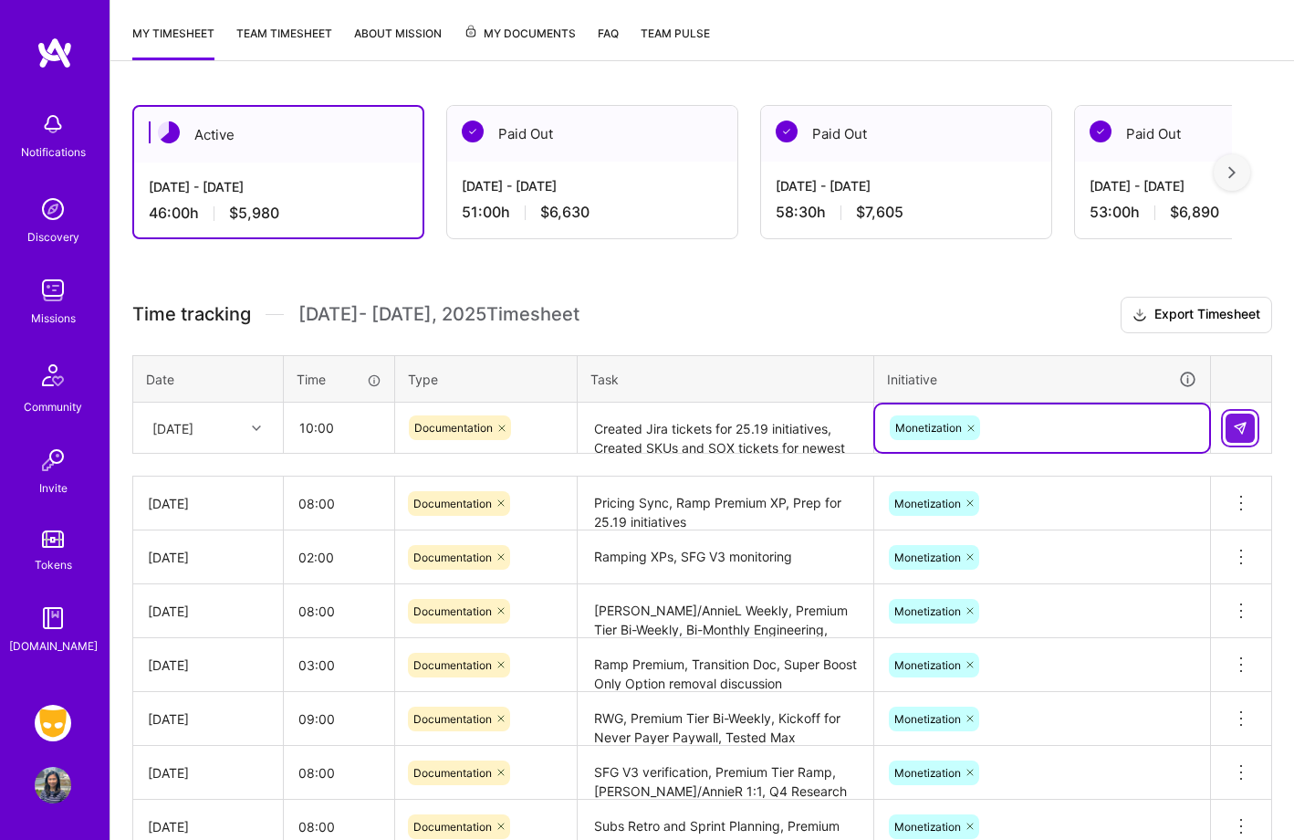
click at [1247, 423] on img at bounding box center [1240, 428] width 15 height 15
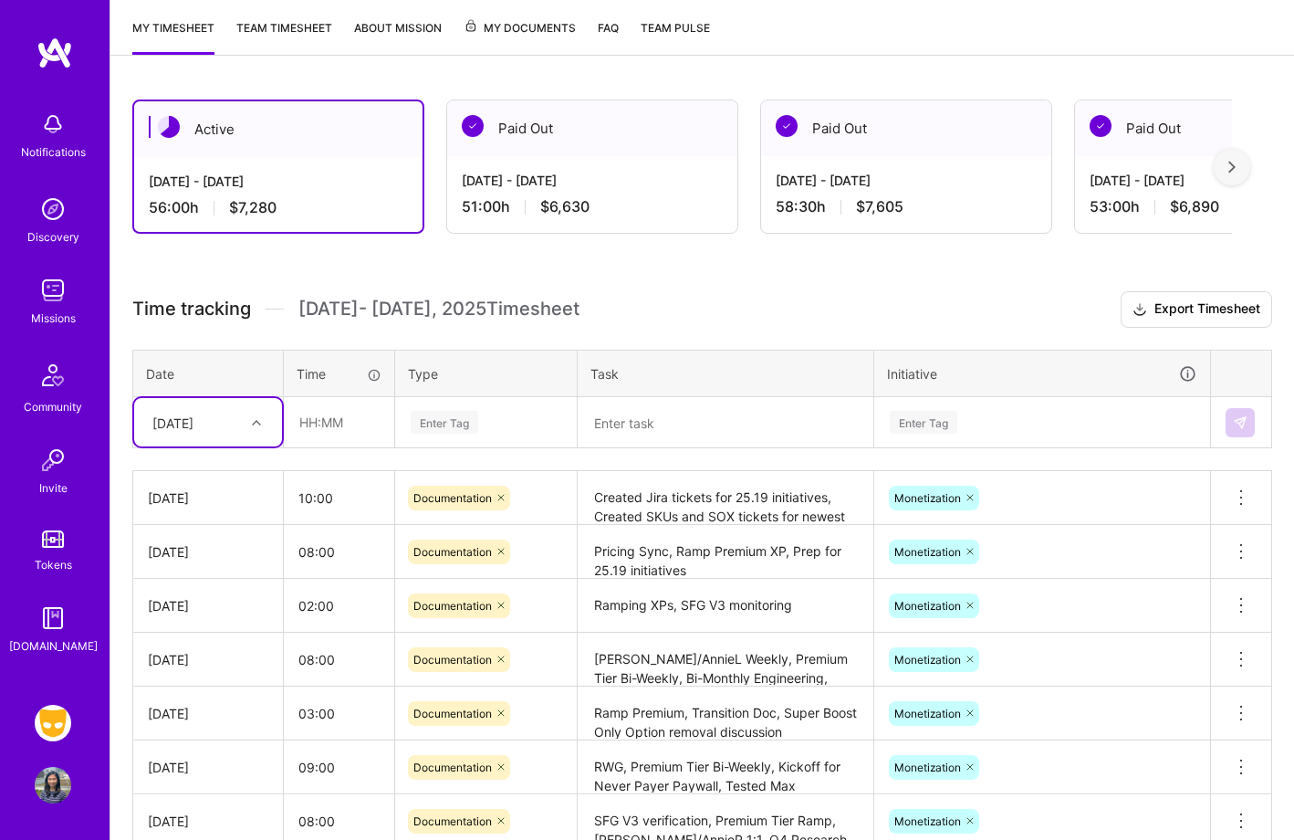
scroll to position [207, 0]
